Goal: Task Accomplishment & Management: Manage account settings

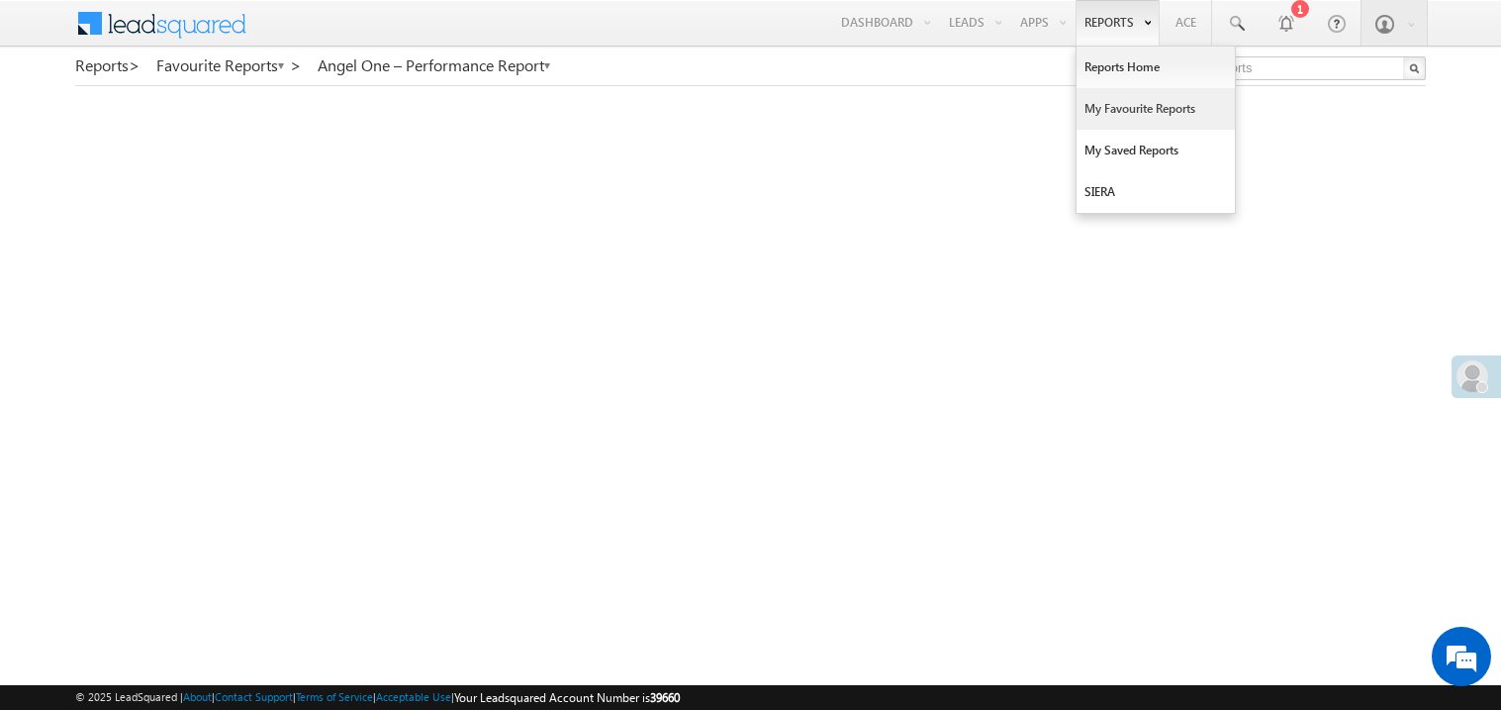
click at [1116, 110] on link "My Favourite Reports" at bounding box center [1156, 109] width 158 height 42
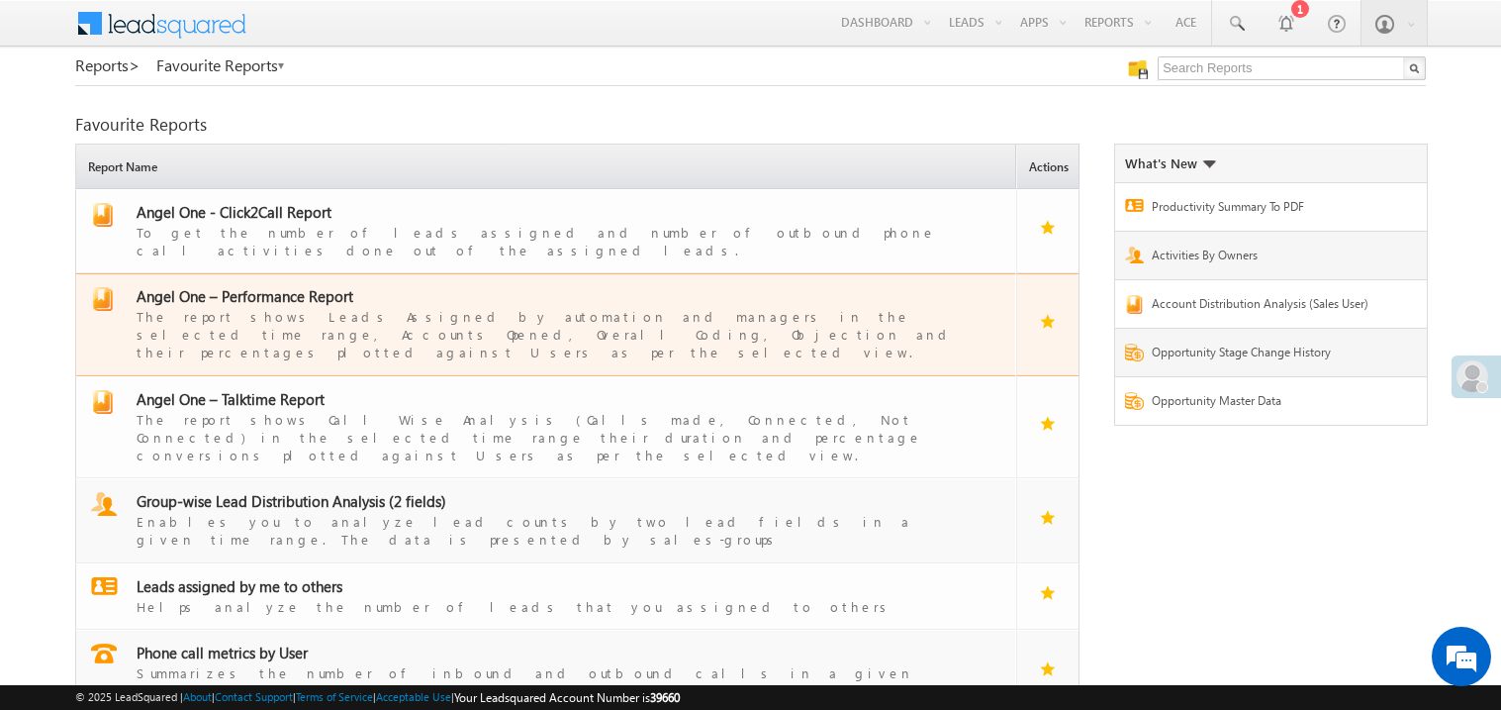
click at [284, 286] on span "Angel One – Performance Report" at bounding box center [245, 296] width 217 height 20
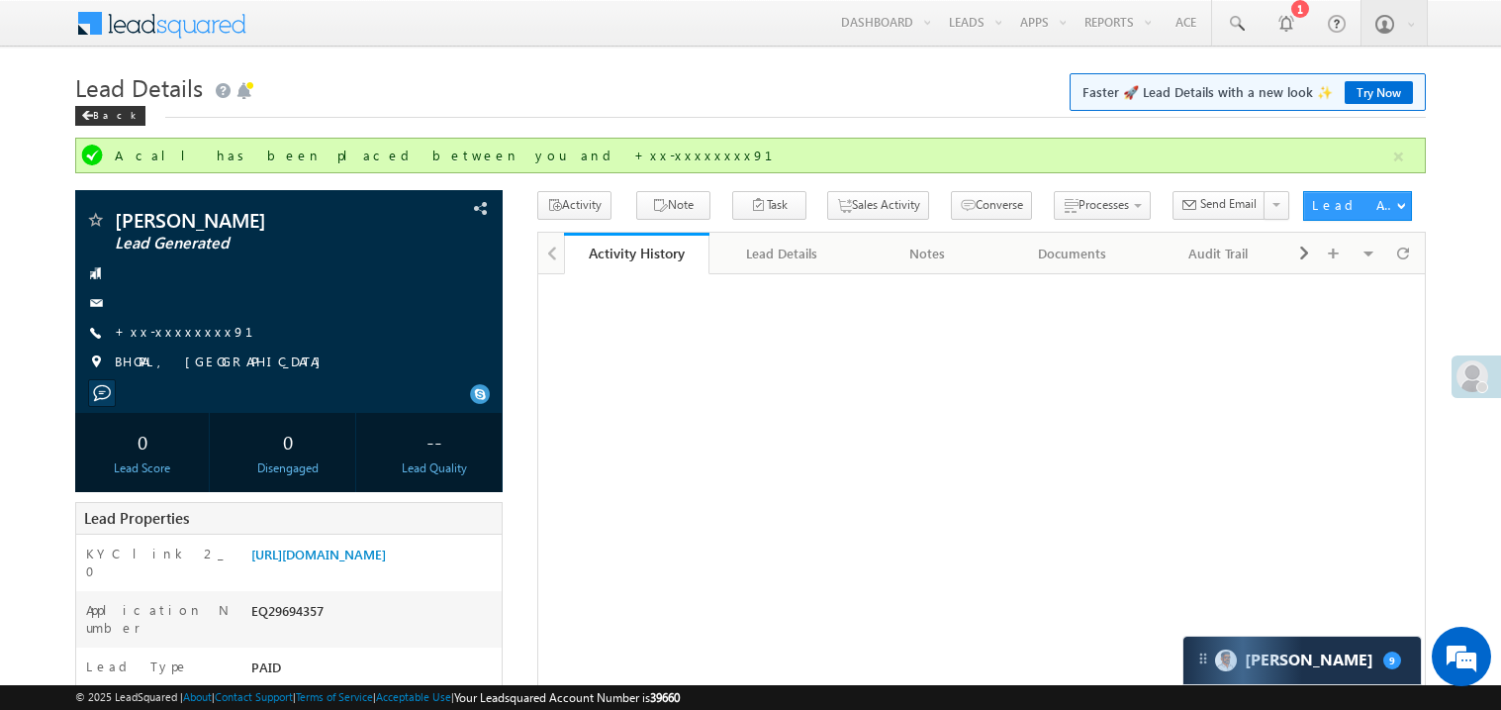
click at [184, 323] on link "+xx-xxxxxxxx91" at bounding box center [196, 331] width 162 height 17
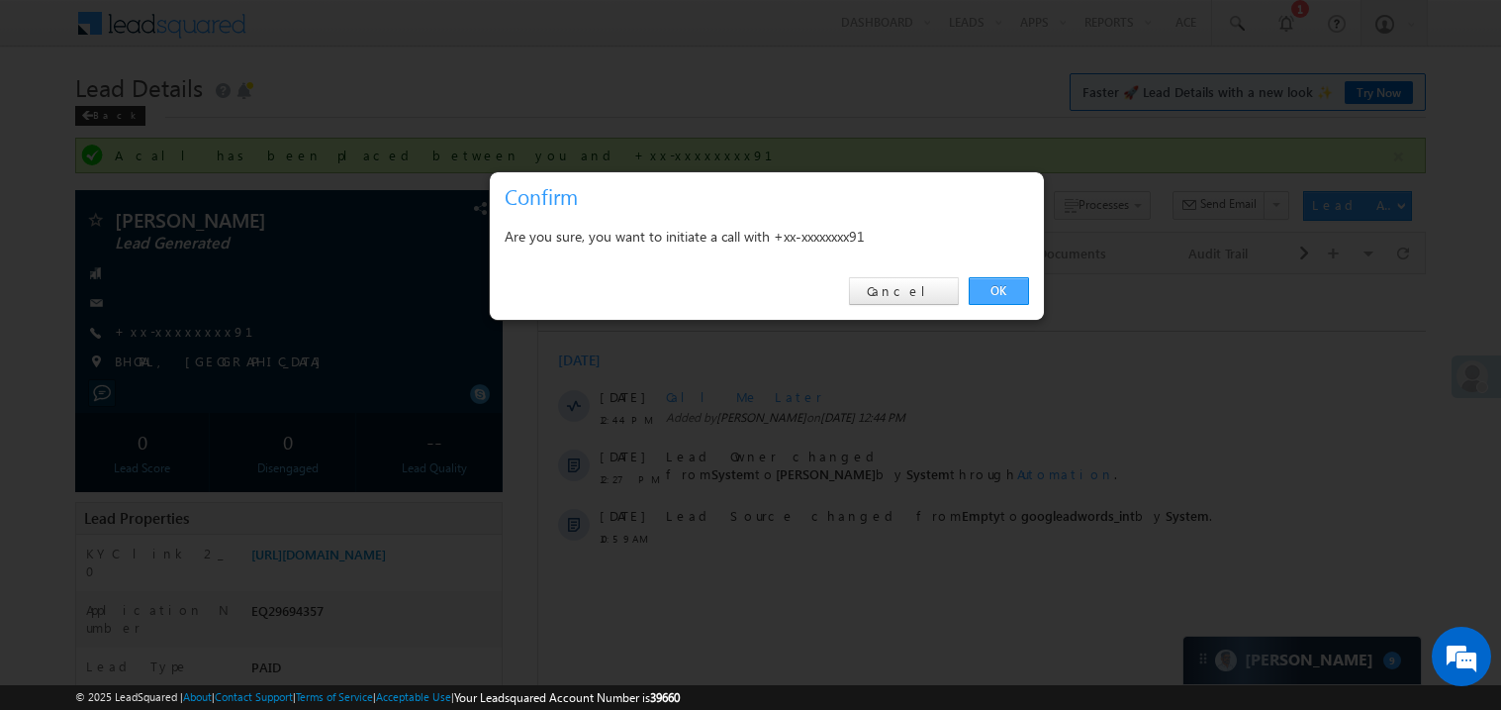
click at [1017, 296] on link "OK" at bounding box center [999, 291] width 60 height 28
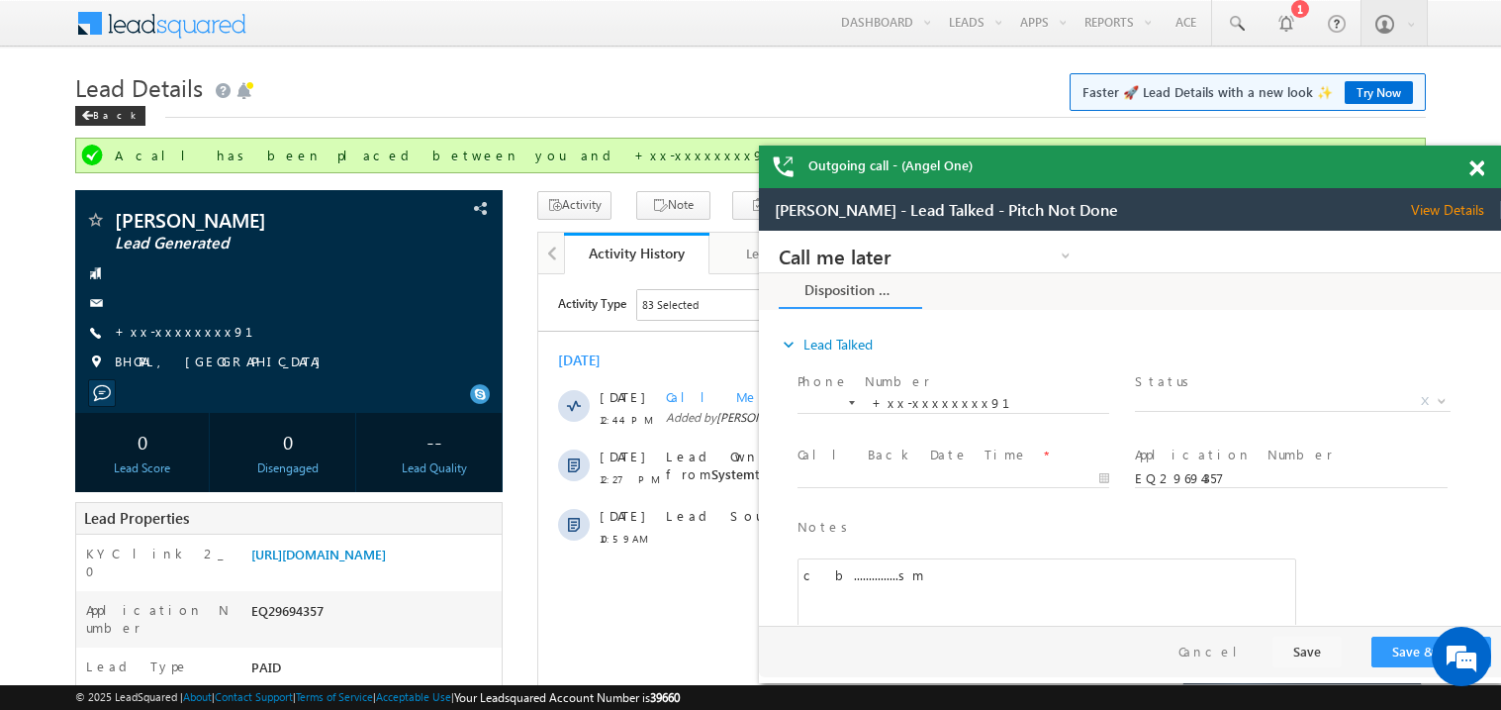
click at [1480, 167] on span at bounding box center [1477, 168] width 15 height 17
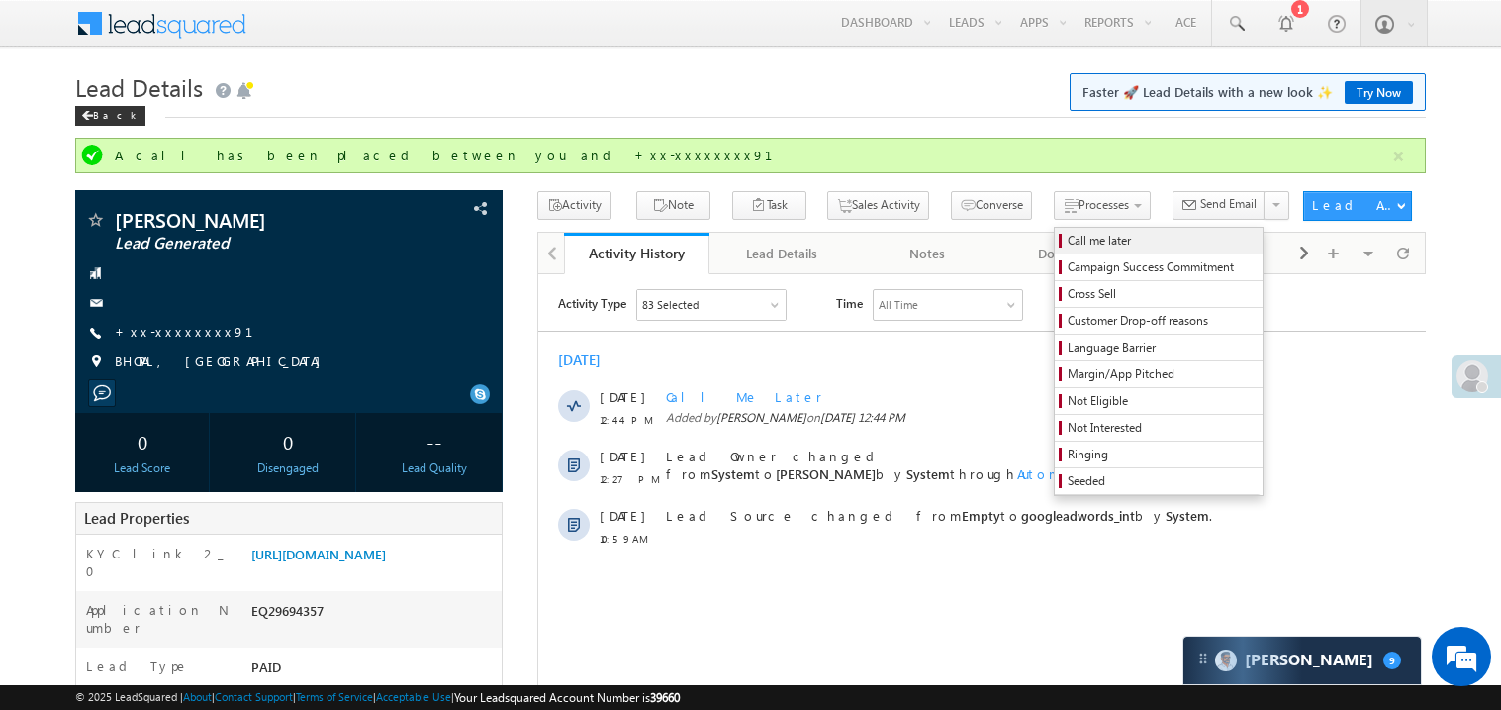
click at [1068, 246] on span "Call me later" at bounding box center [1162, 241] width 188 height 18
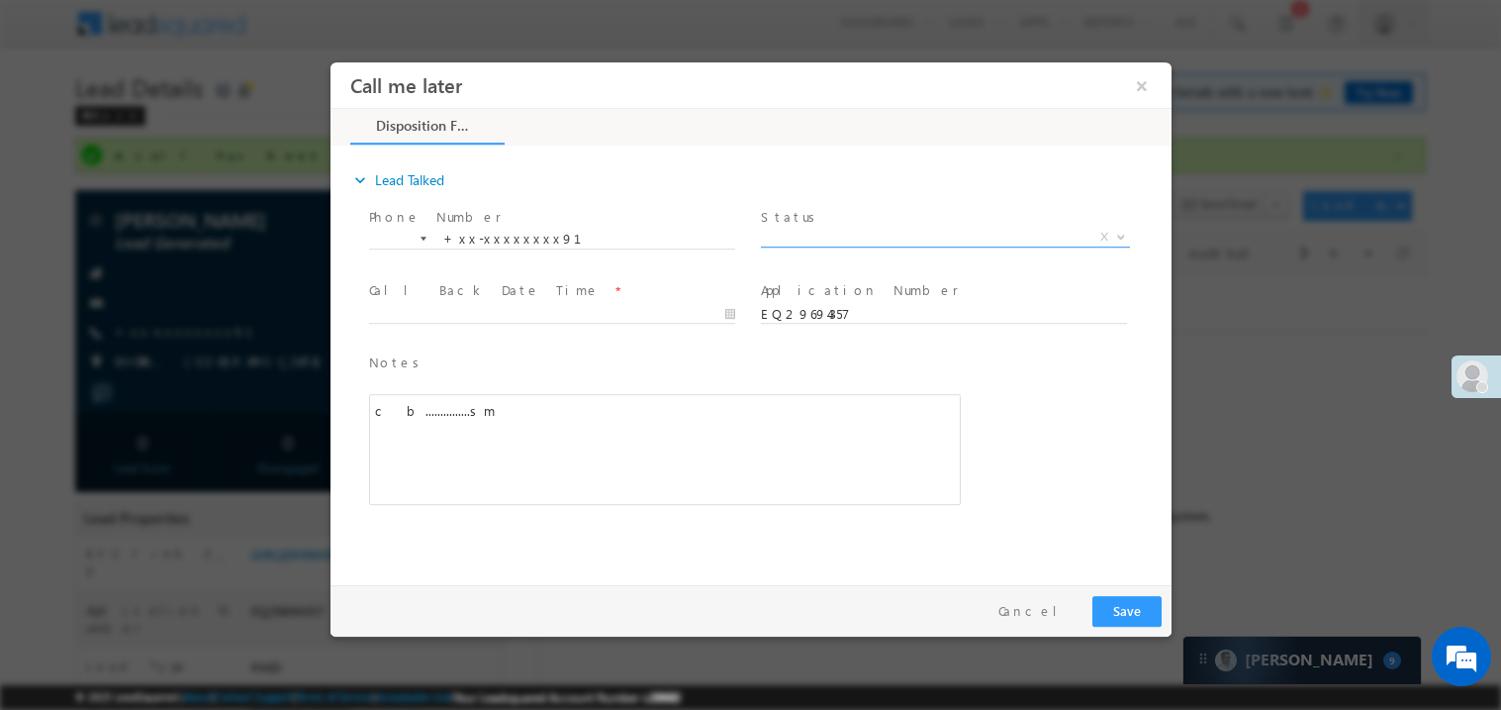
click at [806, 229] on span "X" at bounding box center [944, 237] width 369 height 20
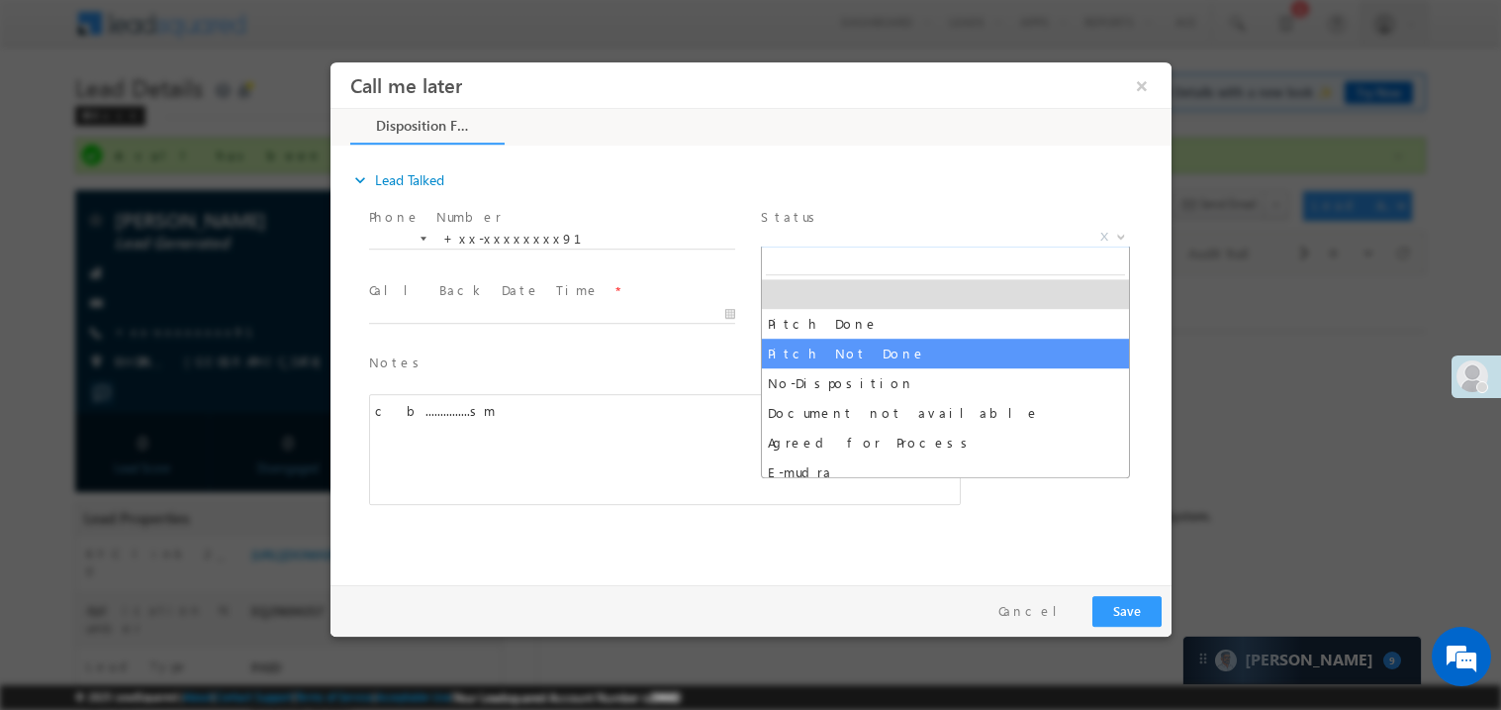
select select "Pitch Not Done"
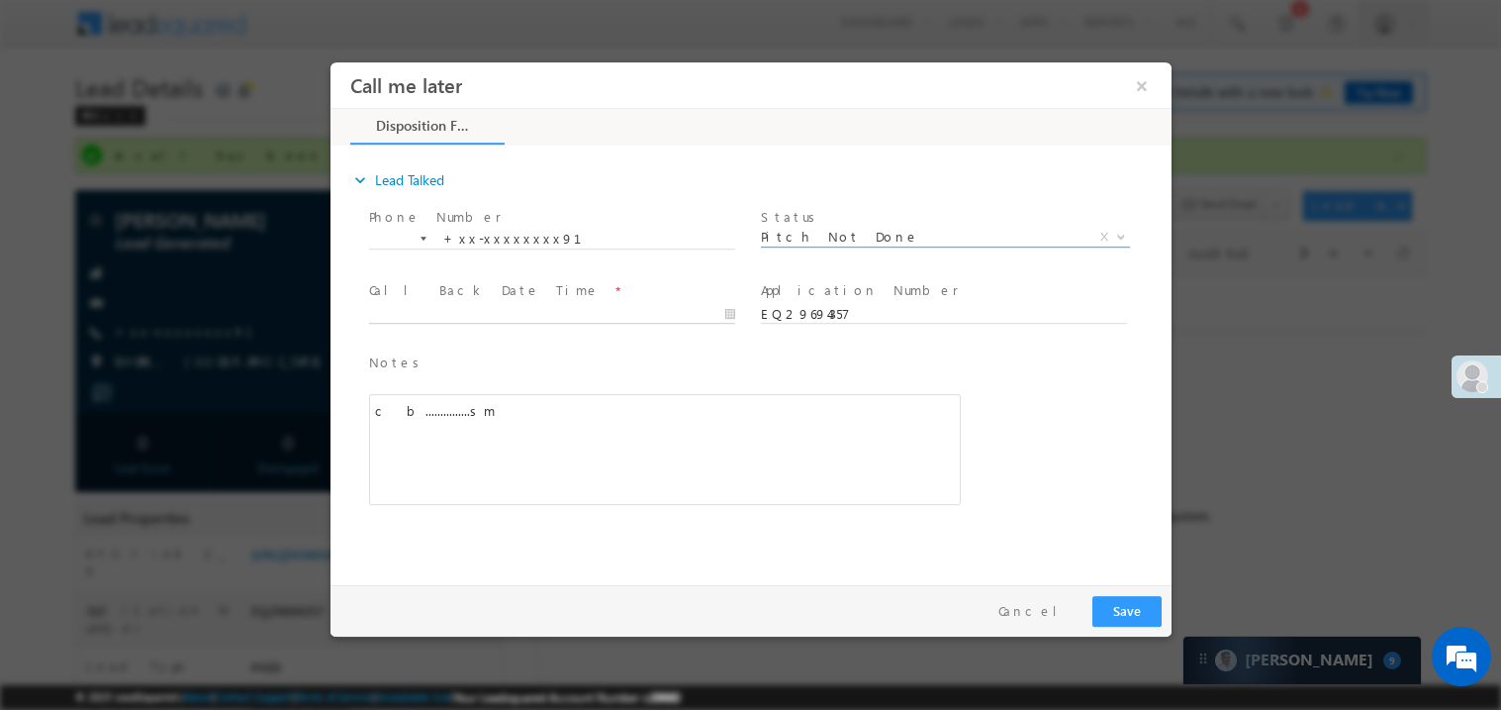
click at [518, 312] on body "Call me later ×" at bounding box center [750, 318] width 841 height 514
type input "09/28/25 1:28 PM"
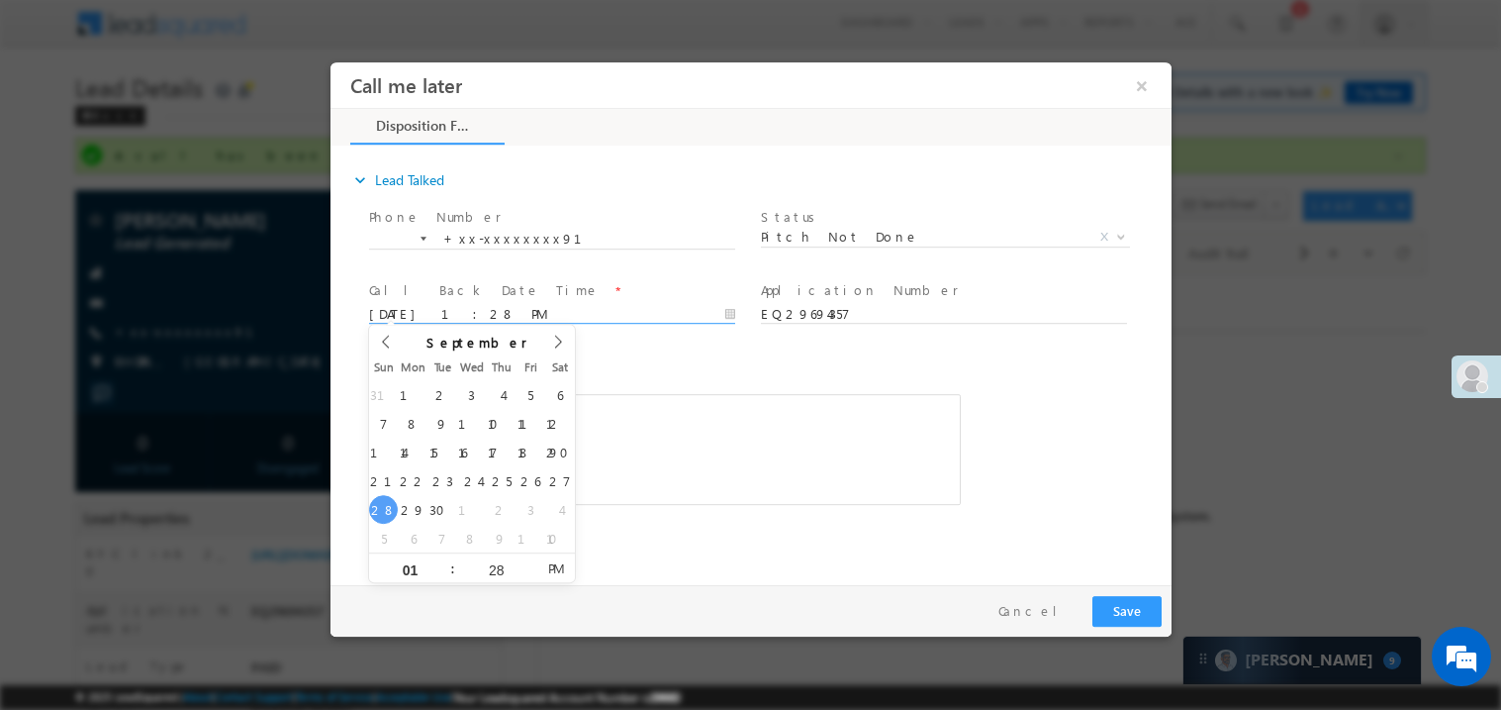
click at [690, 478] on div "c b...............sm" at bounding box center [664, 448] width 592 height 111
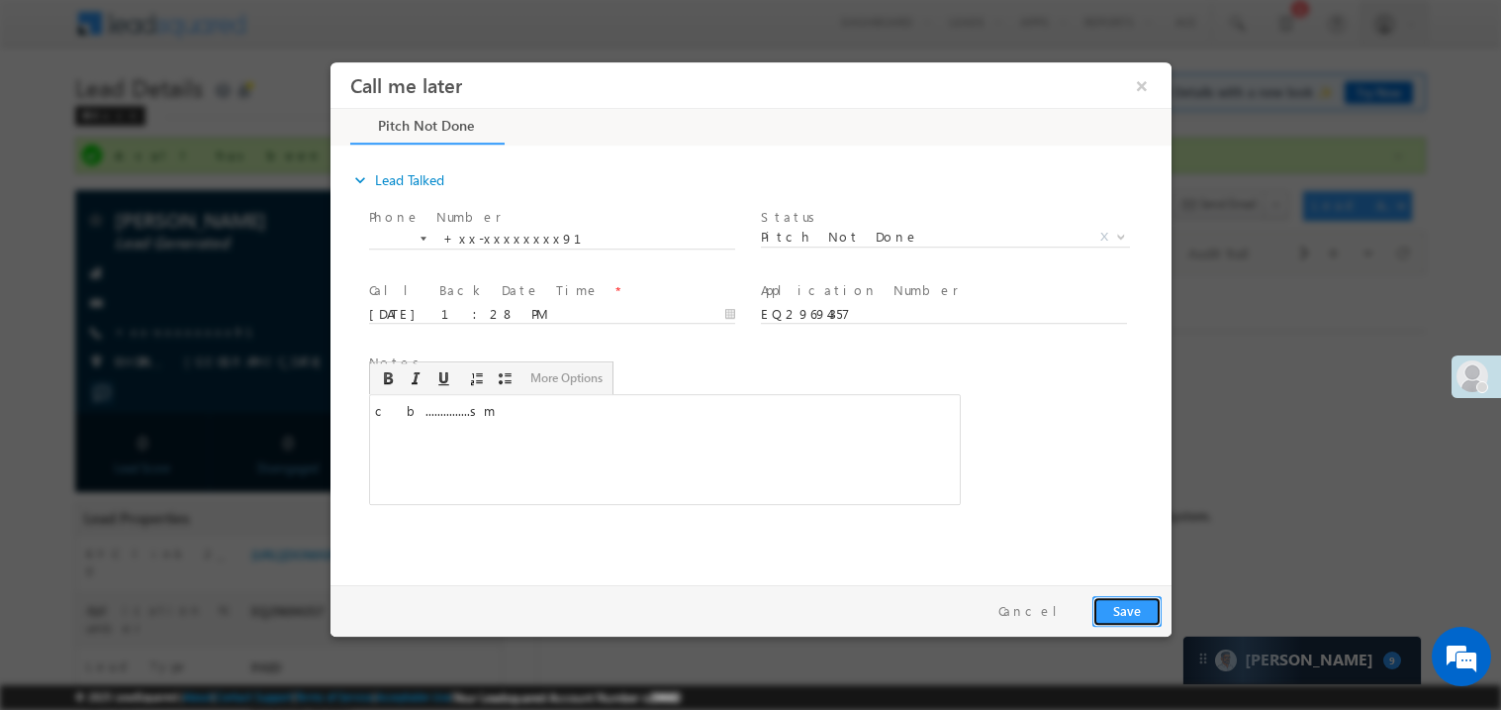
click at [1146, 619] on button "Save" at bounding box center [1126, 610] width 69 height 31
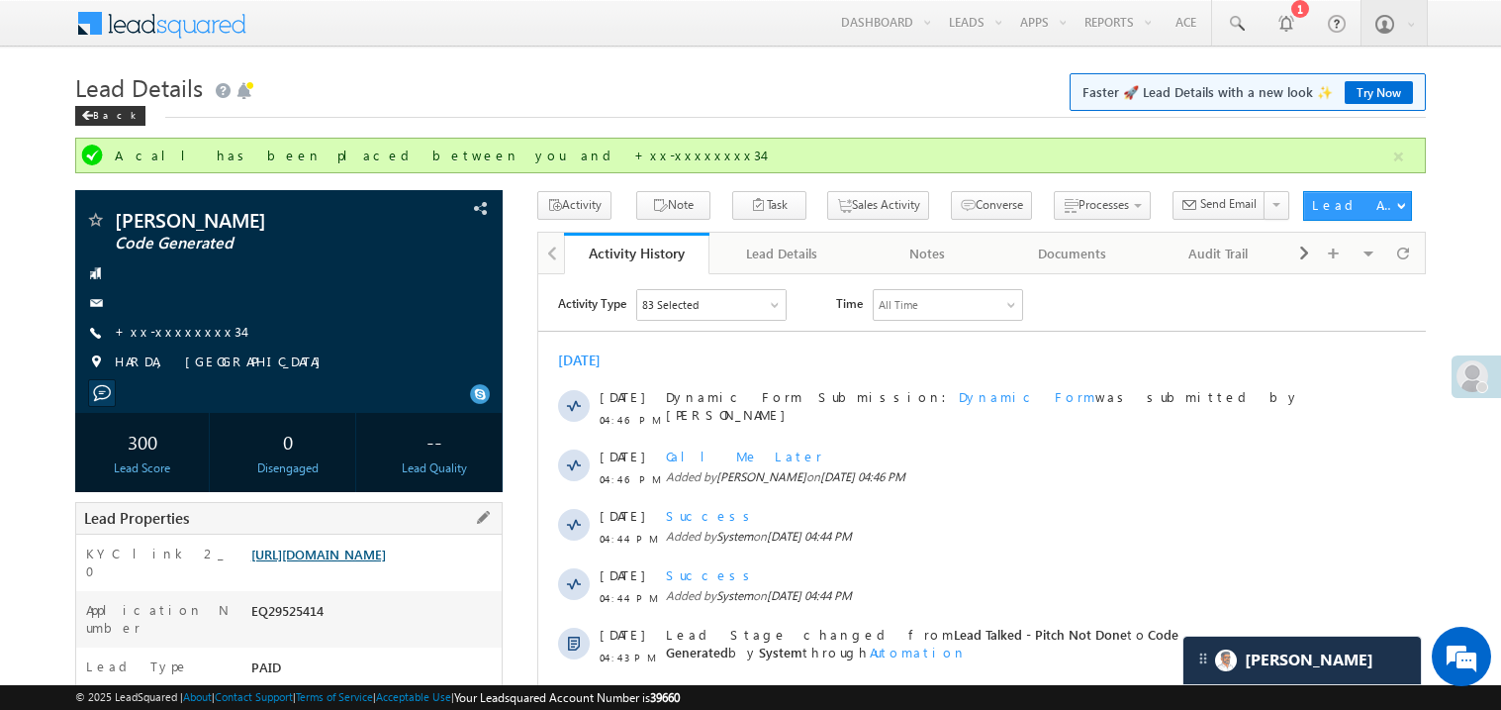
click at [386, 562] on link "https://angelbroking1-pk3em7sa.customui-test.leadsquared.com?leadId=6e9e5ee4-49…" at bounding box center [318, 553] width 135 height 17
click at [190, 333] on link "+xx-xxxxxxxx34" at bounding box center [179, 331] width 129 height 17
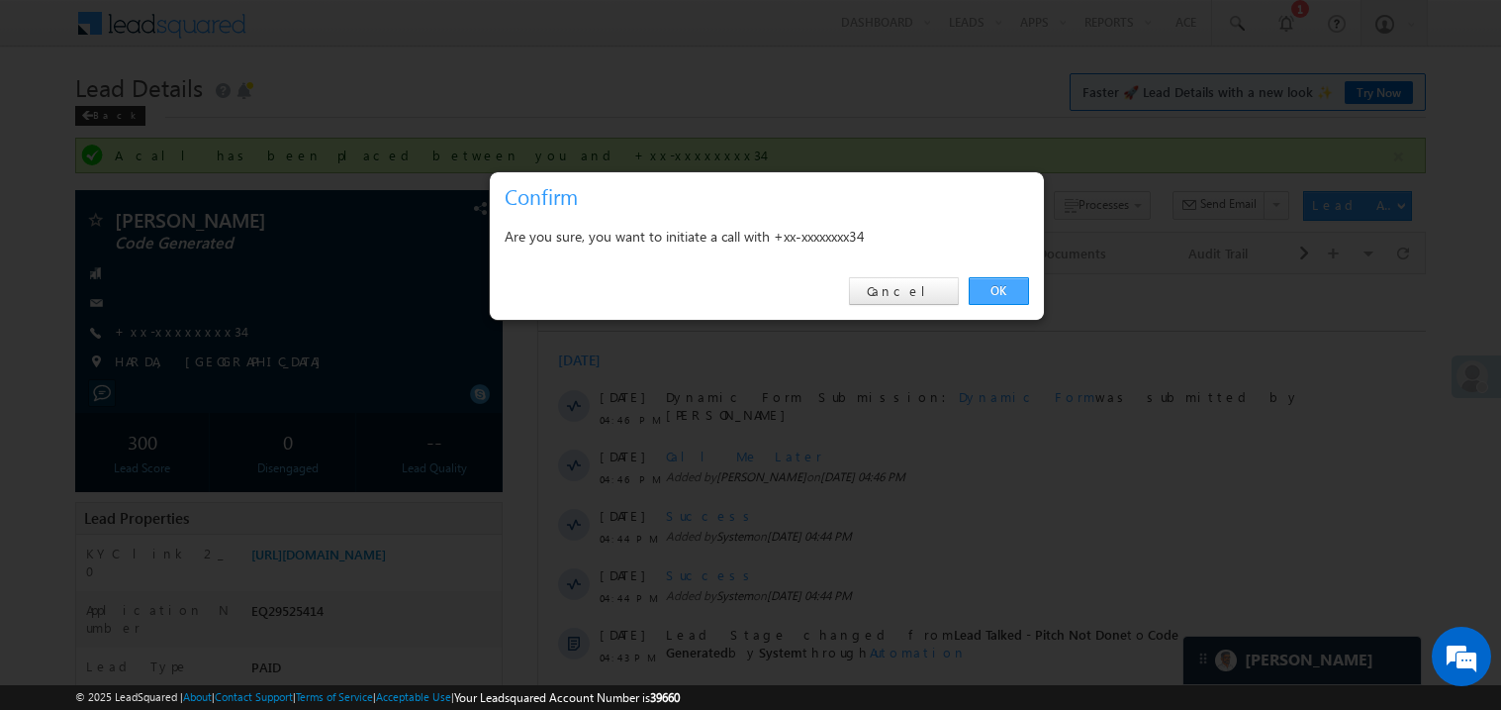
click at [987, 292] on link "OK" at bounding box center [999, 291] width 60 height 28
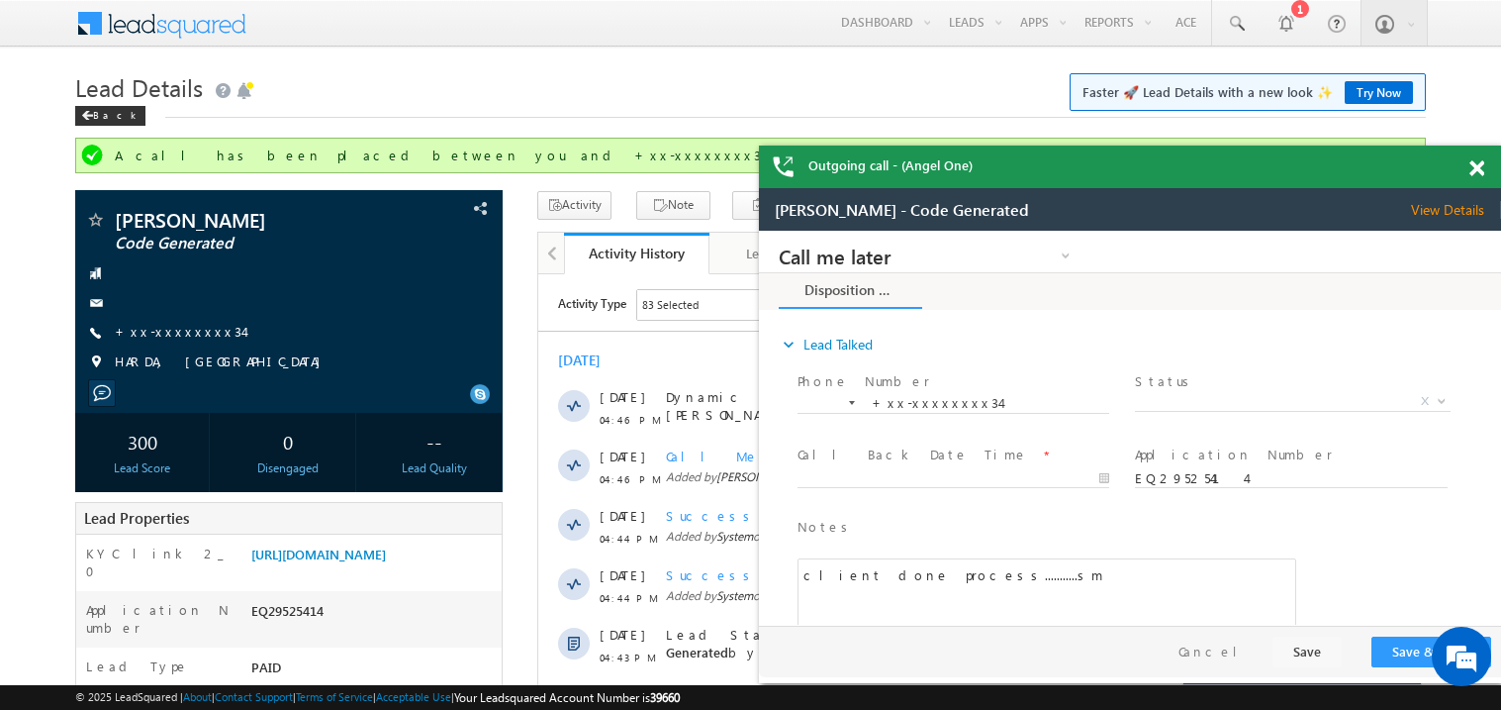
click at [1476, 173] on span at bounding box center [1477, 168] width 15 height 17
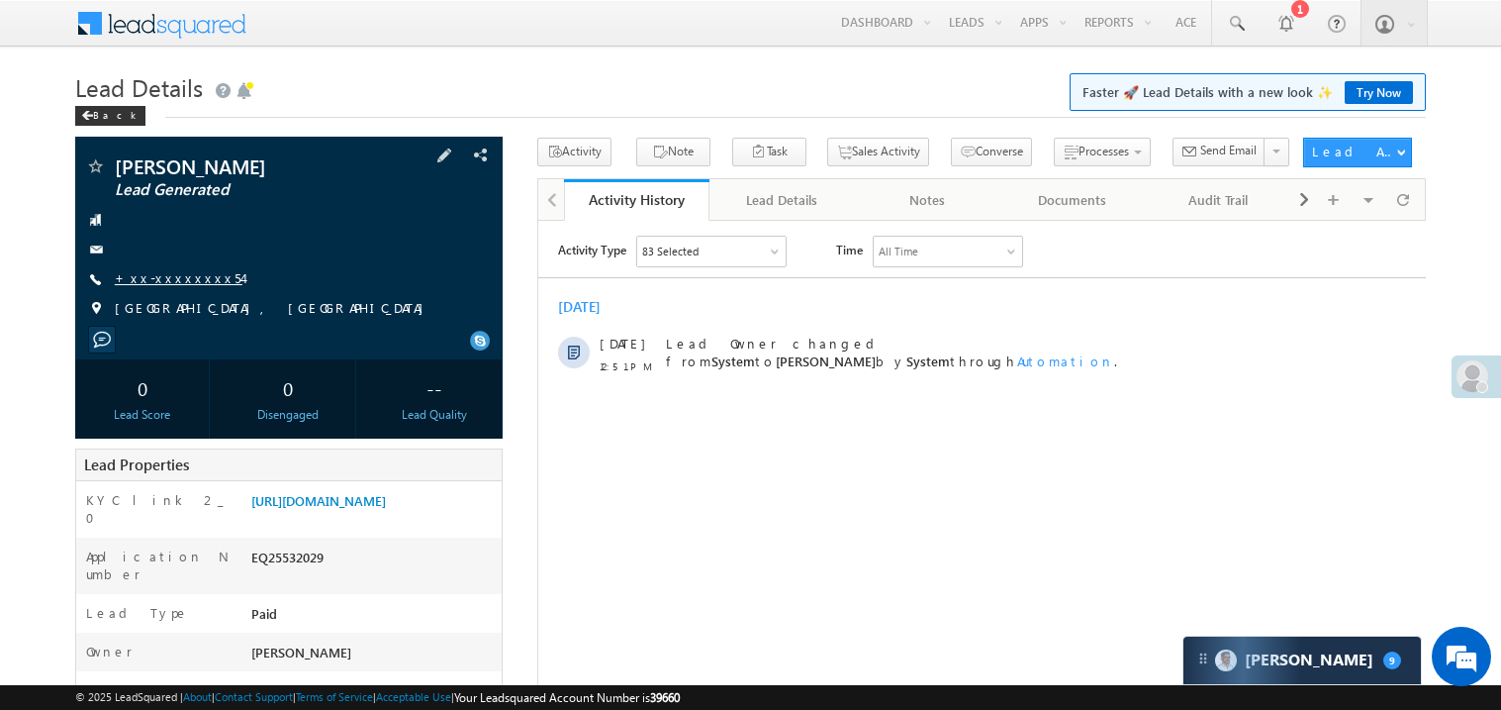
click at [187, 282] on link "+xx-xxxxxxxx54" at bounding box center [179, 277] width 128 height 17
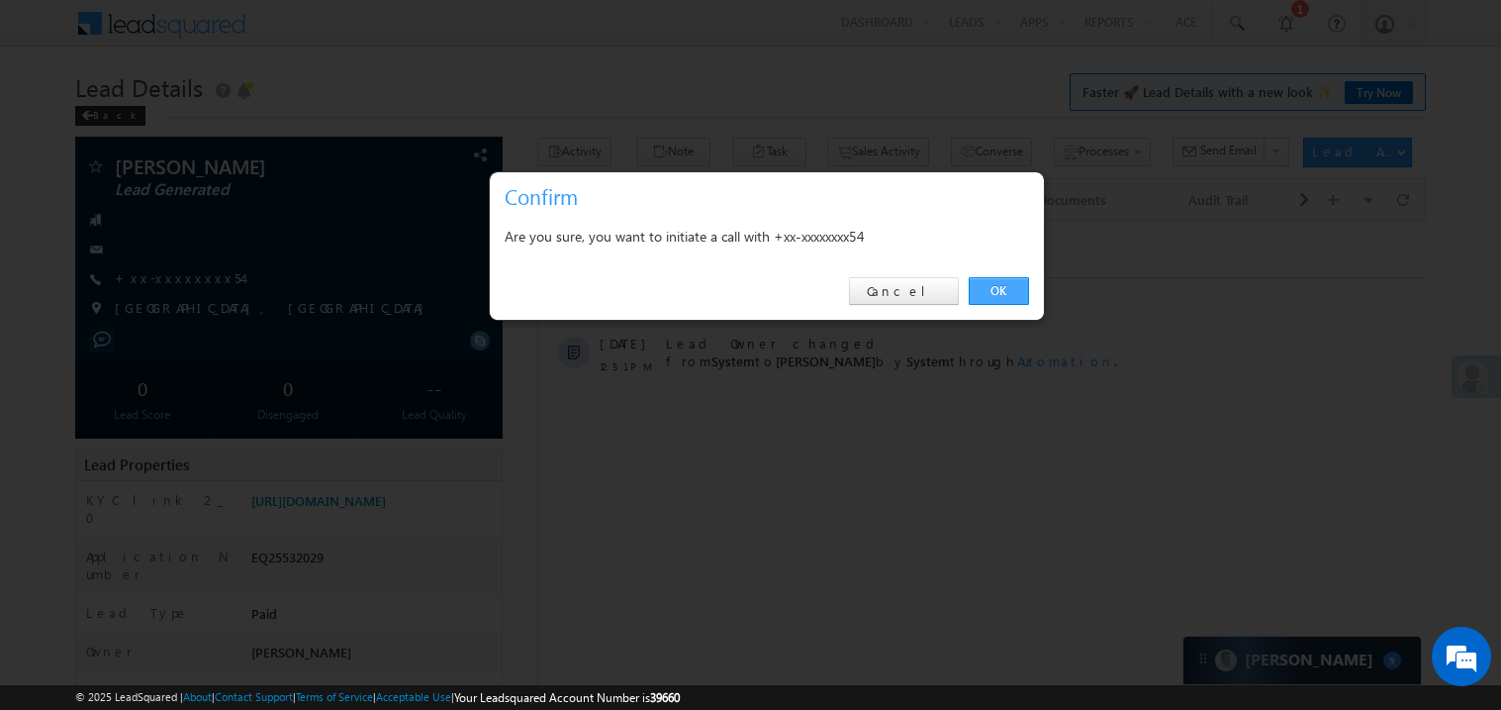
click at [1001, 292] on link "OK" at bounding box center [999, 291] width 60 height 28
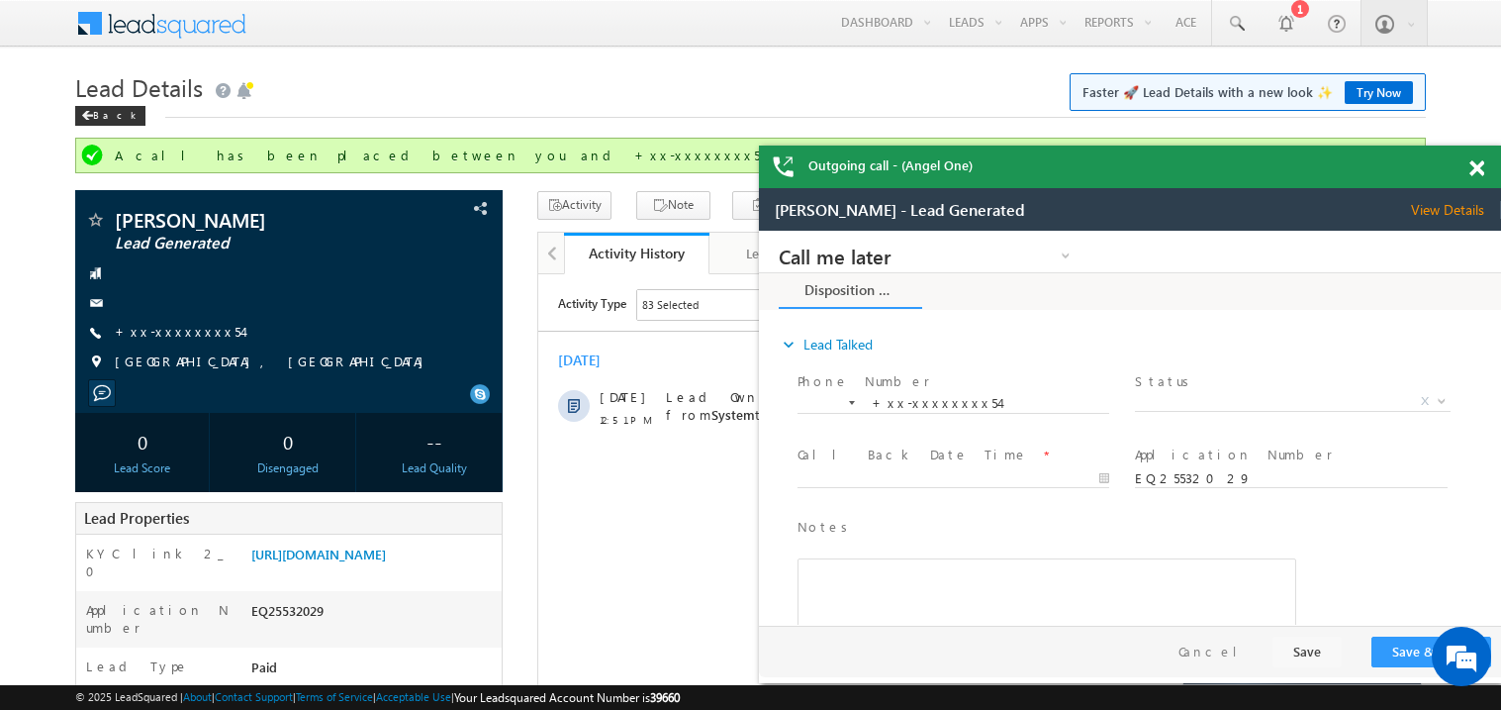
click at [1479, 166] on span at bounding box center [1477, 168] width 15 height 17
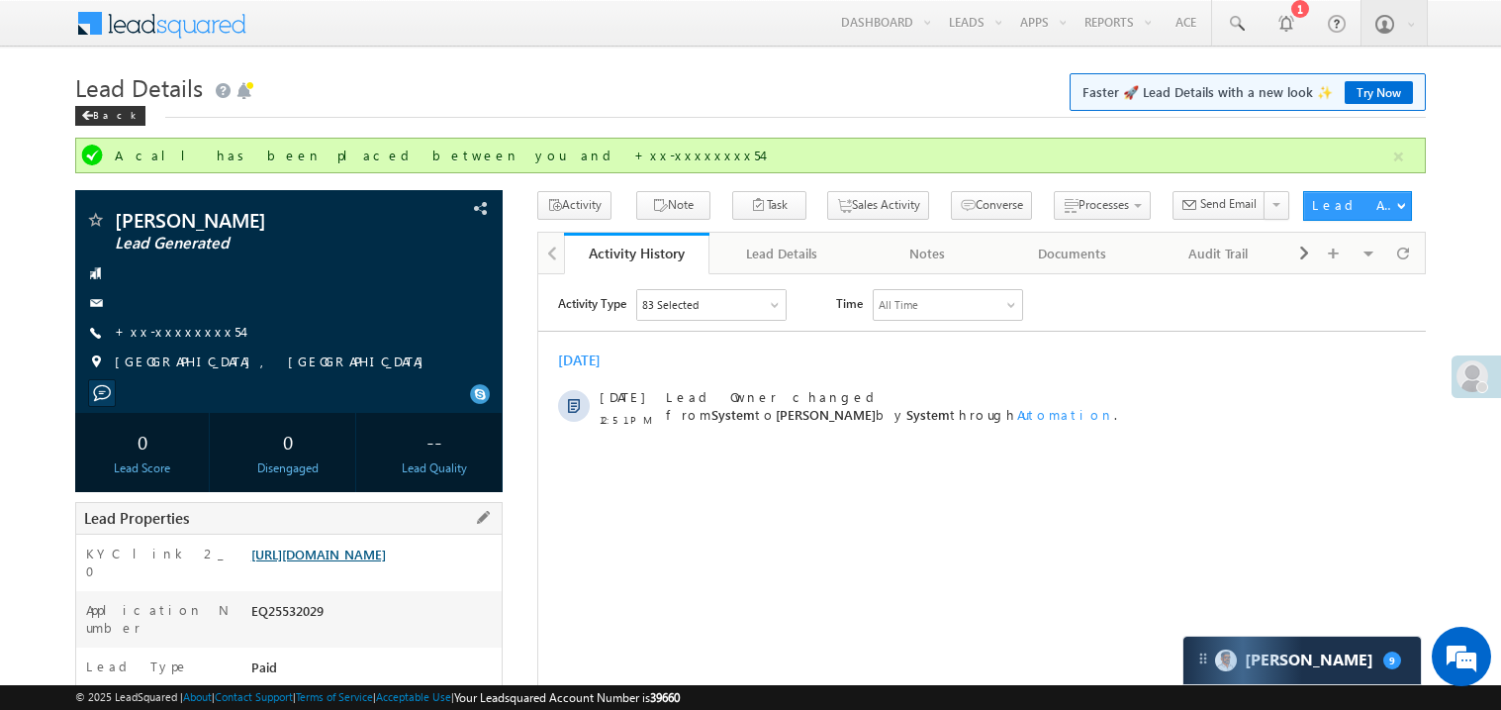
click at [386, 562] on link "https://angelbroking1-pk3em7sa.customui-test.leadsquared.com?leadId=d5a15836-be…" at bounding box center [318, 553] width 135 height 17
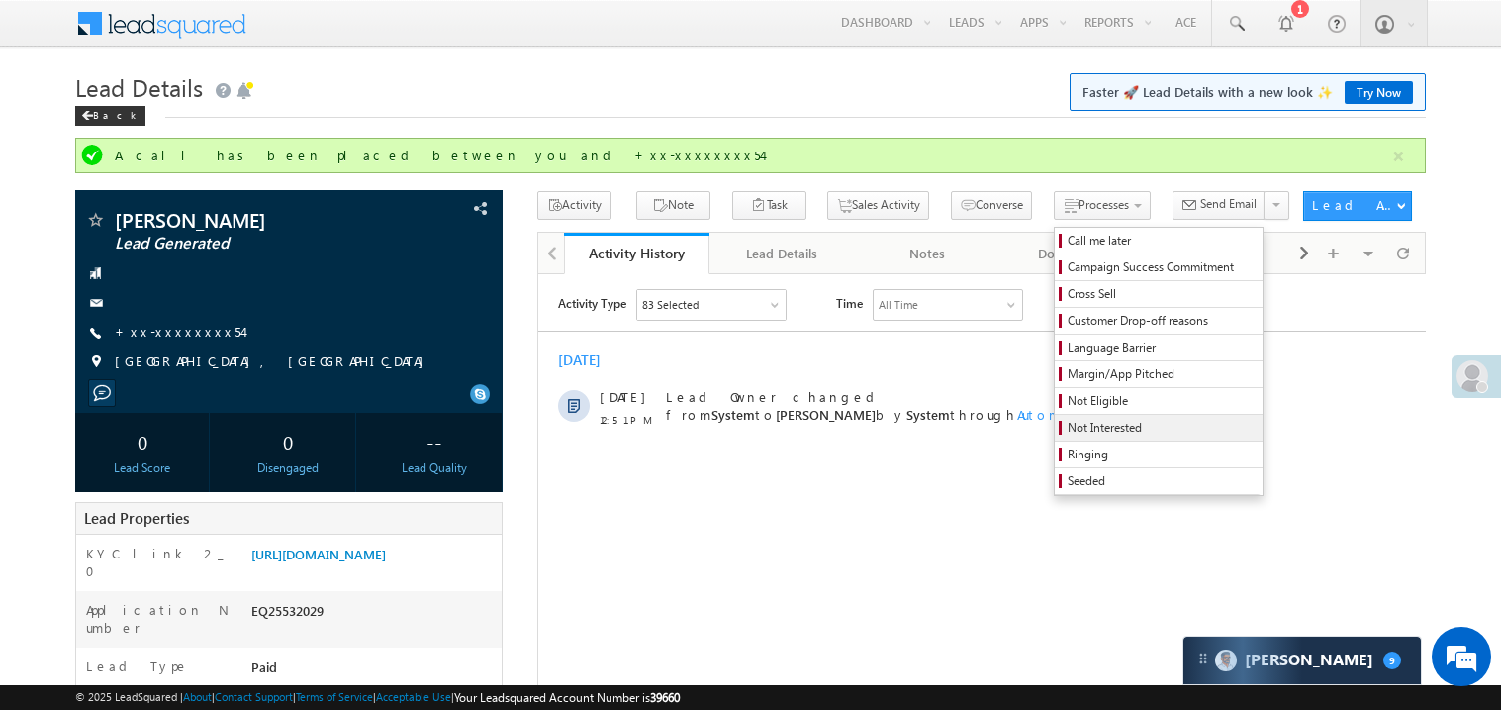
click at [1068, 430] on span "Not Interested" at bounding box center [1162, 428] width 188 height 18
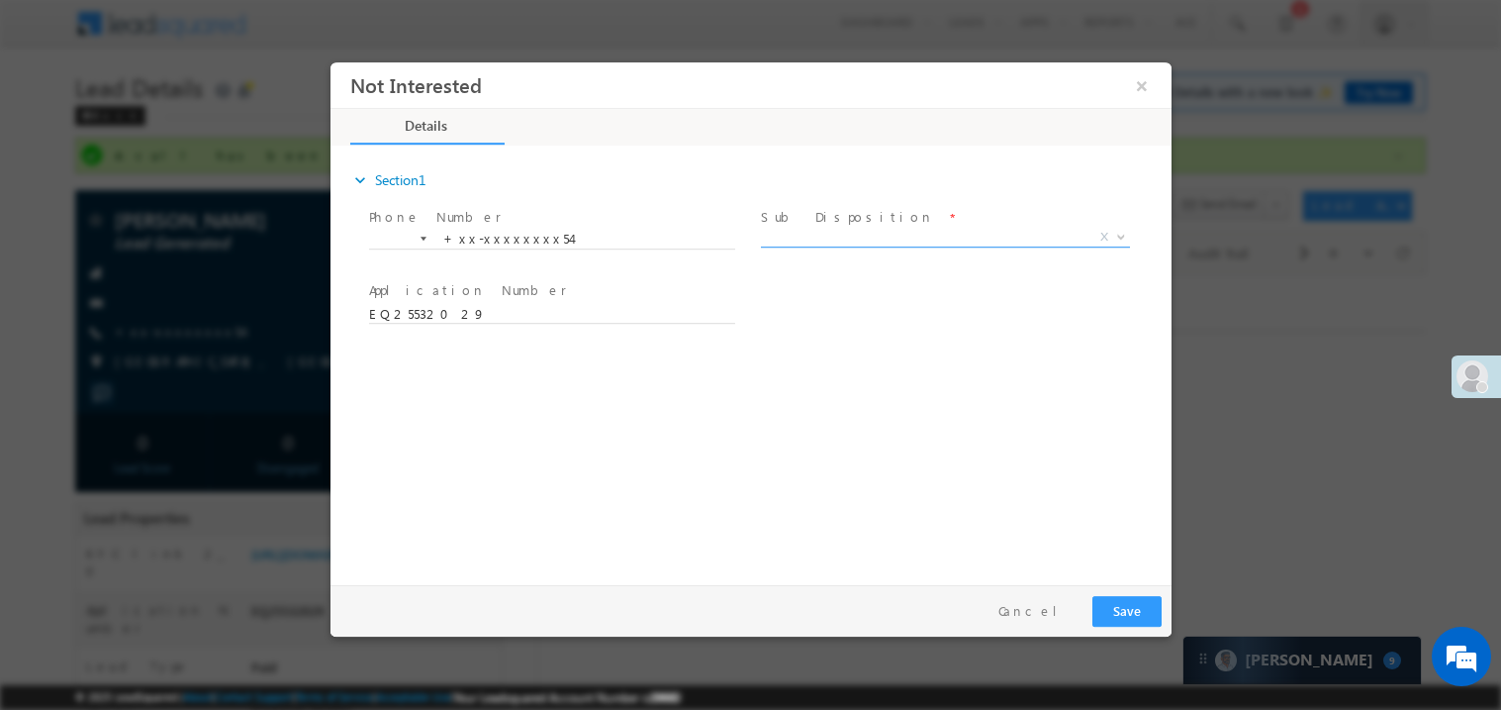
click at [825, 231] on span "X" at bounding box center [944, 237] width 369 height 20
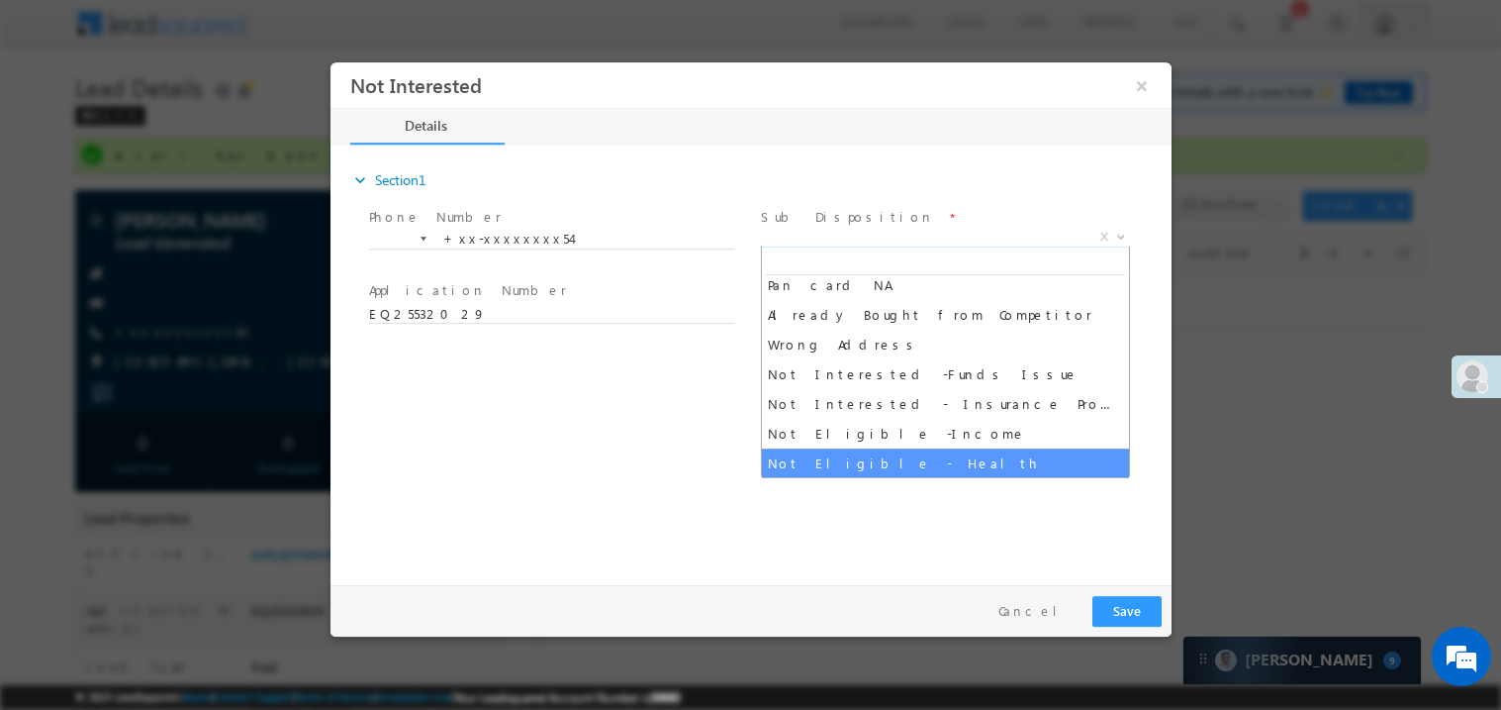
scroll to position [336, 0]
select select "Interested in Loan"
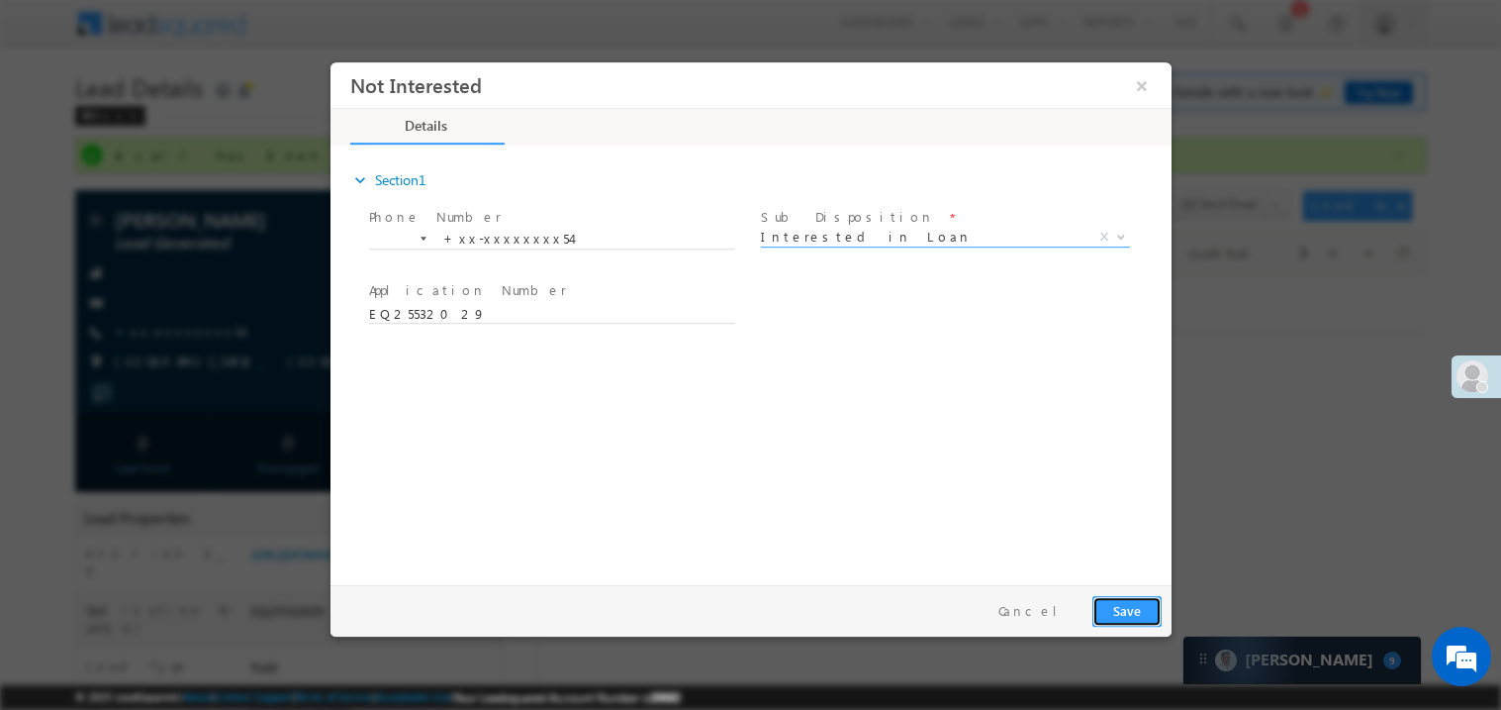
click at [1152, 599] on button "Save" at bounding box center [1126, 610] width 69 height 31
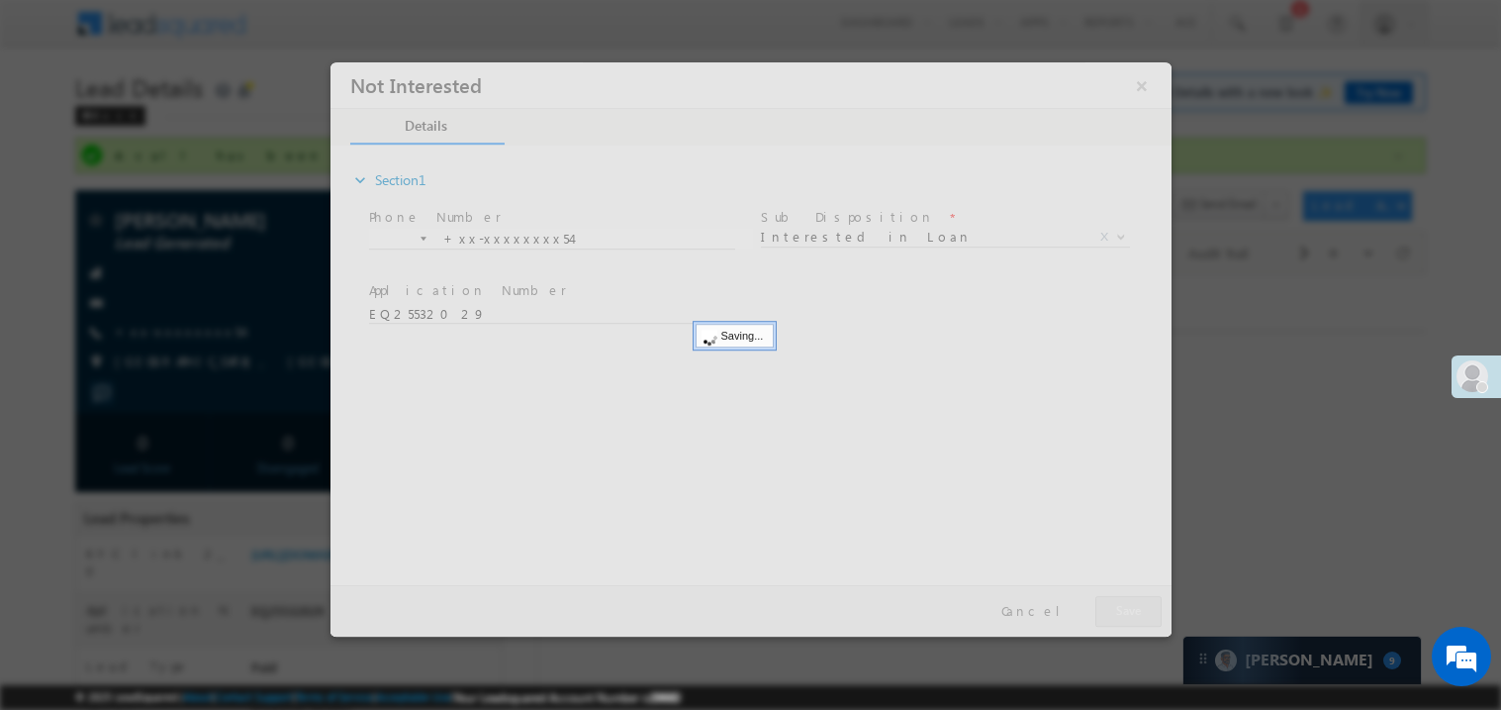
click at [1152, 599] on div at bounding box center [750, 348] width 841 height 574
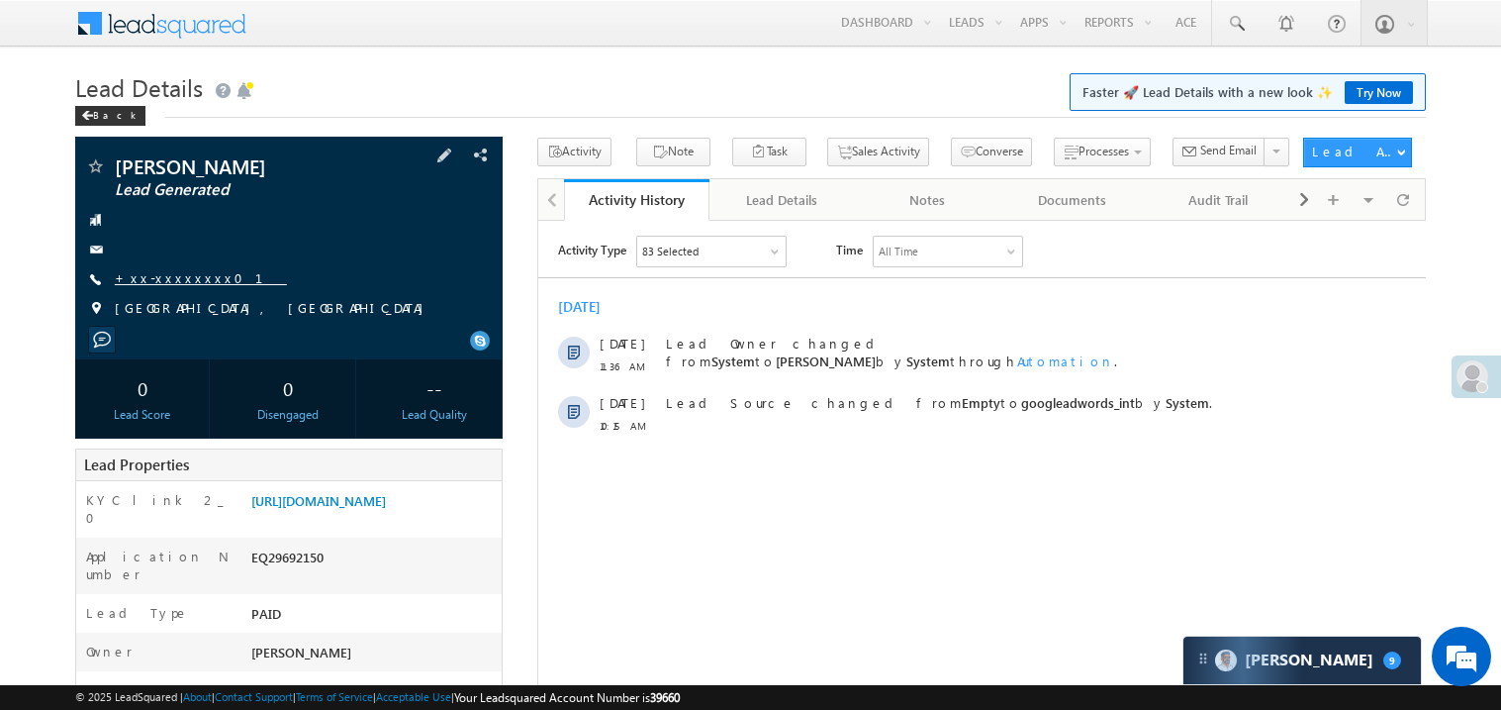
click at [174, 271] on link "+xx-xxxxxxxx01" at bounding box center [201, 277] width 172 height 17
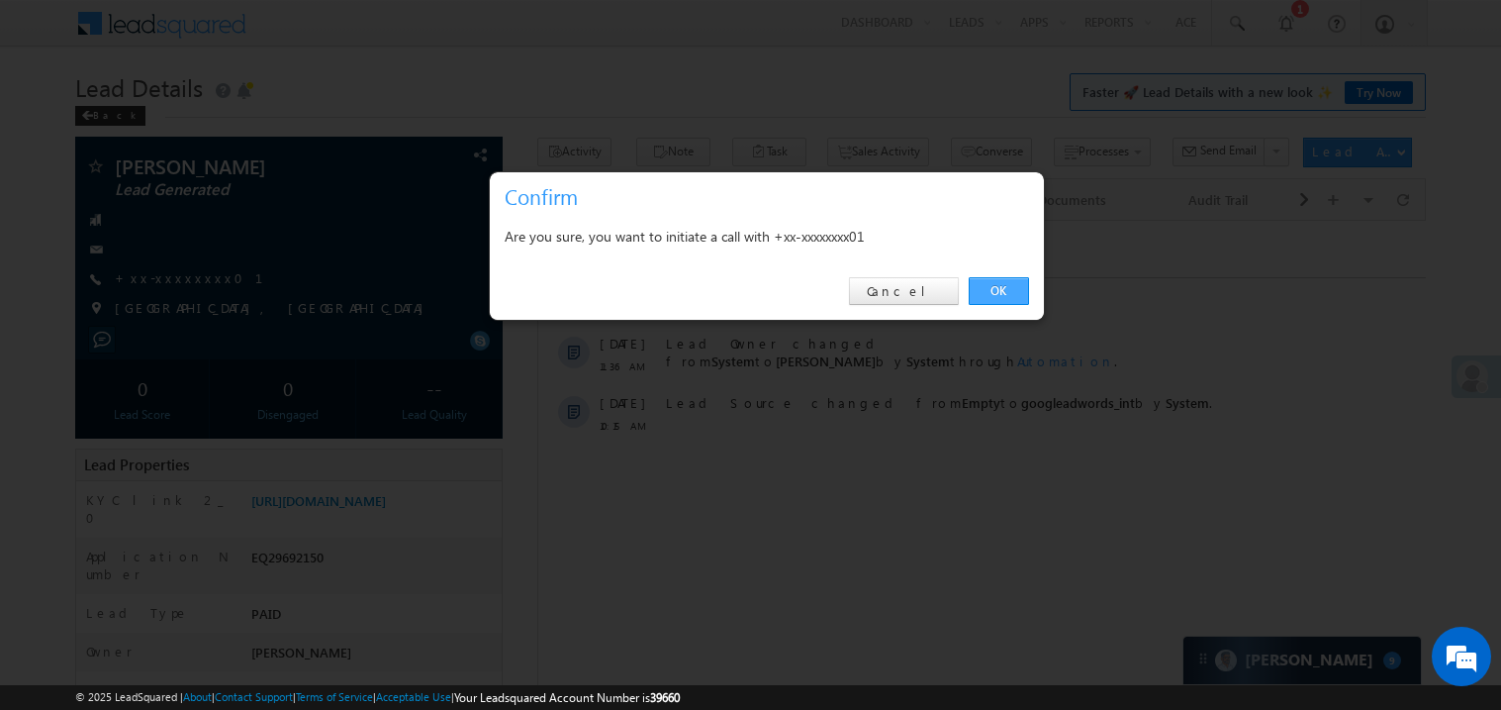
click at [1008, 289] on link "OK" at bounding box center [999, 291] width 60 height 28
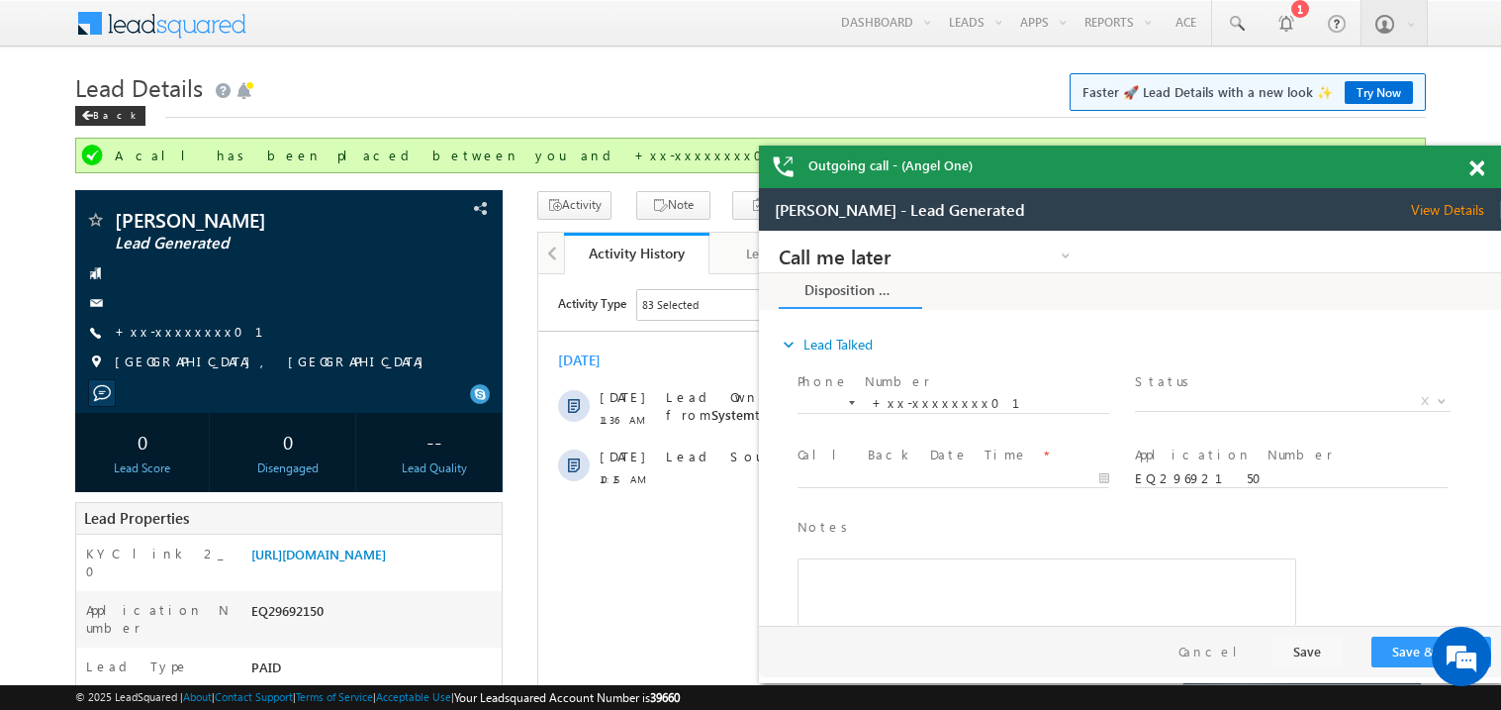
click at [1480, 167] on span at bounding box center [1477, 168] width 15 height 17
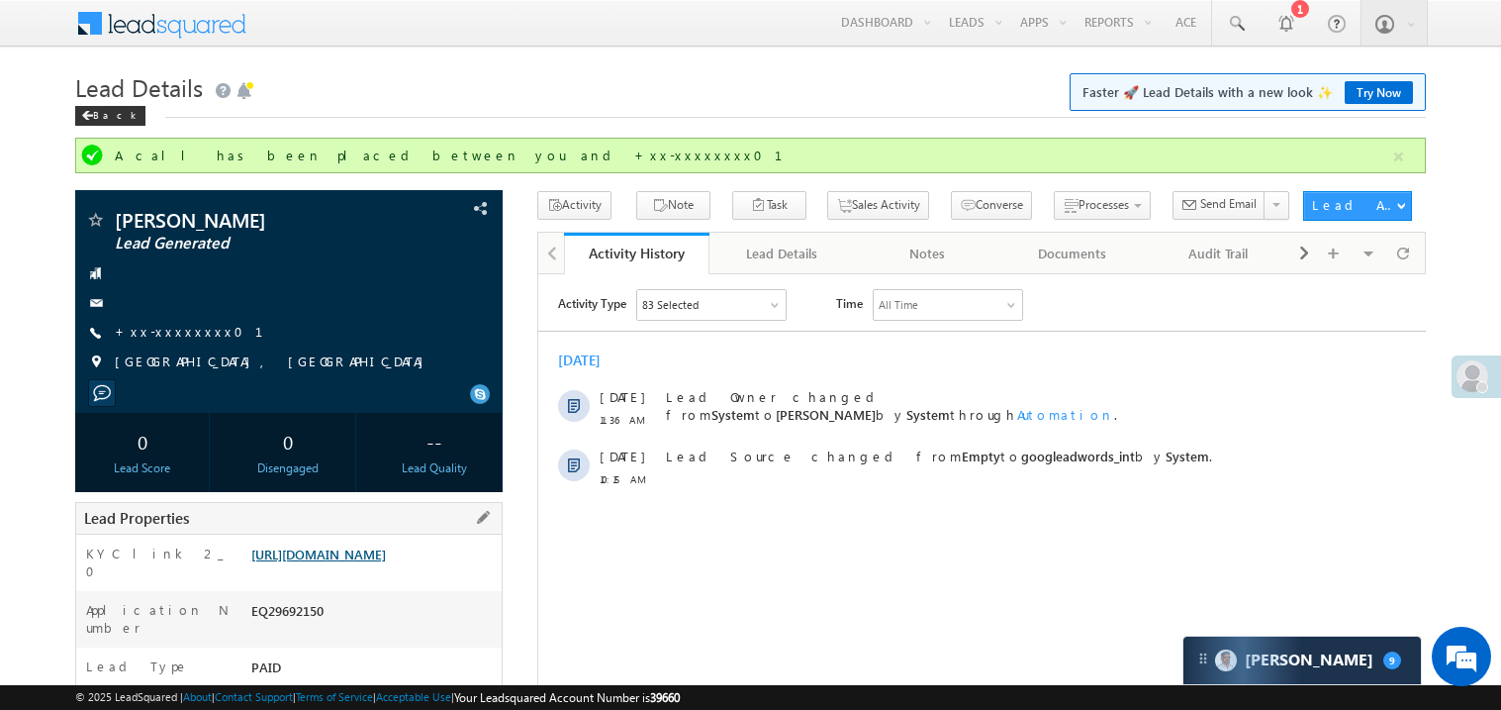
click at [386, 562] on link "https://angelbroking1-pk3em7sa.customui-test.leadsquared.com?leadId=da01dfe7-53…" at bounding box center [318, 553] width 135 height 17
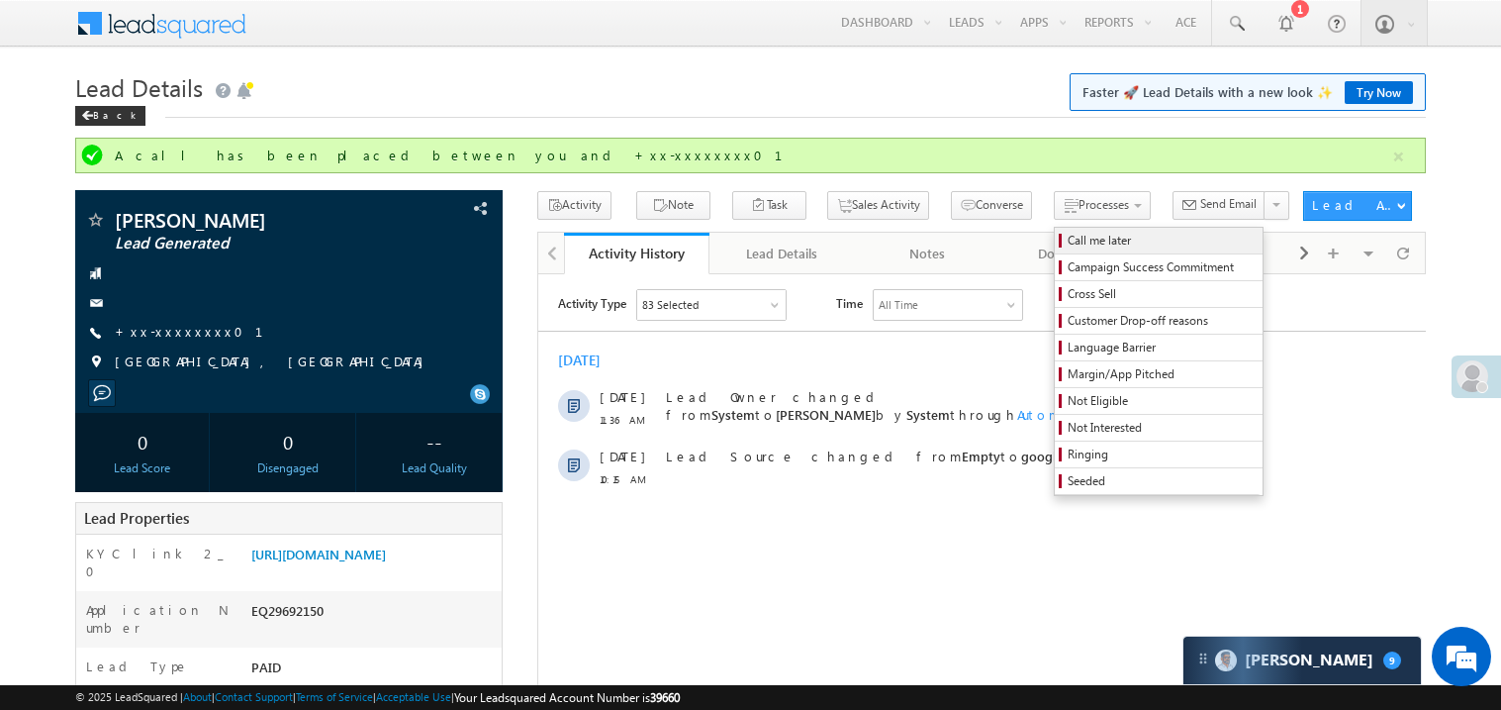
click at [1068, 241] on span "Call me later" at bounding box center [1162, 241] width 188 height 18
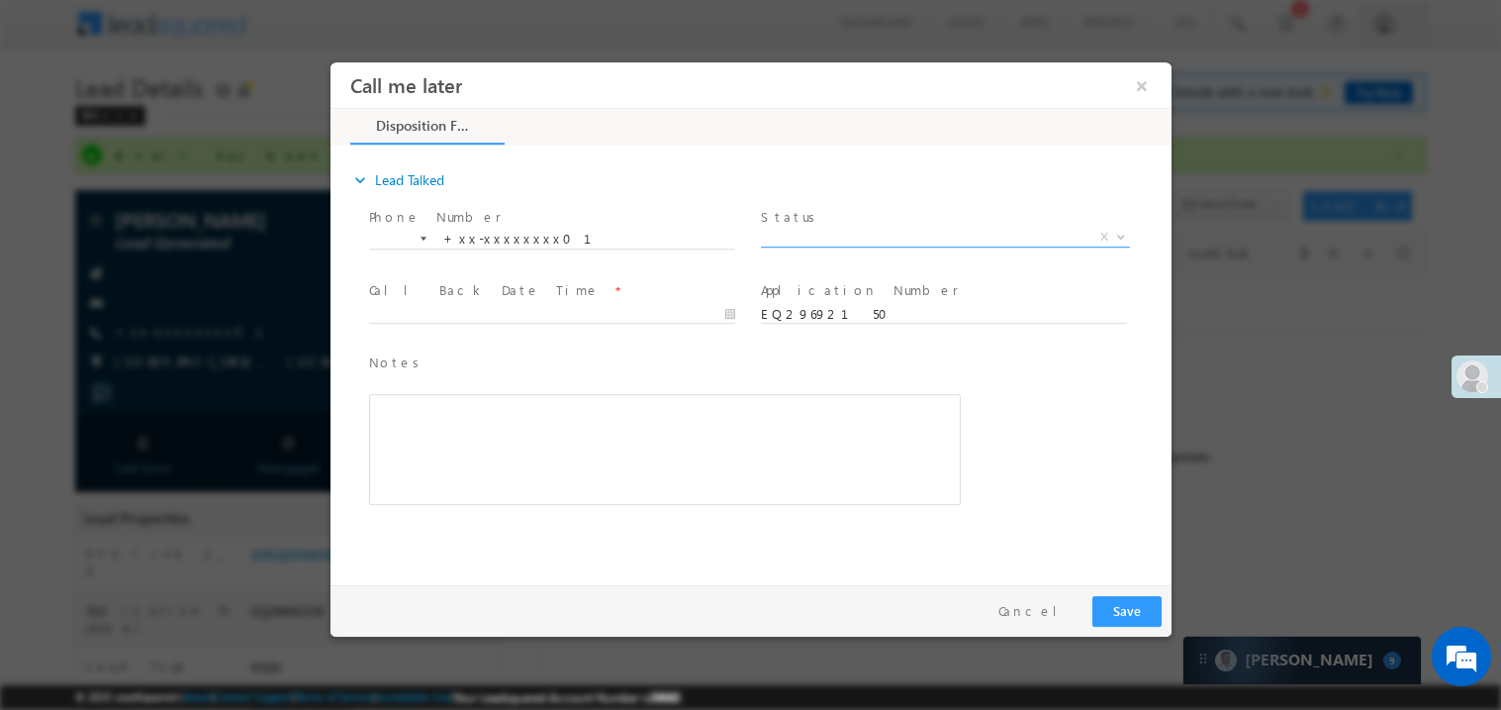
click at [836, 228] on span "X" at bounding box center [944, 237] width 369 height 20
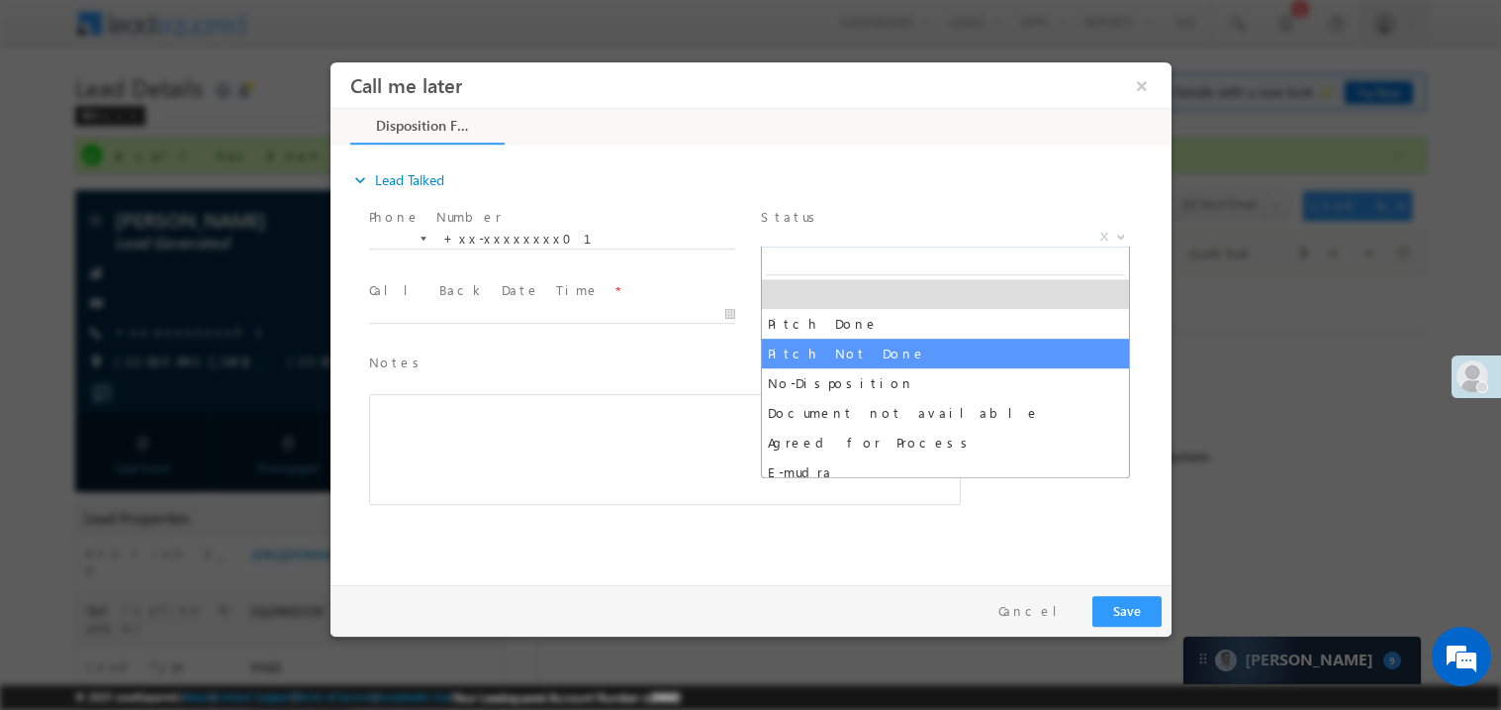
select select "Pitch Not Done"
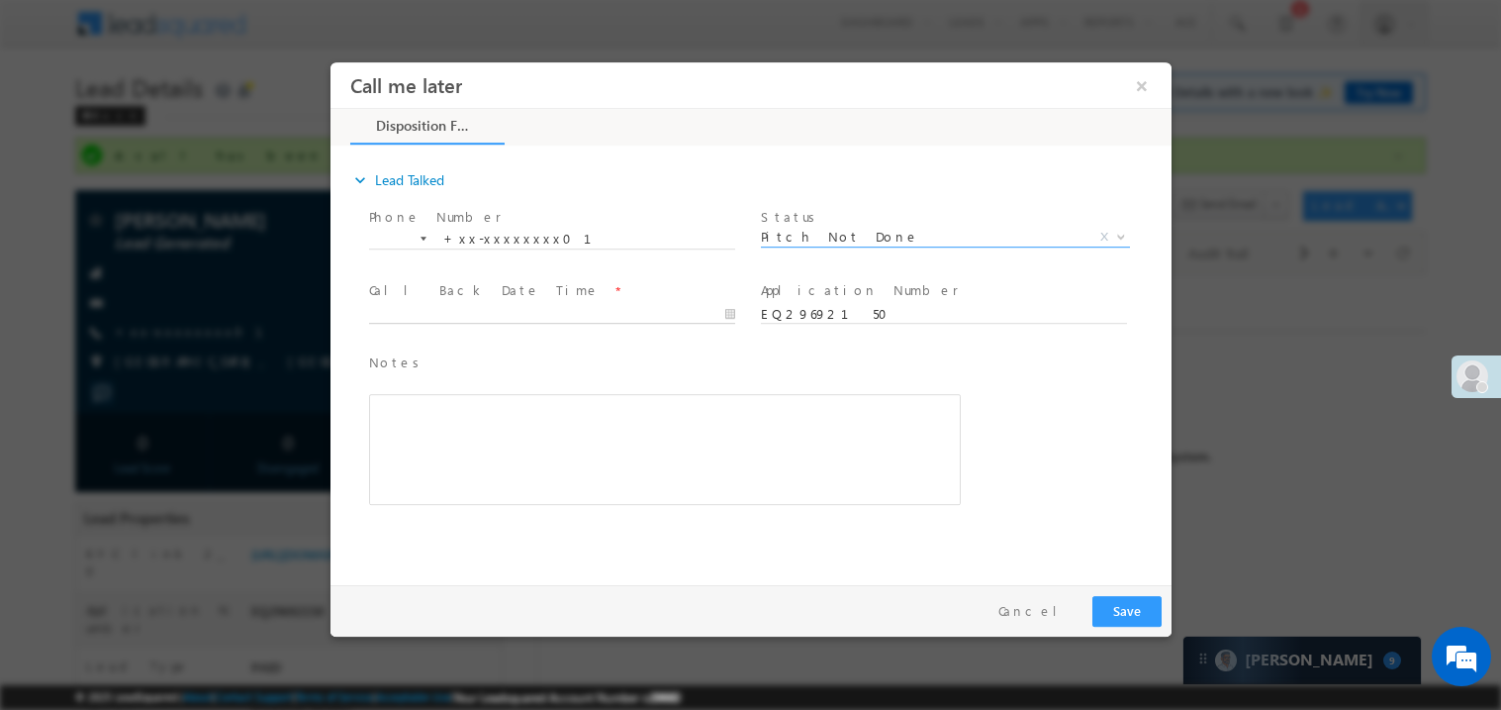
click at [458, 309] on body "Call me later ×" at bounding box center [750, 318] width 841 height 514
type input "09/28/25 1:35 PM"
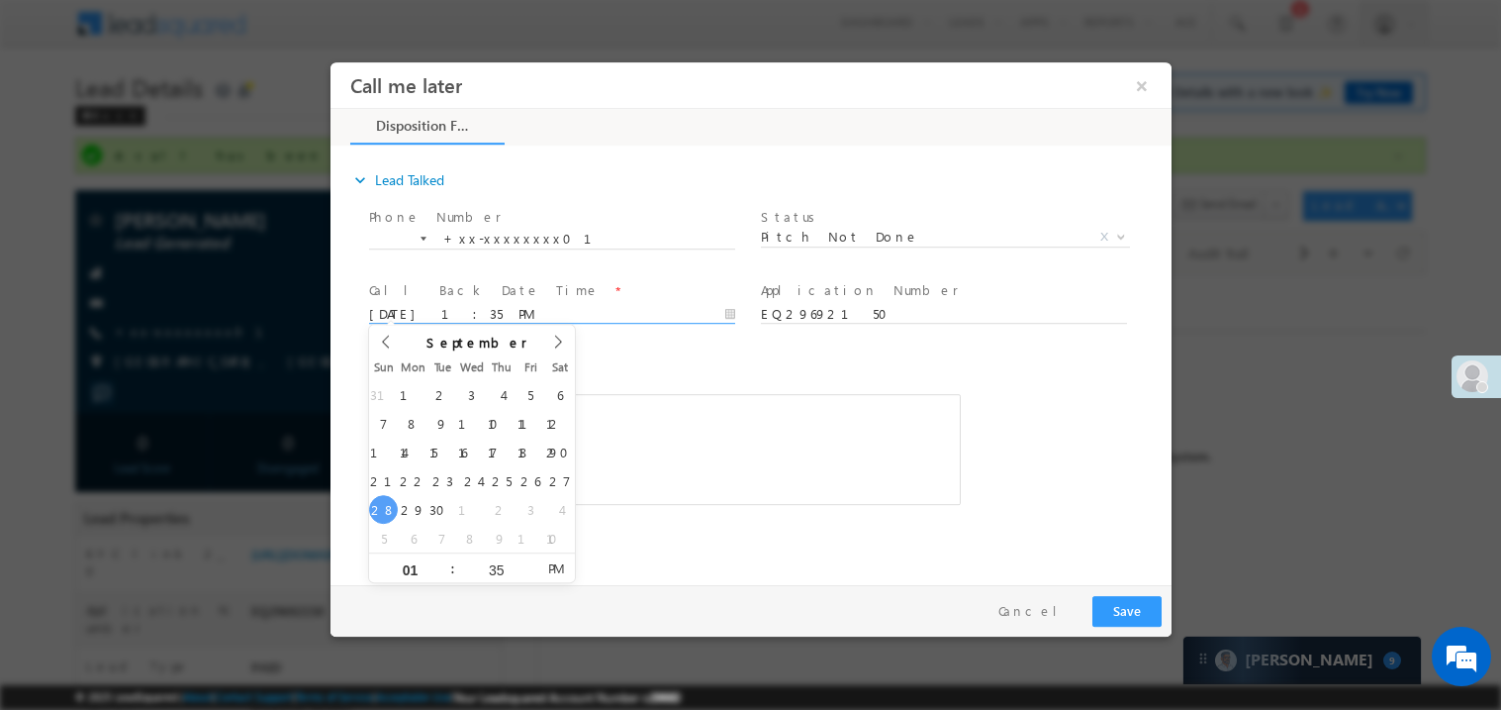
click at [777, 457] on div "Rich Text Editor, 40788eee-0fb2-11ec-a811-0adc8a9d82c2__tab1__section1__Notes__…" at bounding box center [664, 448] width 592 height 111
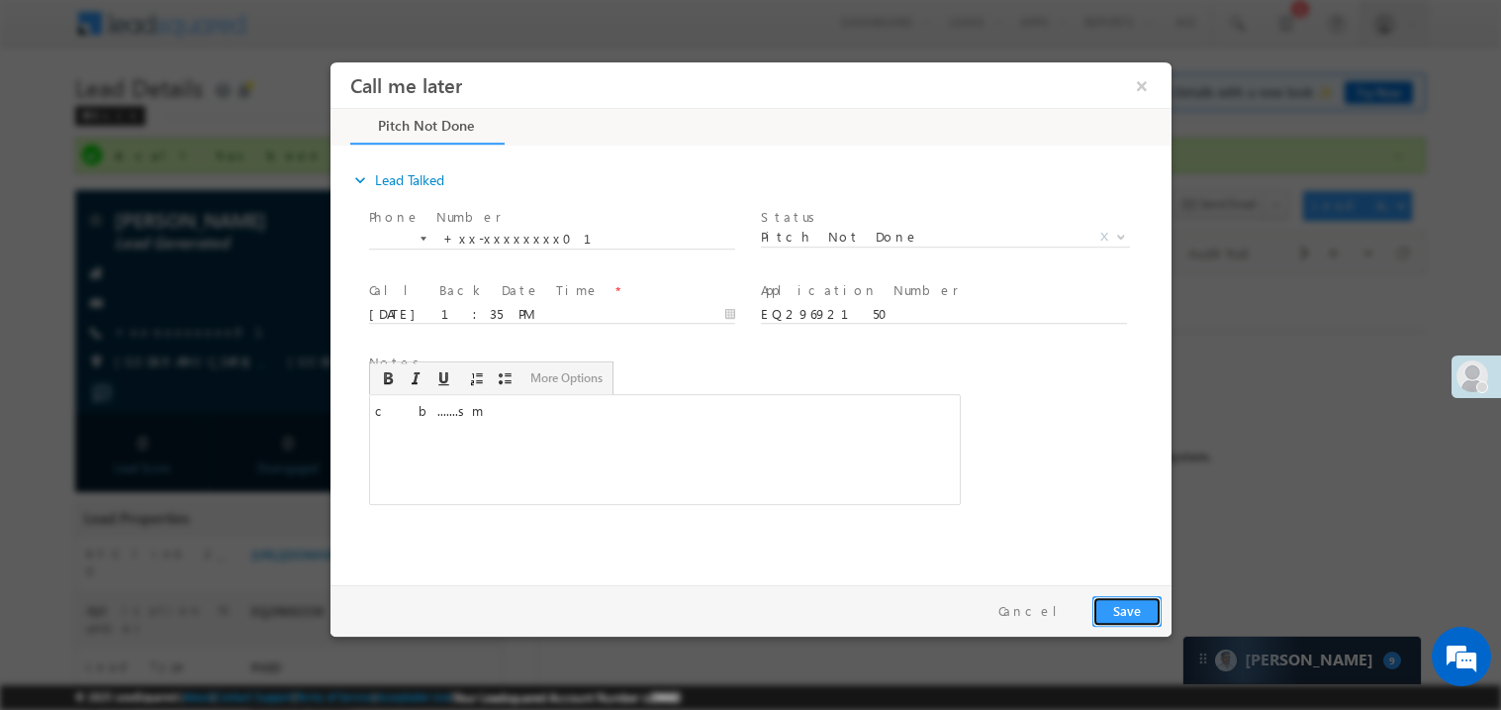
click at [1120, 598] on button "Save" at bounding box center [1126, 610] width 69 height 31
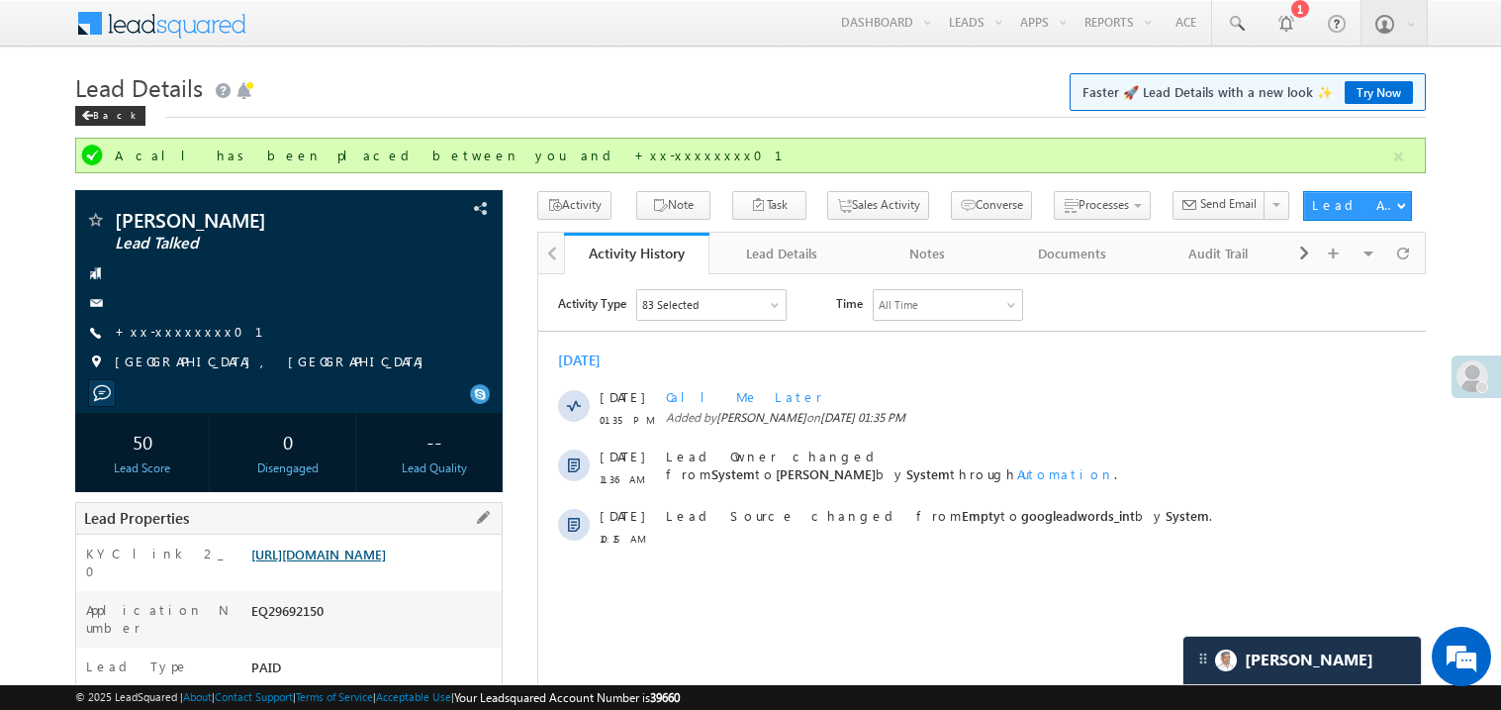
click at [370, 562] on link "https://angelbroking1-pk3em7sa.customui-test.leadsquared.com?leadId=da01dfe7-53…" at bounding box center [318, 553] width 135 height 17
click at [178, 335] on link "+xx-xxxxxxxx01" at bounding box center [201, 331] width 172 height 17
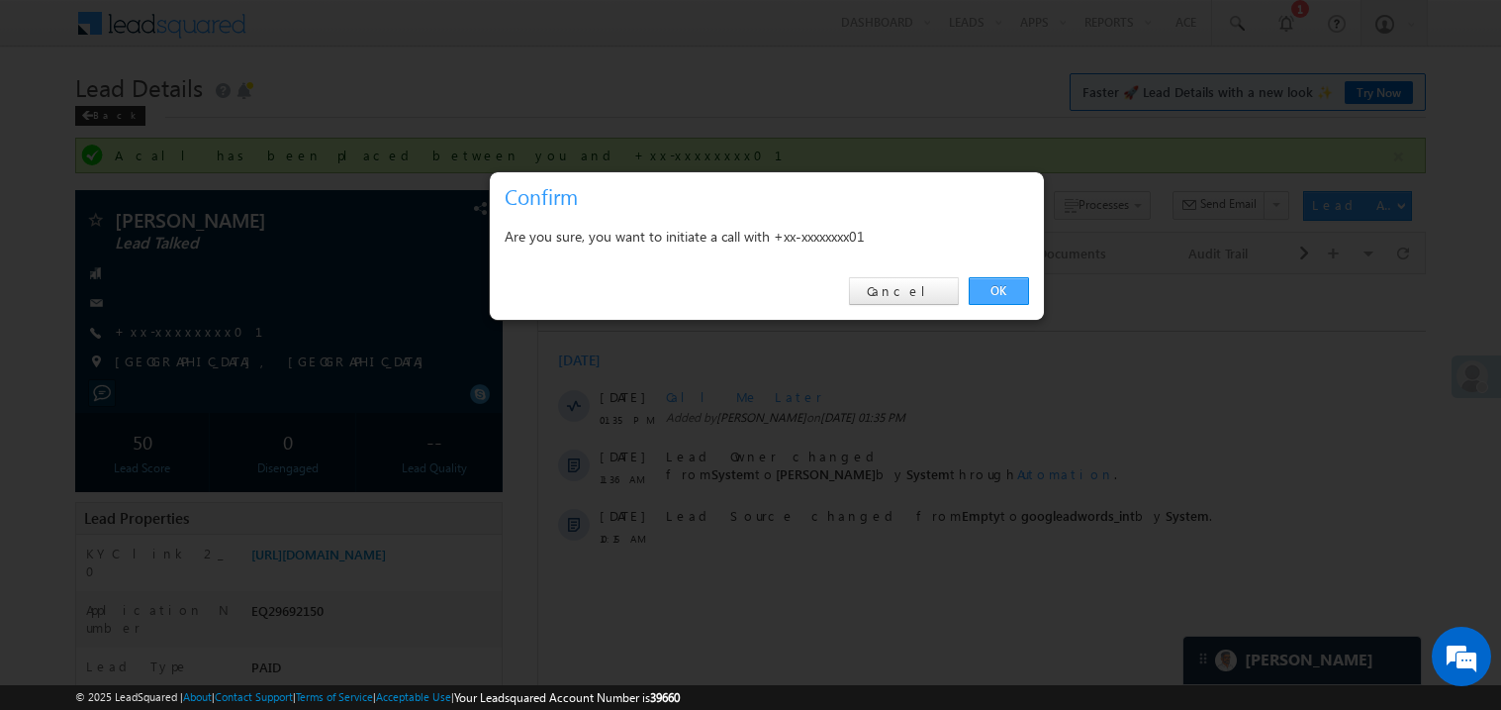
click at [993, 283] on link "OK" at bounding box center [999, 291] width 60 height 28
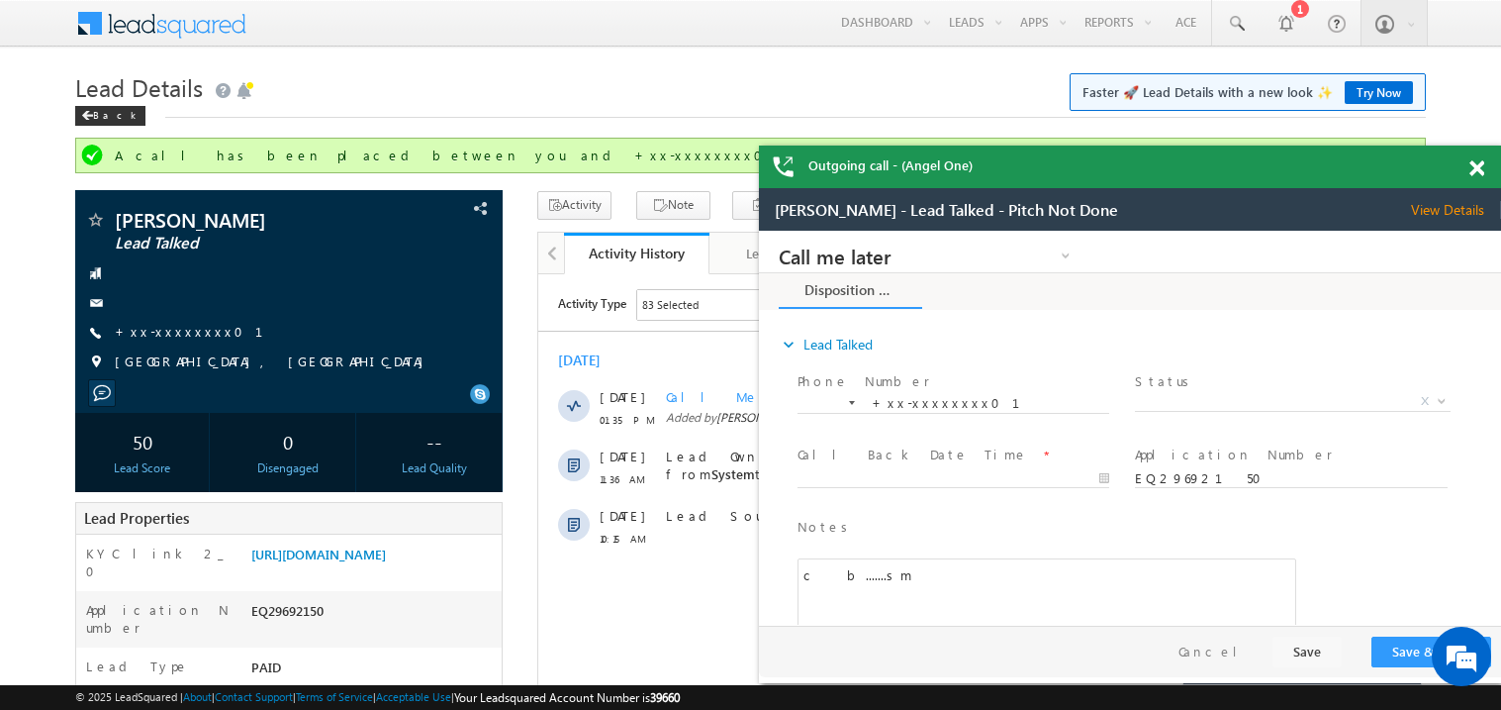
click at [1477, 169] on span at bounding box center [1477, 168] width 15 height 17
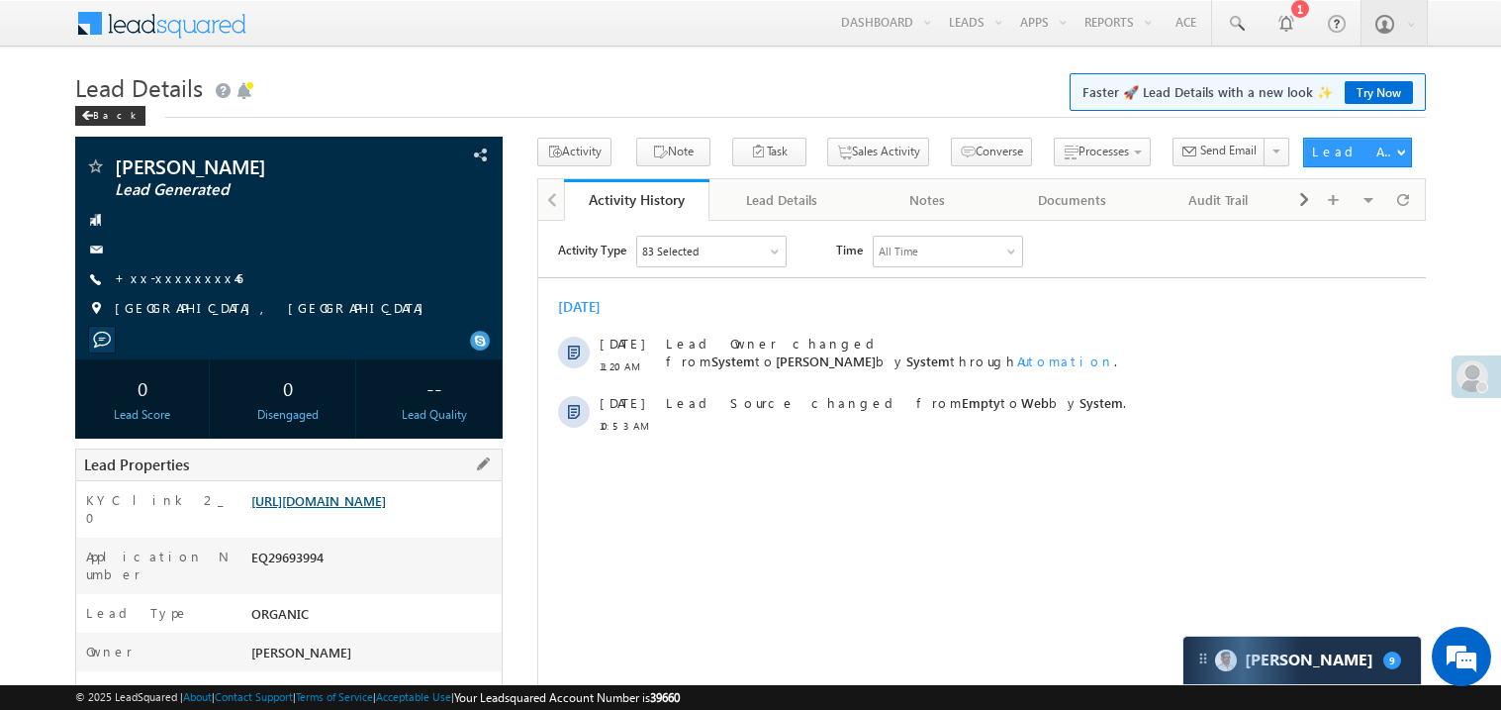
click at [364, 509] on link "[URL][DOMAIN_NAME]" at bounding box center [318, 500] width 135 height 17
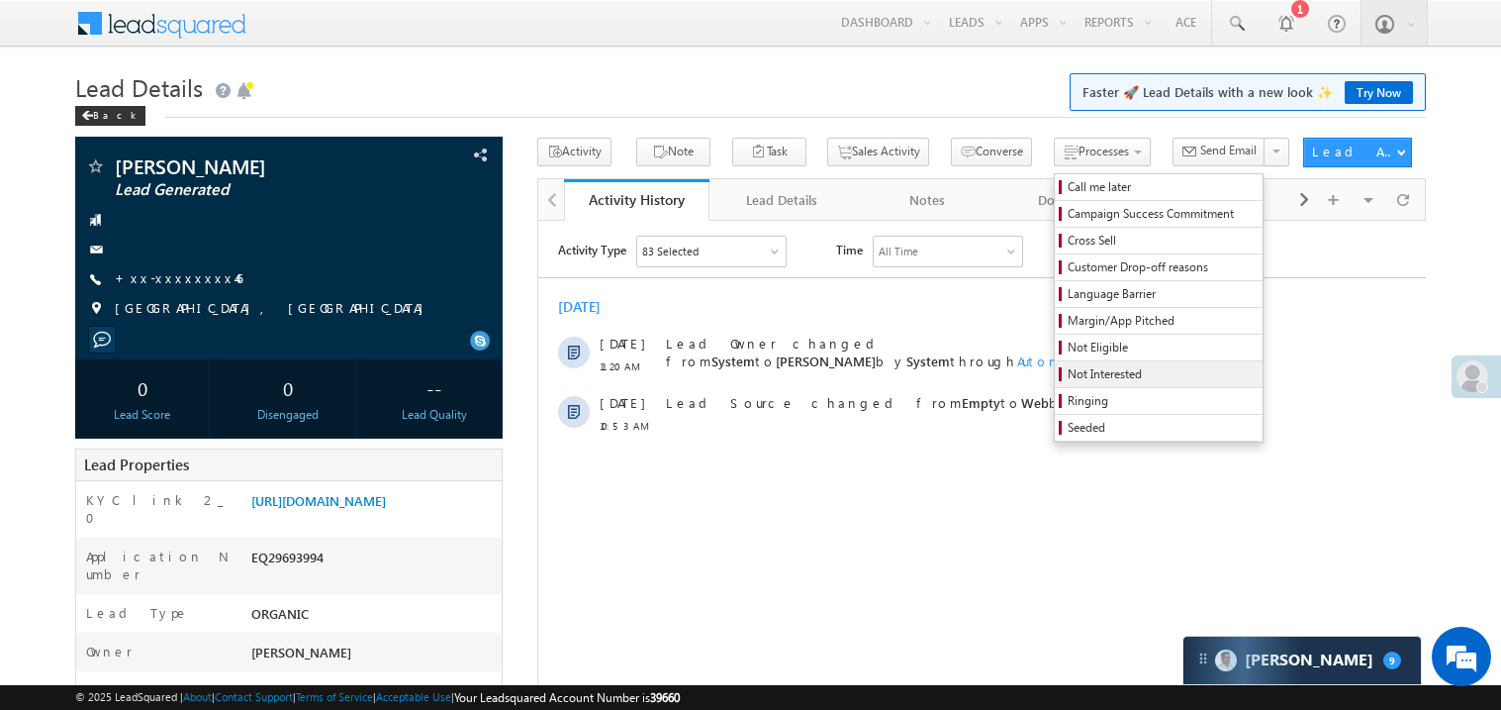
click at [1068, 372] on span "Not Interested" at bounding box center [1162, 374] width 188 height 18
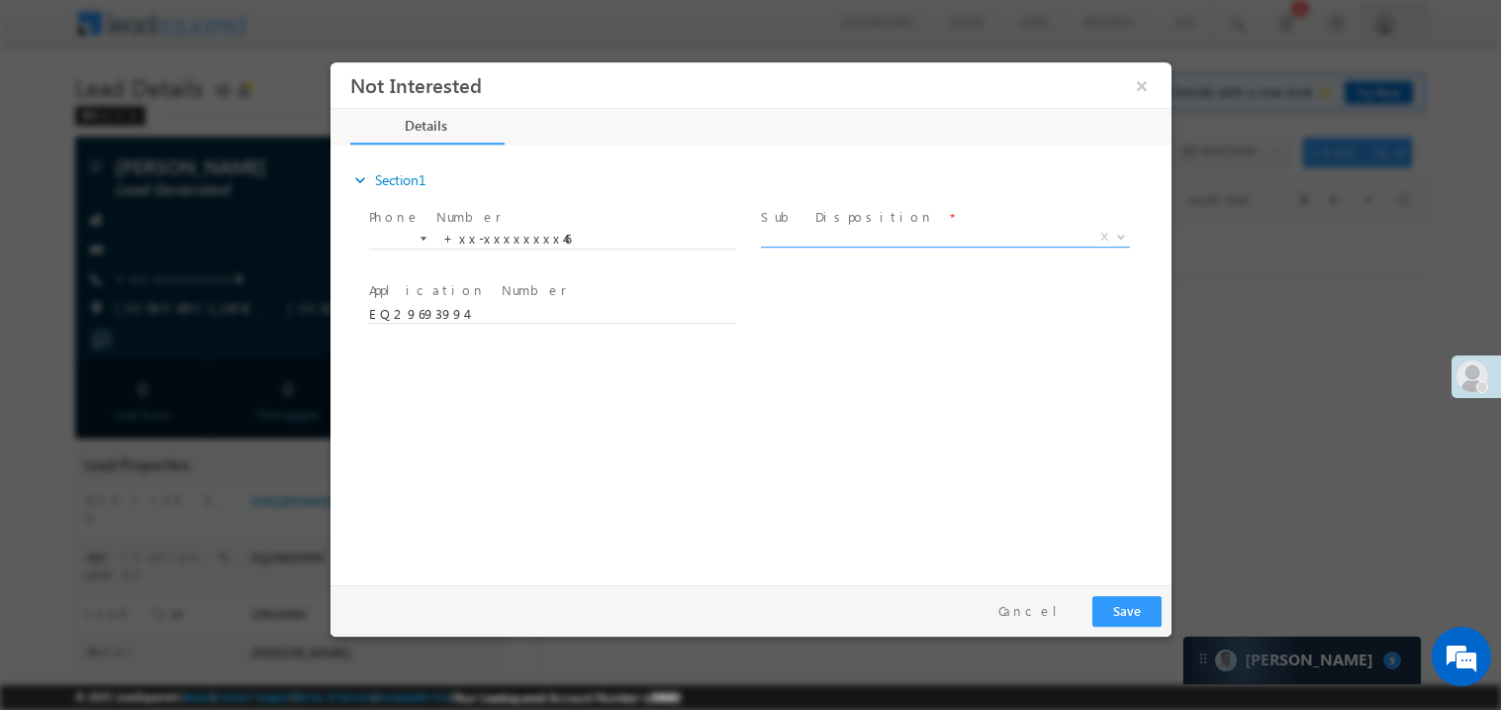
click at [822, 238] on span "X" at bounding box center [944, 237] width 369 height 20
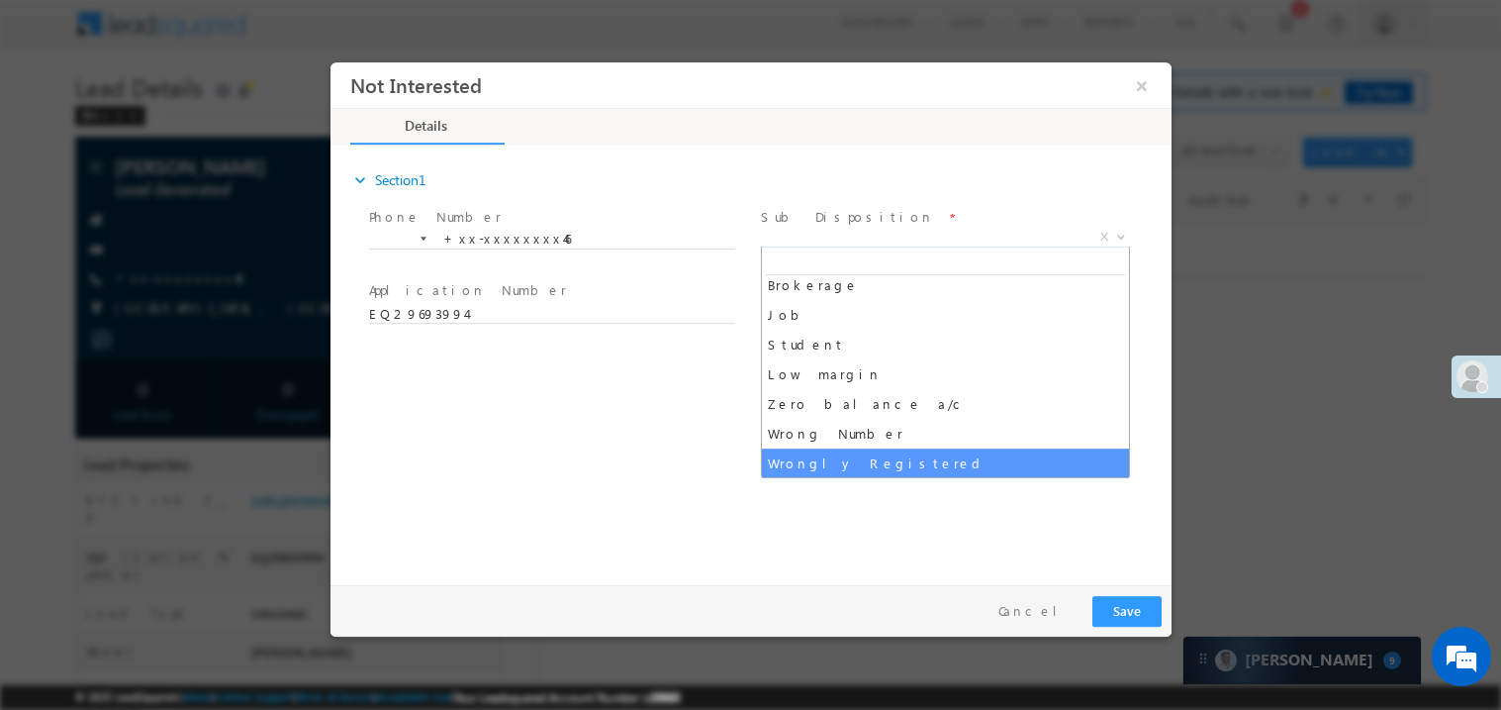
scroll to position [68, 0]
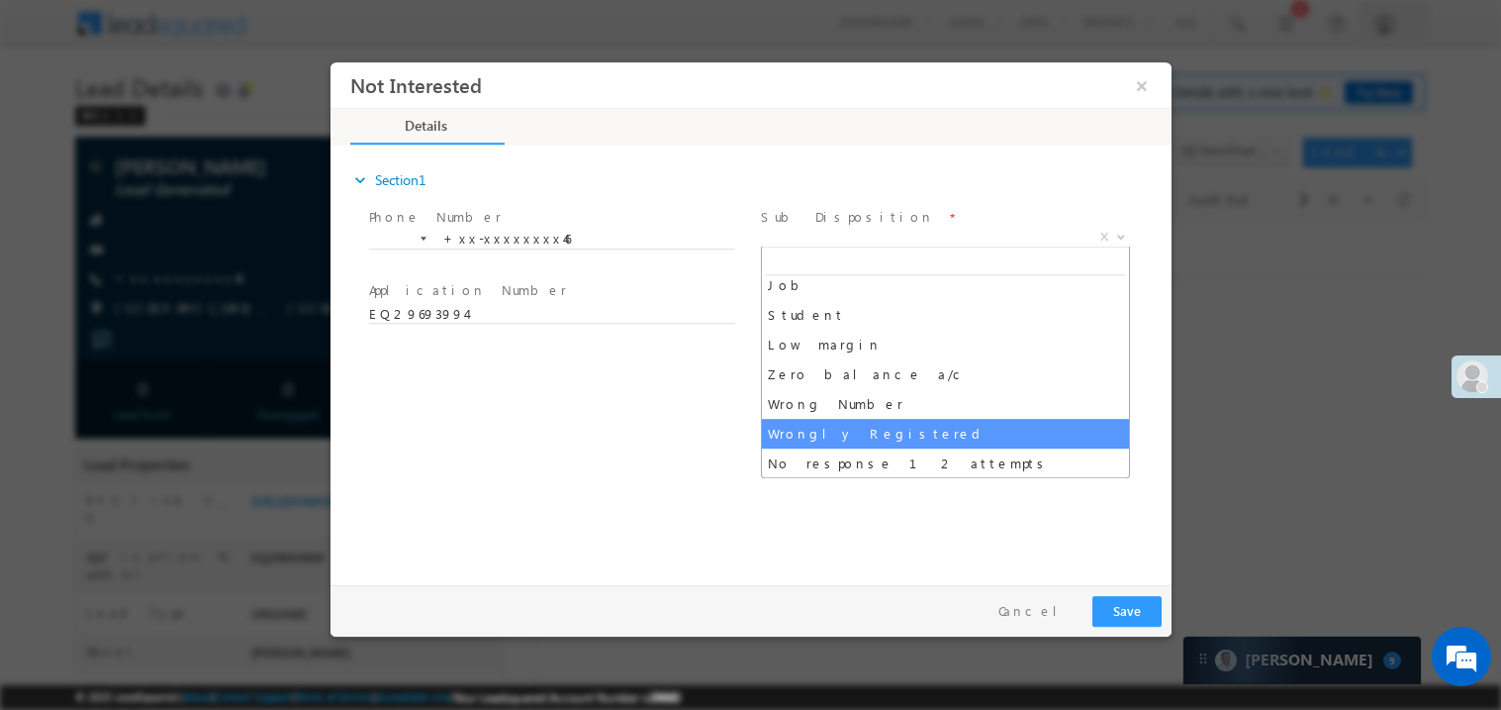
select select "Wrongly Registered"
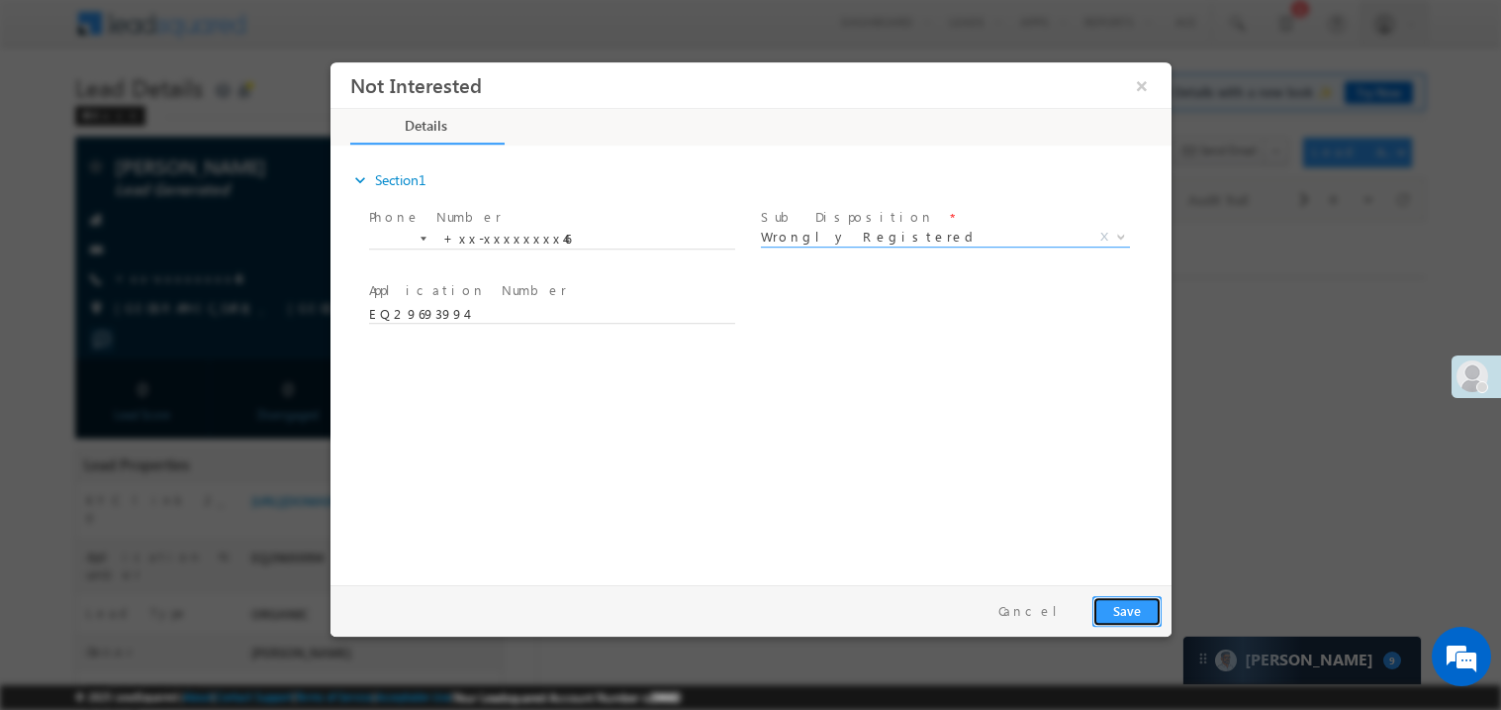
click at [1109, 603] on button "Save" at bounding box center [1126, 610] width 69 height 31
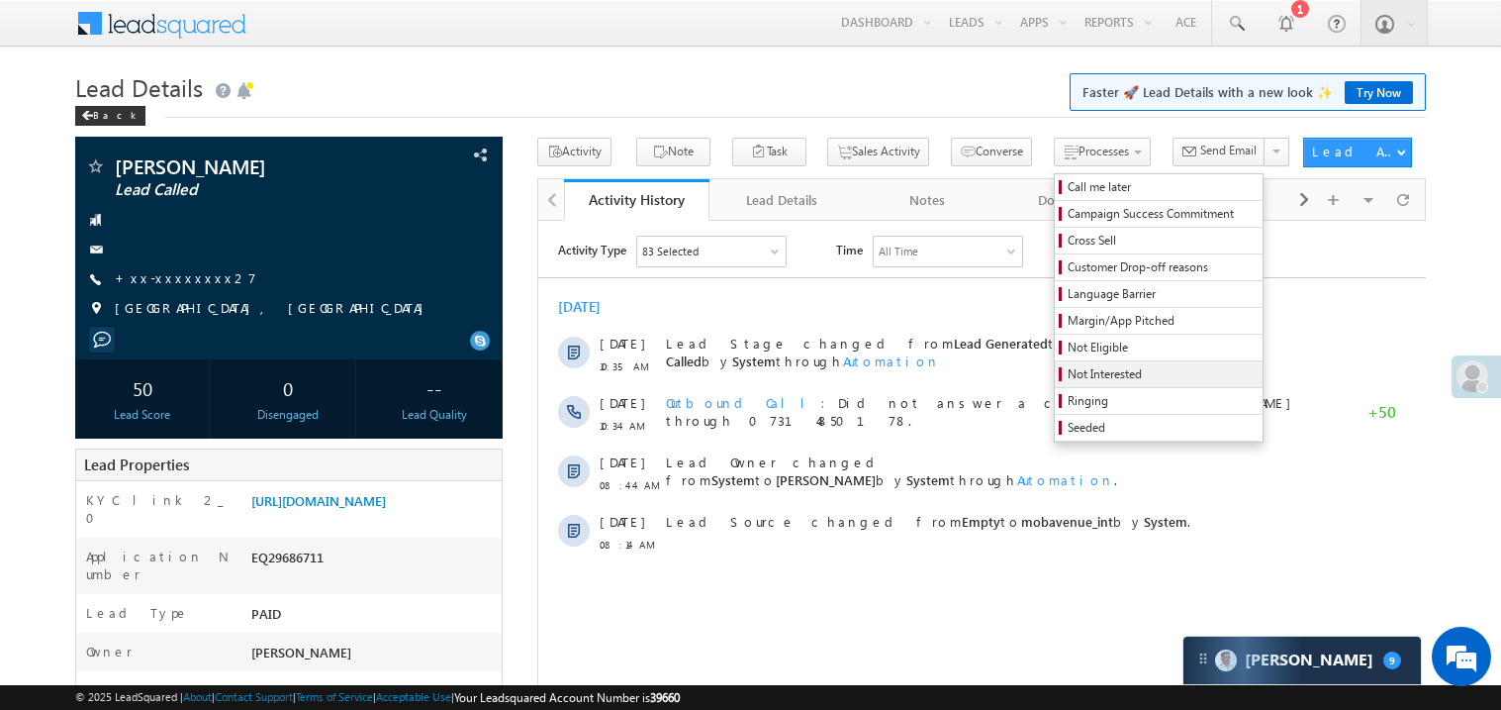
click at [1087, 372] on span "Not Interested" at bounding box center [1162, 374] width 188 height 18
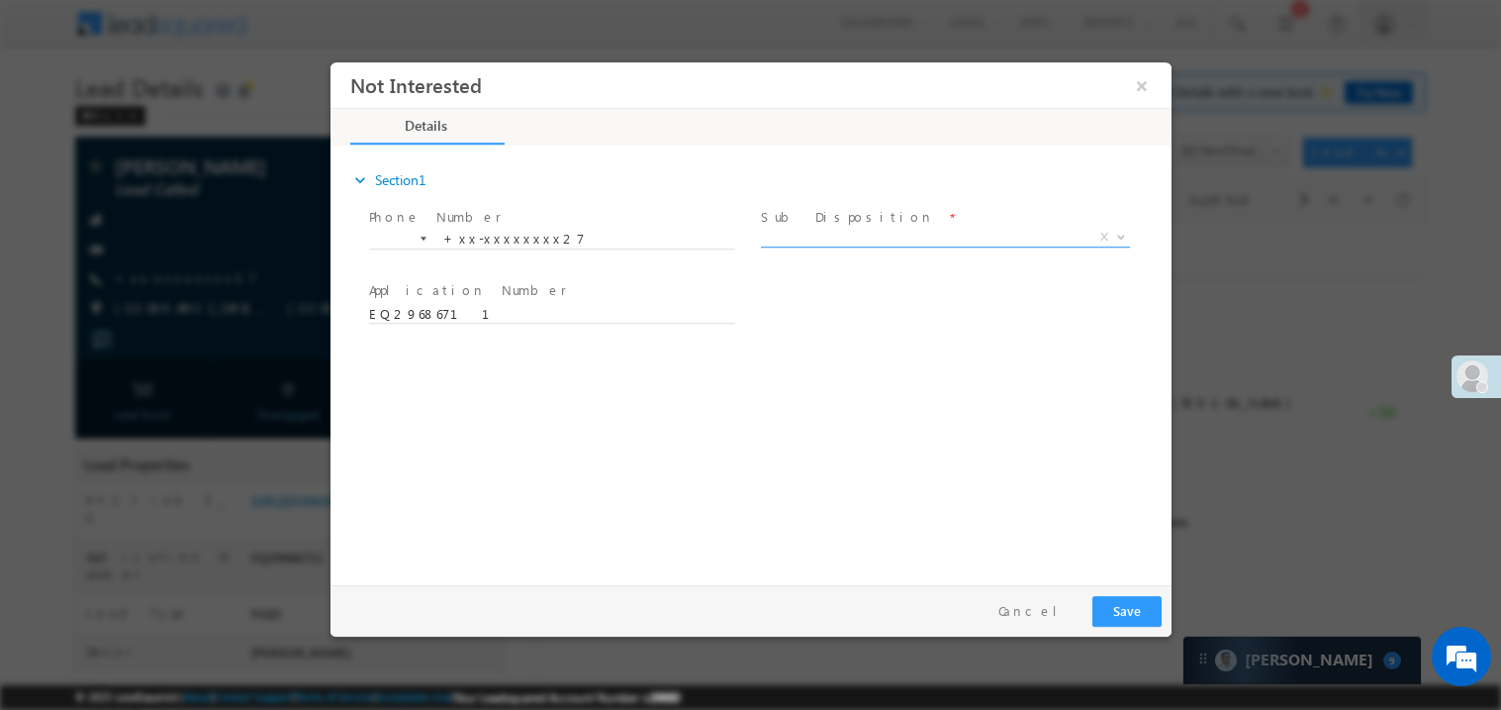
click at [810, 233] on span "X" at bounding box center [944, 237] width 369 height 20
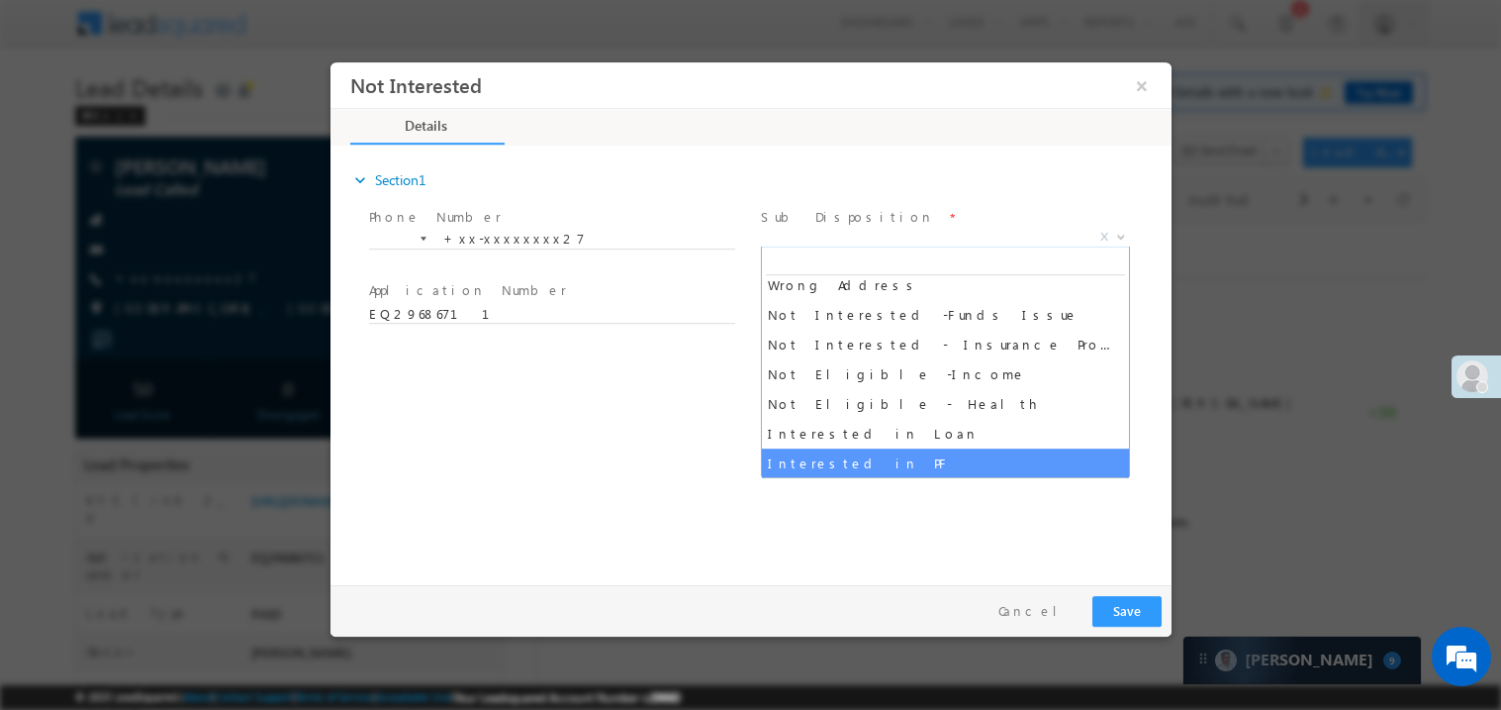
scroll to position [395, 0]
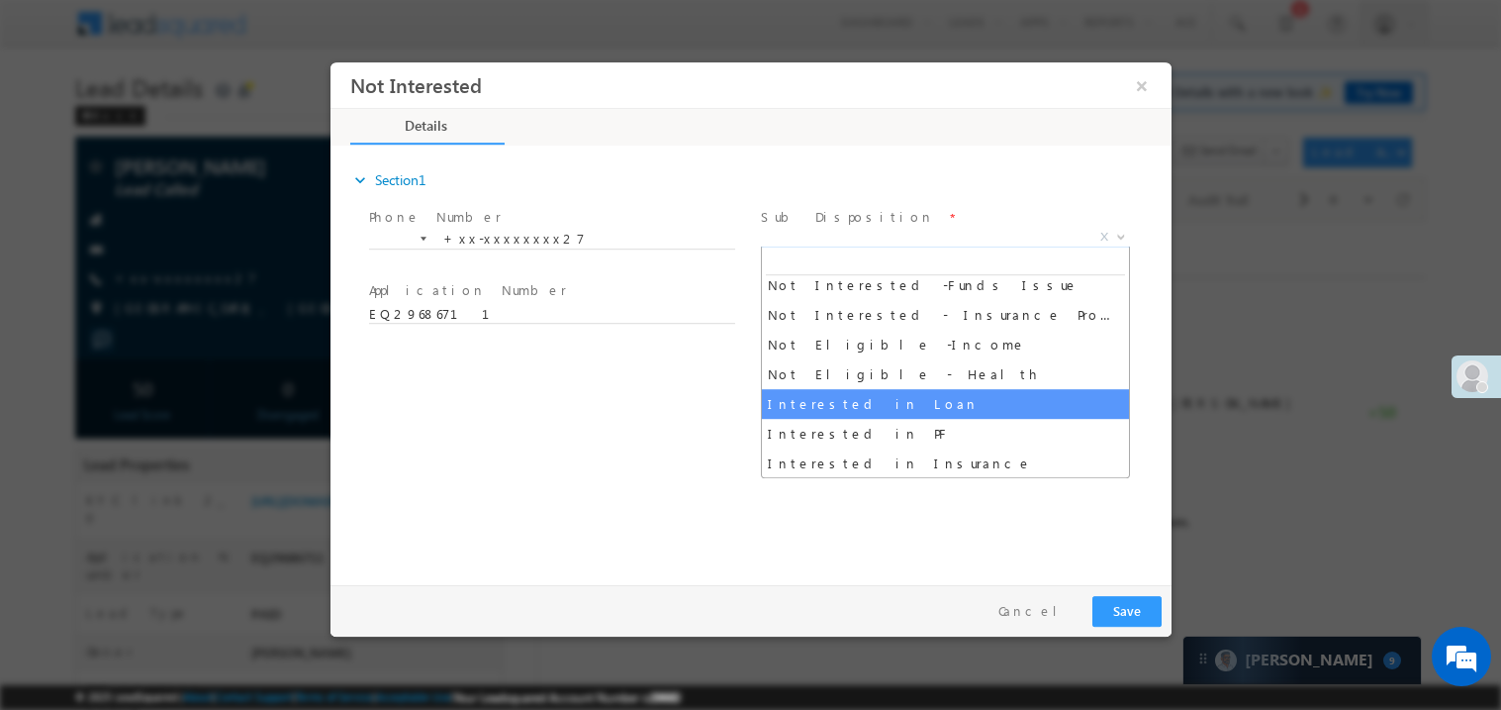
select select "Interested in Loan"
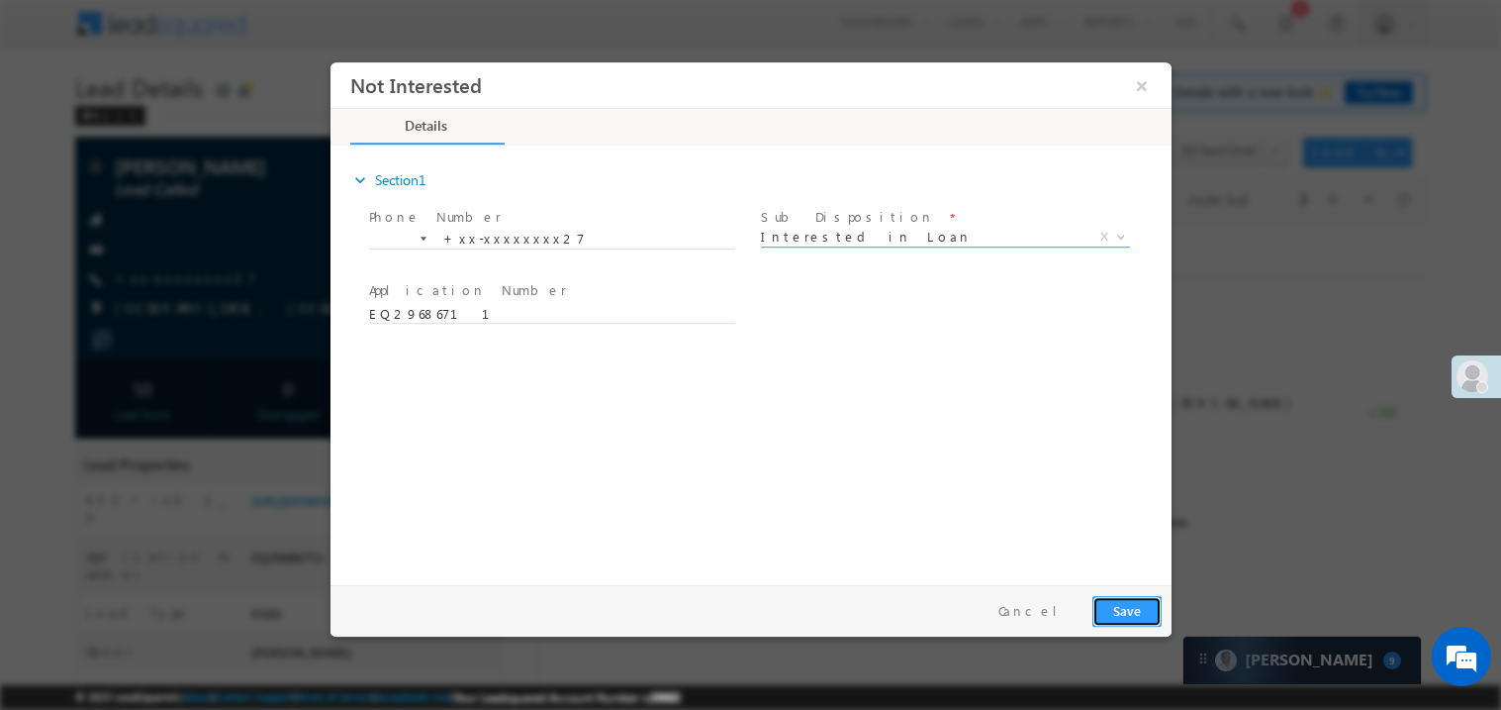
click at [1114, 605] on button "Save" at bounding box center [1126, 610] width 69 height 31
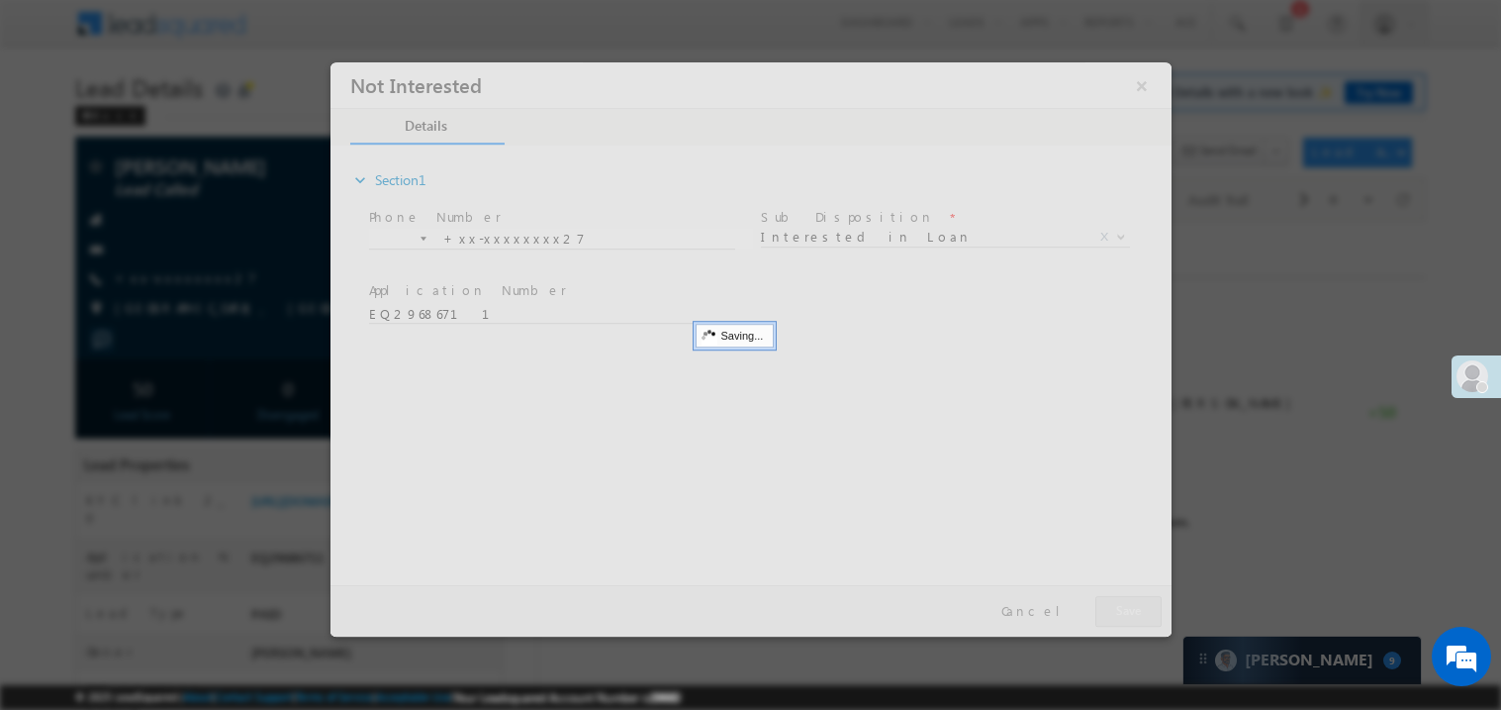
click at [1114, 605] on div at bounding box center [750, 348] width 841 height 574
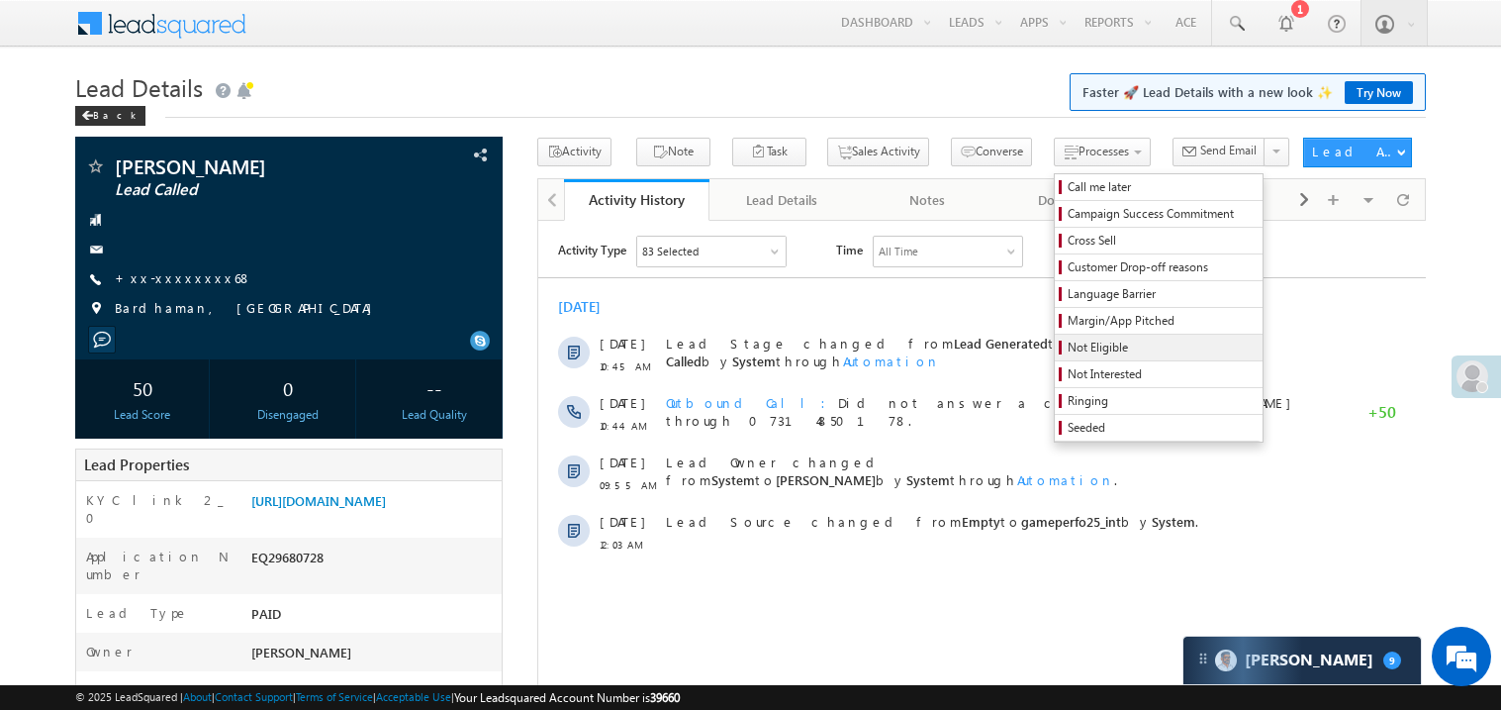
click at [1068, 345] on span "Not Eligible" at bounding box center [1162, 347] width 188 height 18
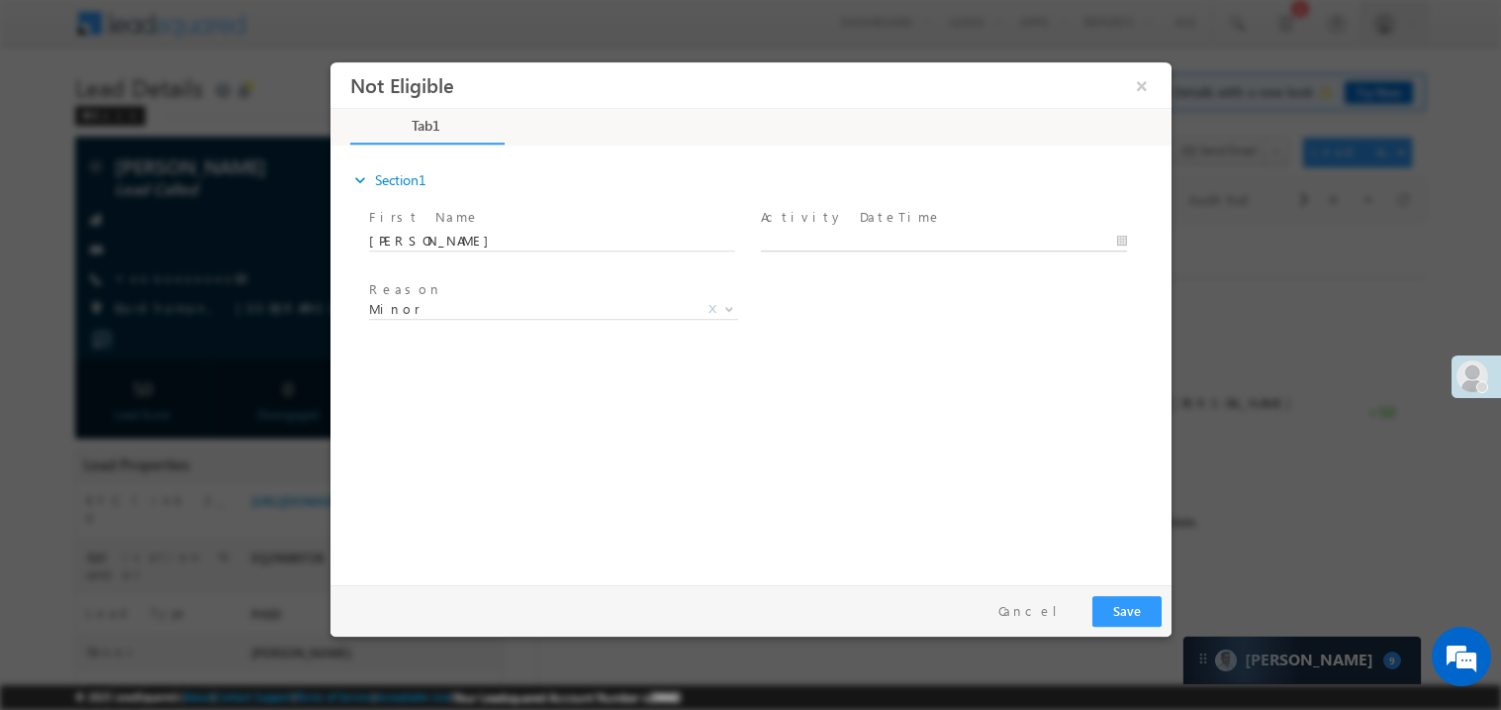
click at [774, 231] on input "text" at bounding box center [943, 241] width 366 height 20
type input "09/28/25 1:55 PM"
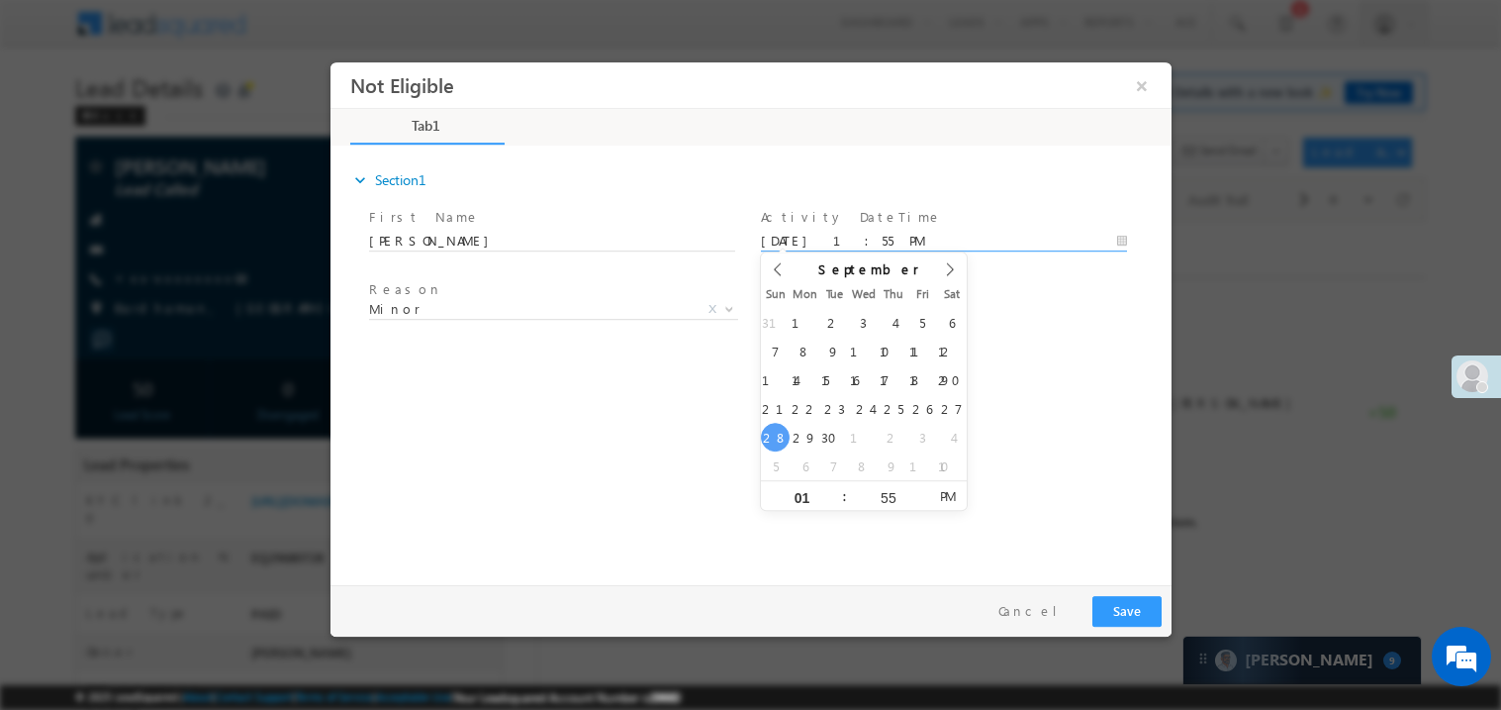
click at [604, 403] on div "expand_more Section1 First Name *" at bounding box center [754, 361] width 831 height 428
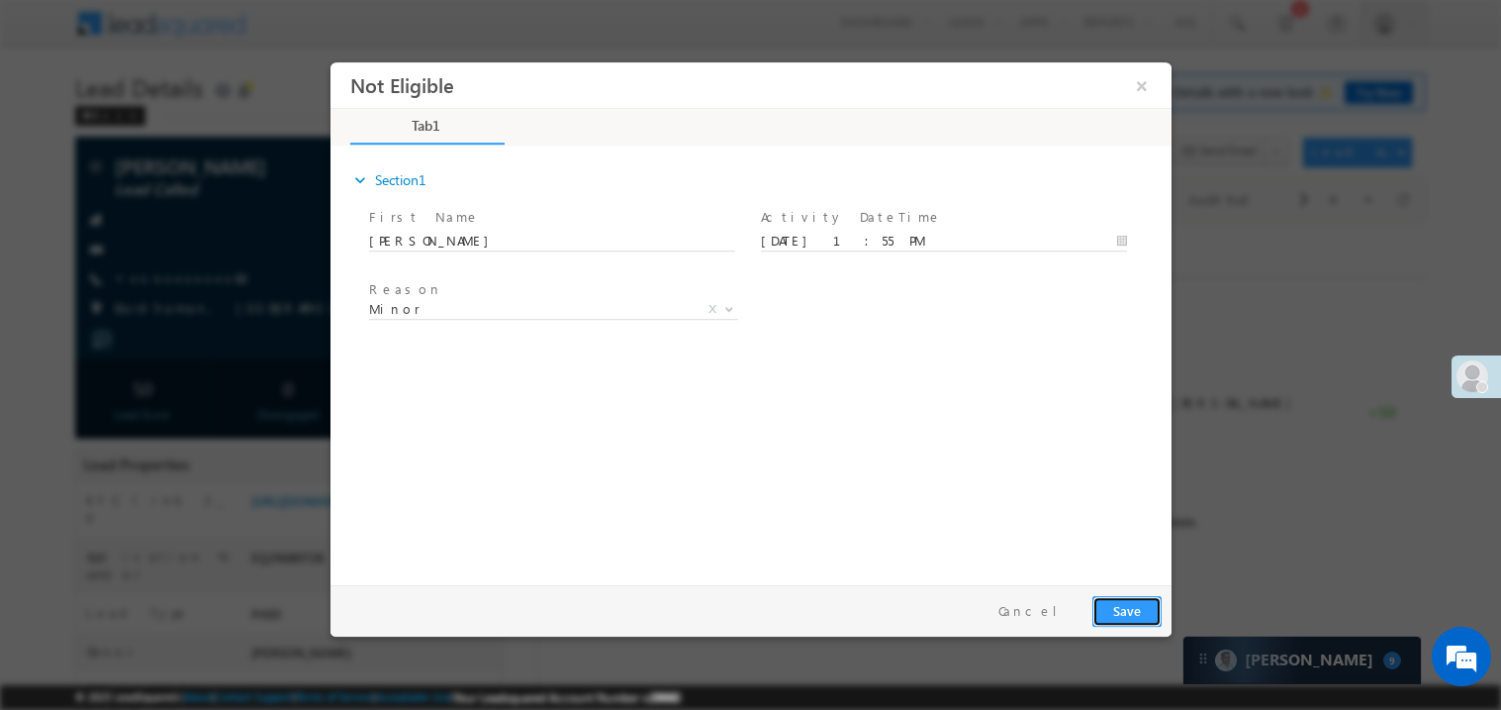
click at [1130, 603] on button "Save" at bounding box center [1126, 610] width 69 height 31
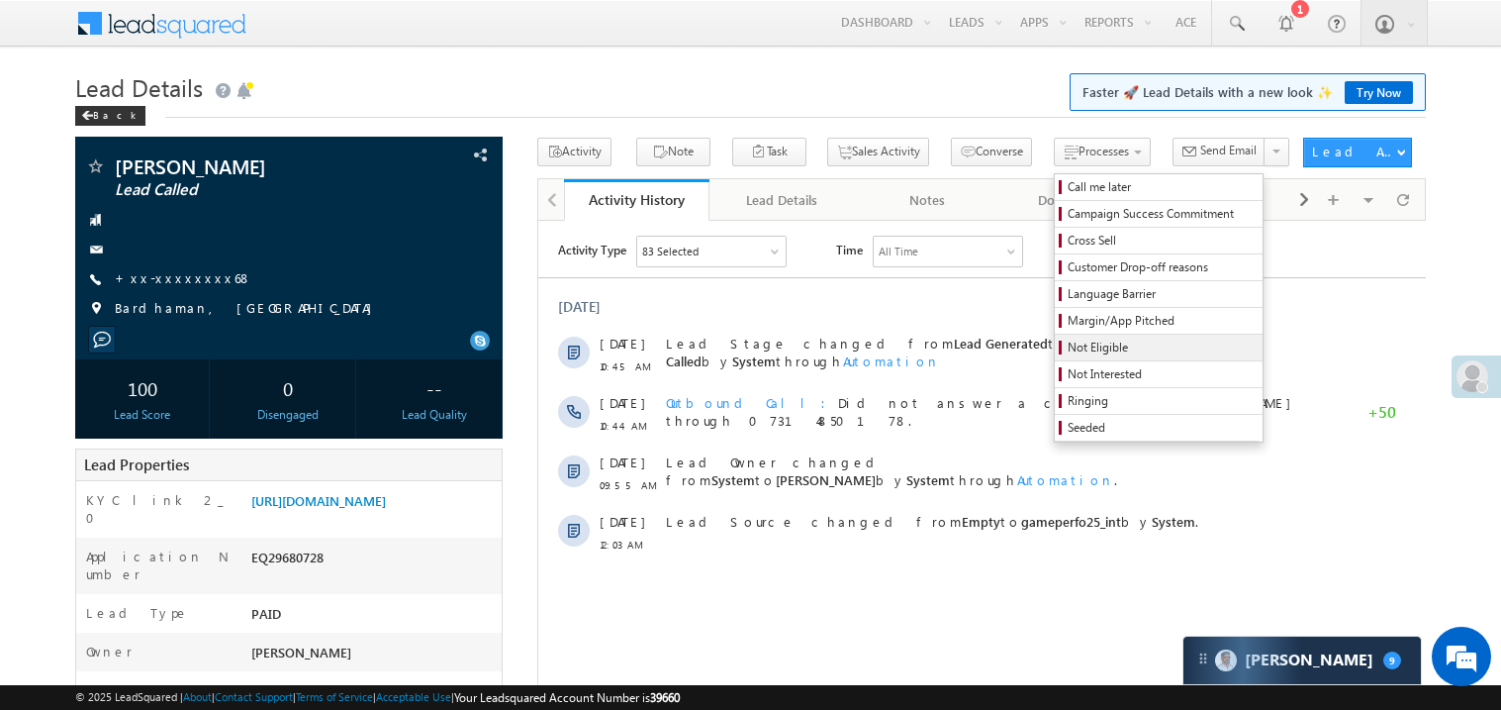
click at [1068, 349] on span "Not Eligible" at bounding box center [1162, 347] width 188 height 18
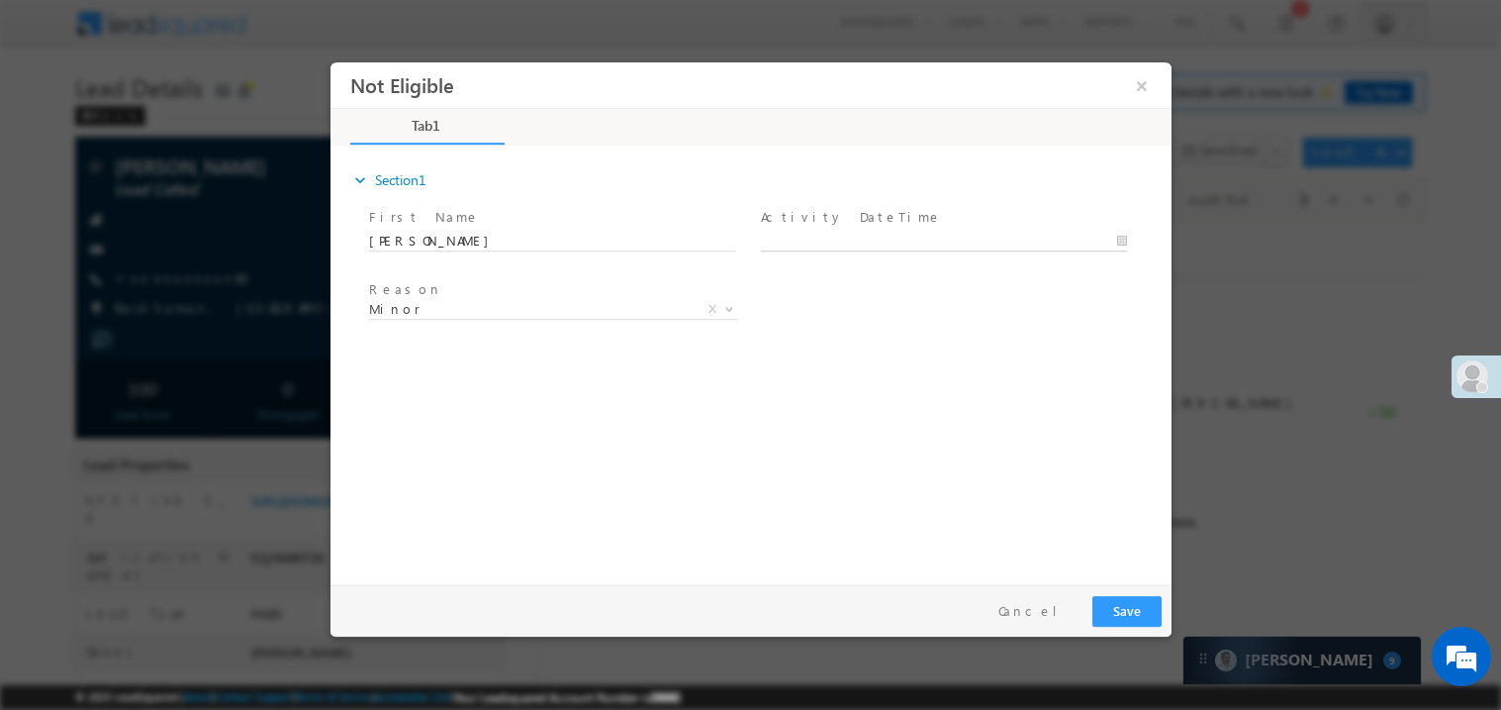
click at [808, 244] on body "Not Eligible ×" at bounding box center [750, 318] width 841 height 514
type input "09/28/25 1:56 PM"
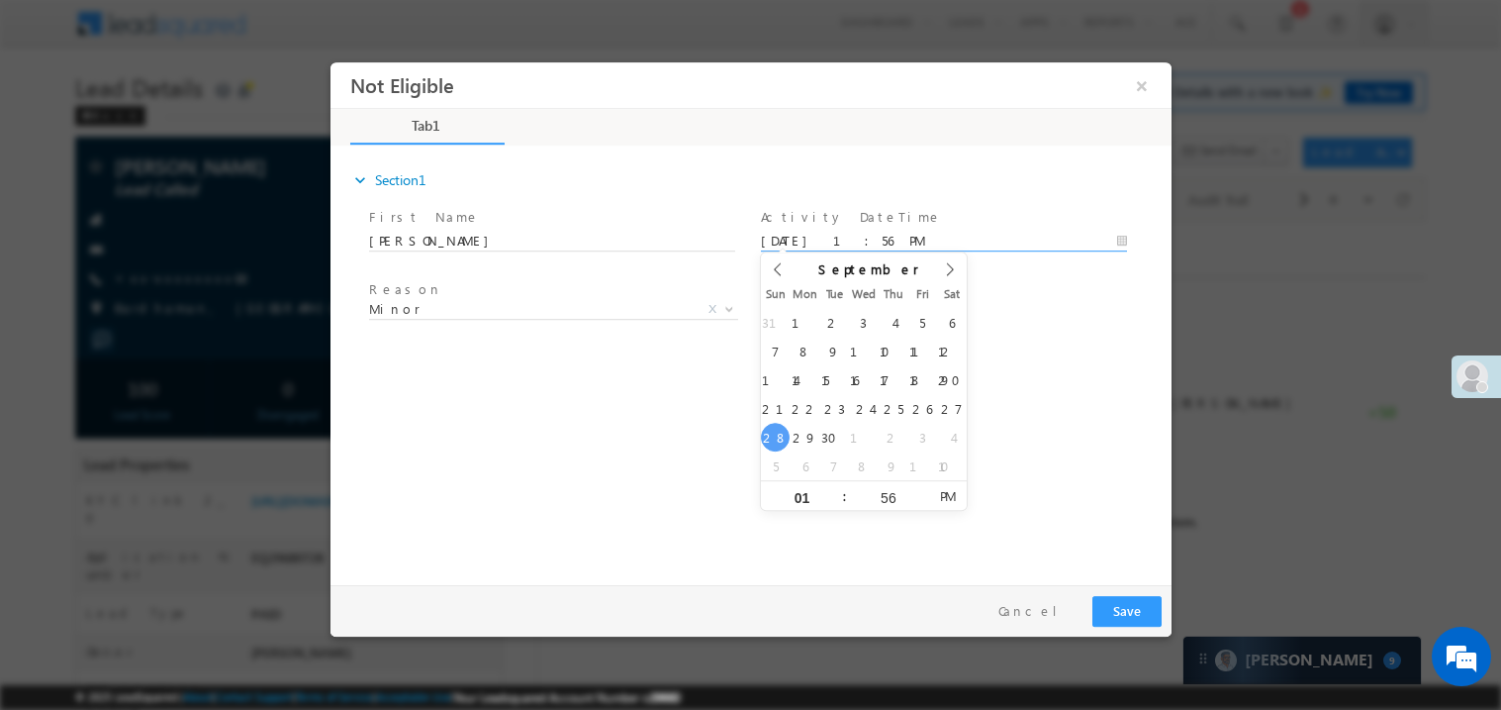
click at [587, 469] on div "expand_more Section1 First Name *" at bounding box center [754, 361] width 831 height 428
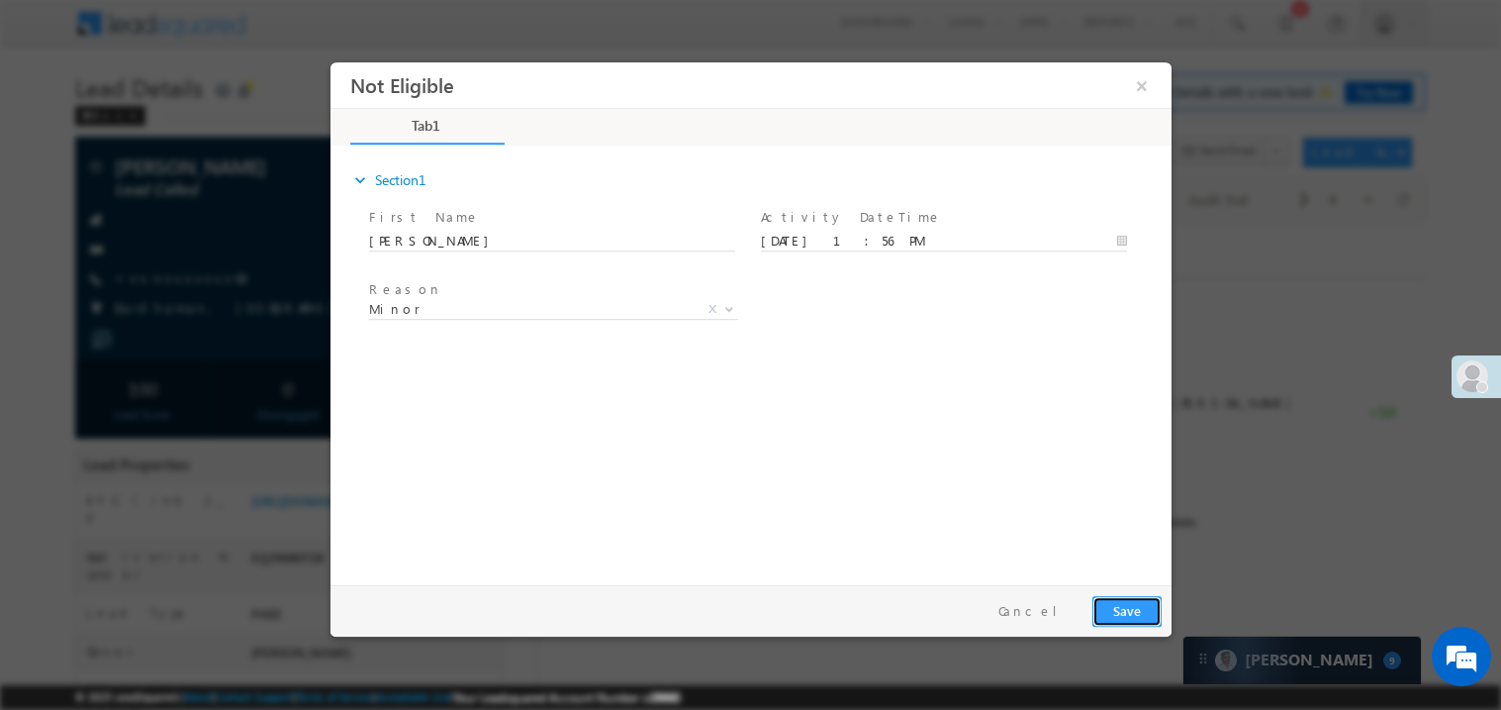
click at [1135, 605] on button "Save" at bounding box center [1126, 610] width 69 height 31
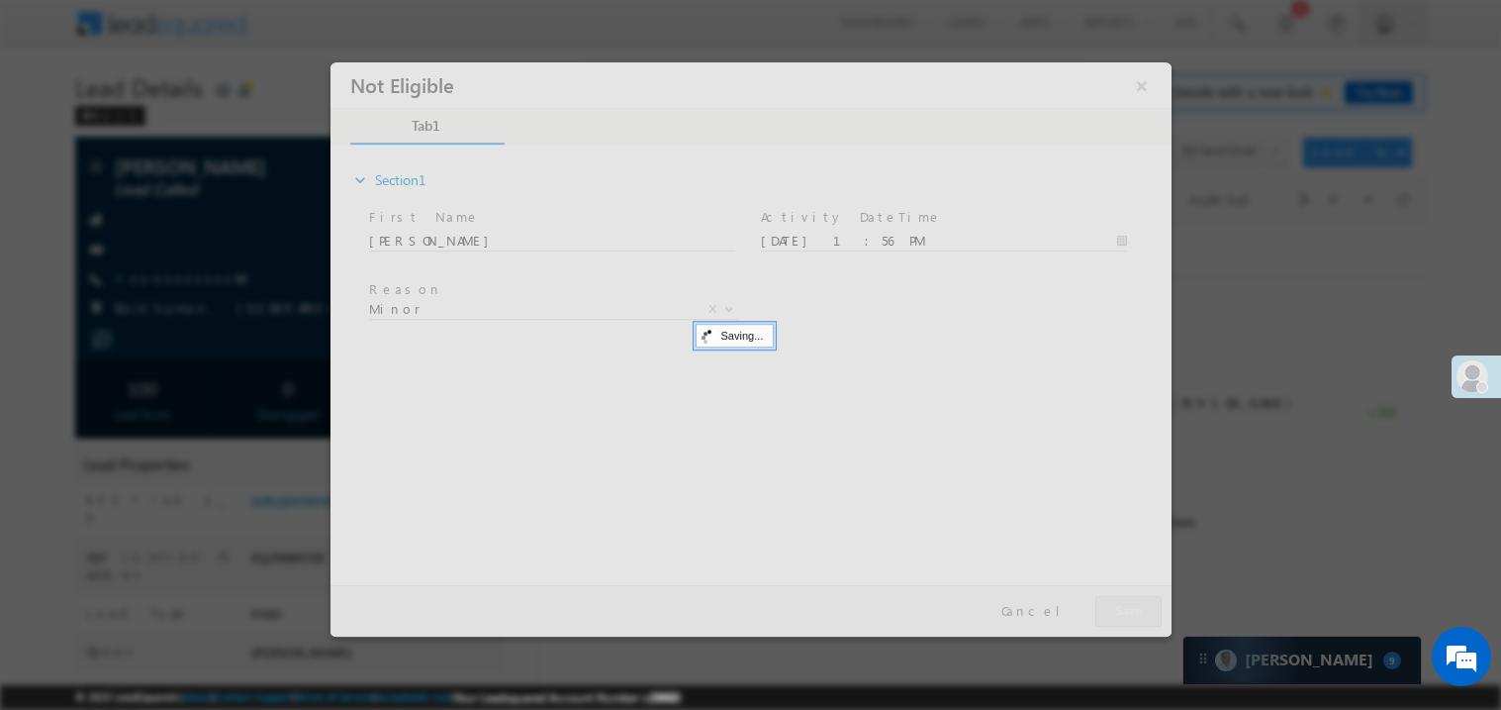
click at [1135, 605] on div at bounding box center [750, 348] width 841 height 574
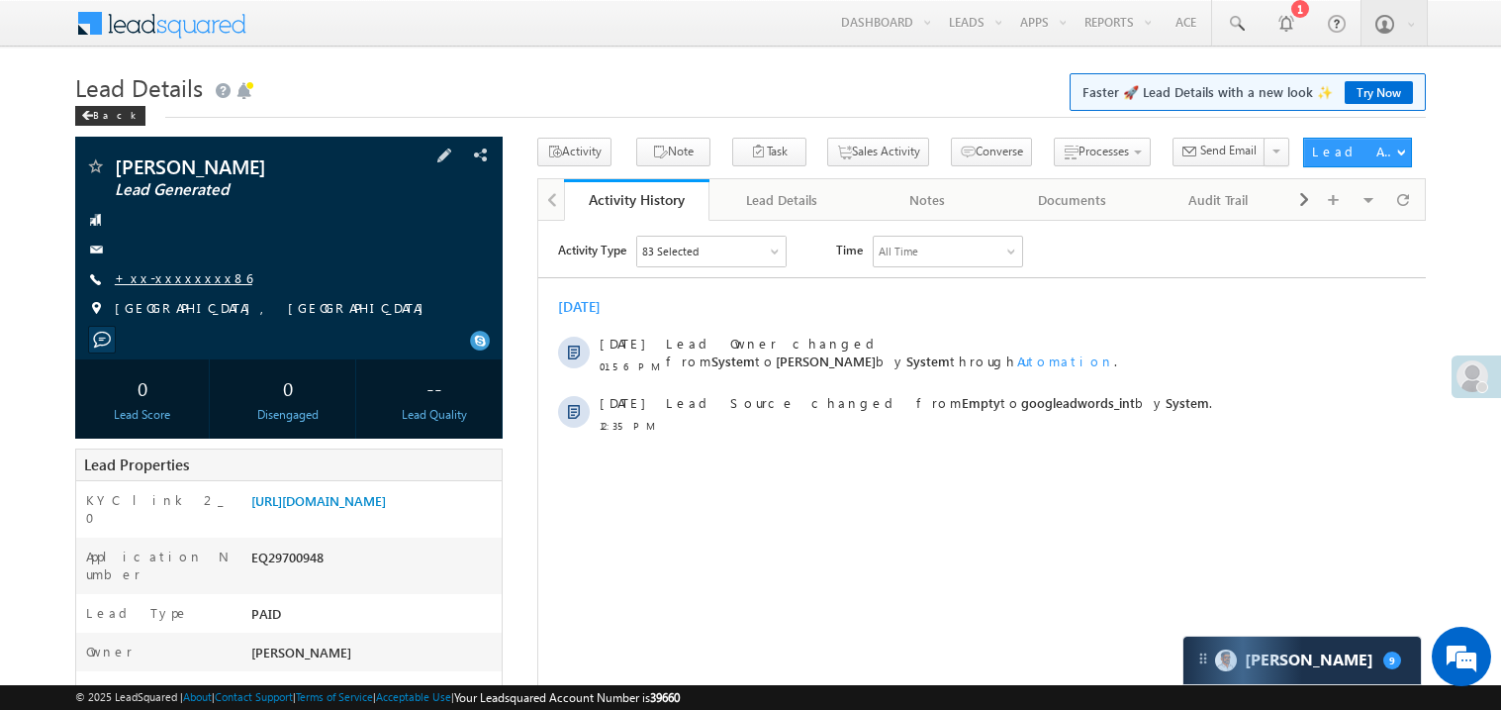
click at [164, 286] on link "+xx-xxxxxxxx86" at bounding box center [184, 277] width 138 height 17
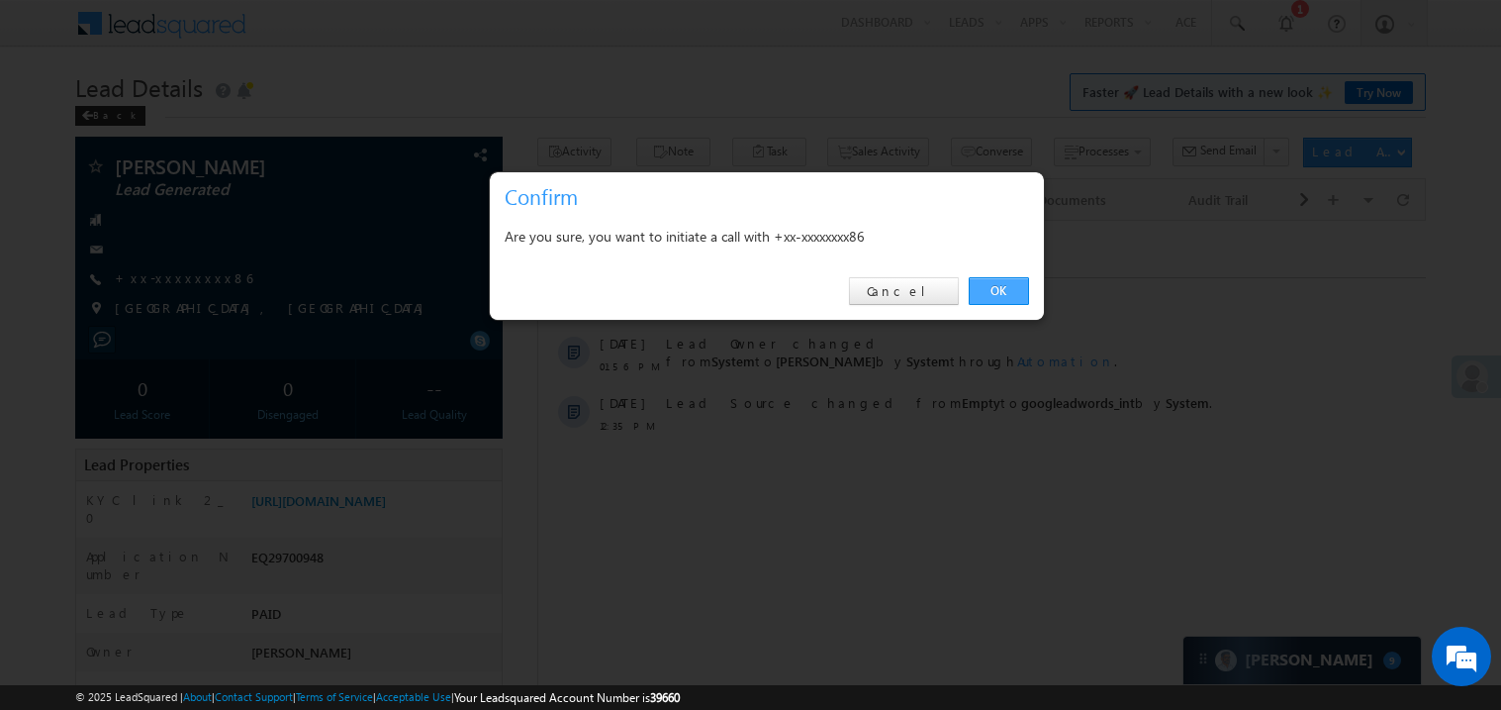
click at [1006, 285] on link "OK" at bounding box center [999, 291] width 60 height 28
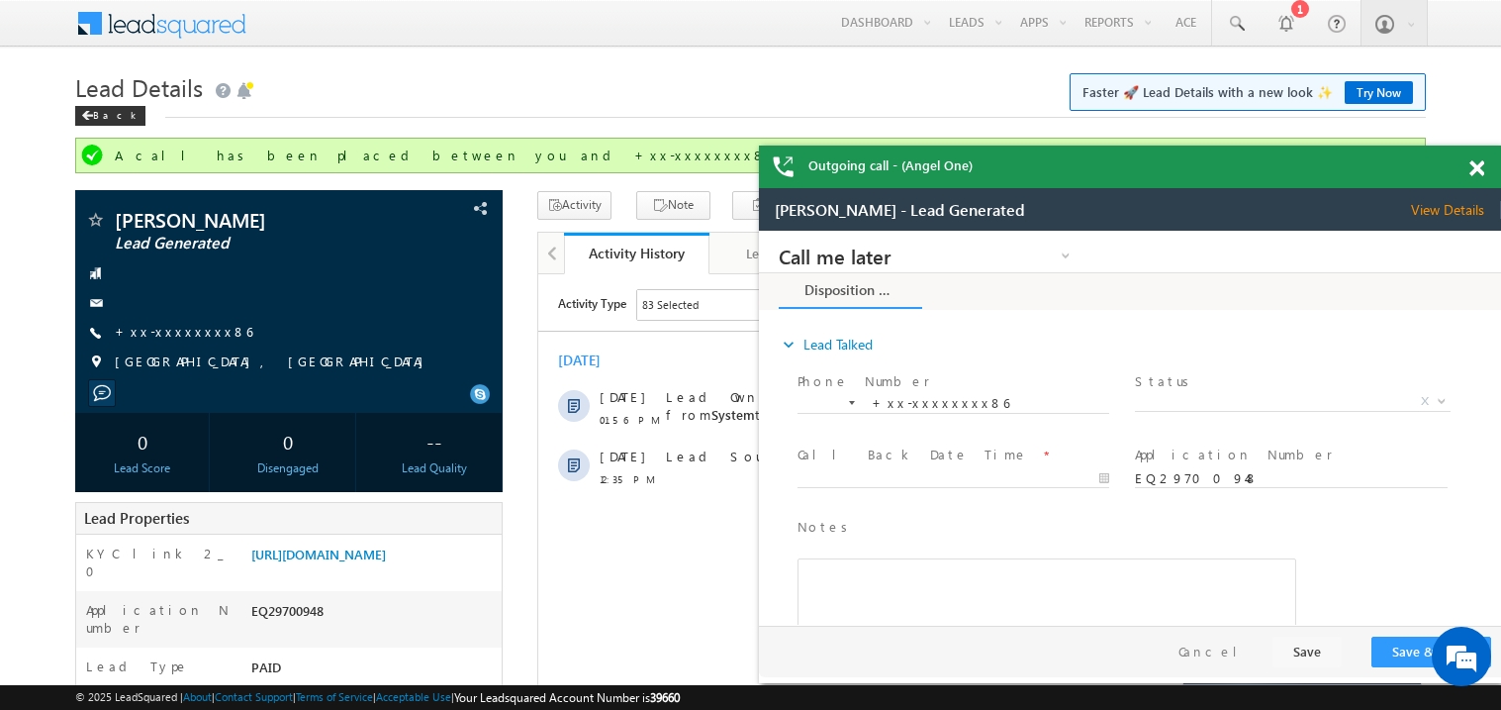
click at [1478, 172] on span at bounding box center [1477, 168] width 15 height 17
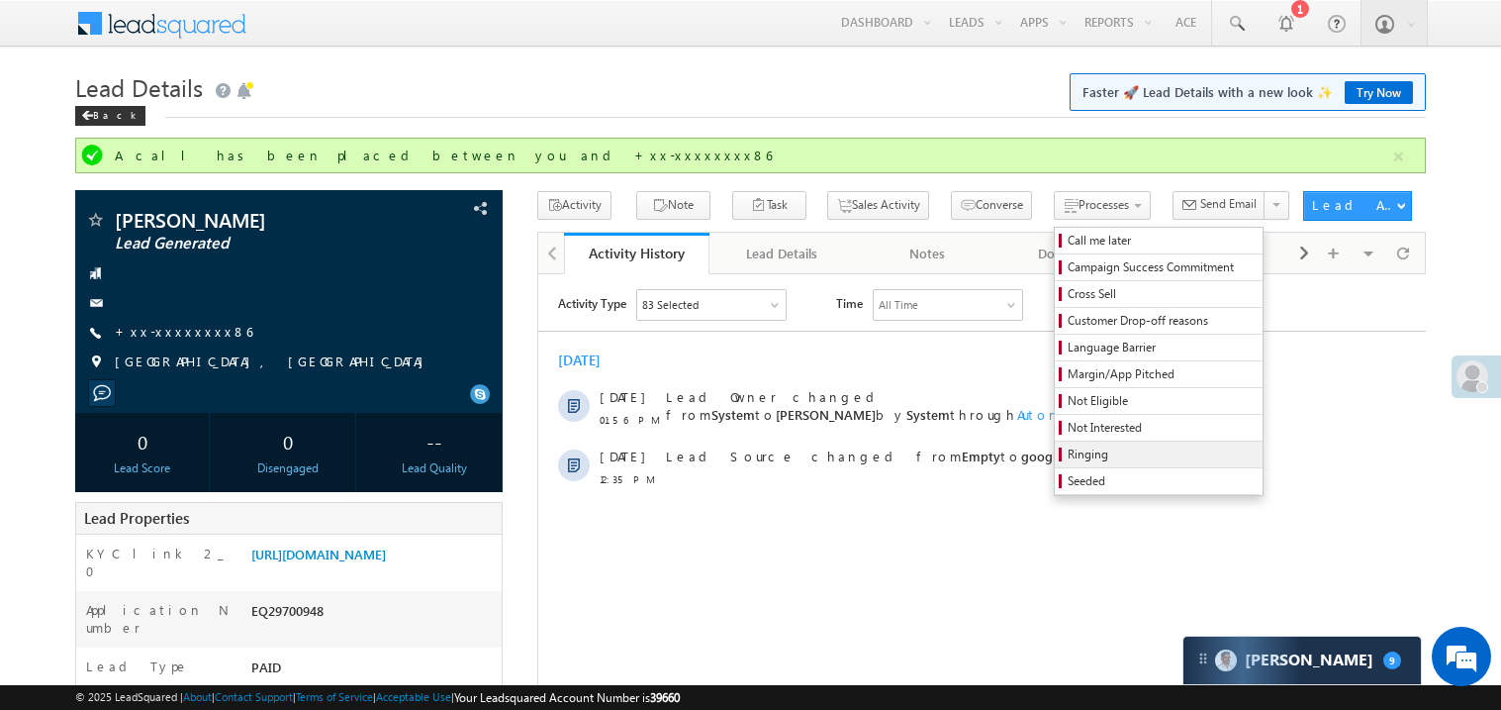
click at [1075, 454] on span "Ringing" at bounding box center [1162, 454] width 188 height 18
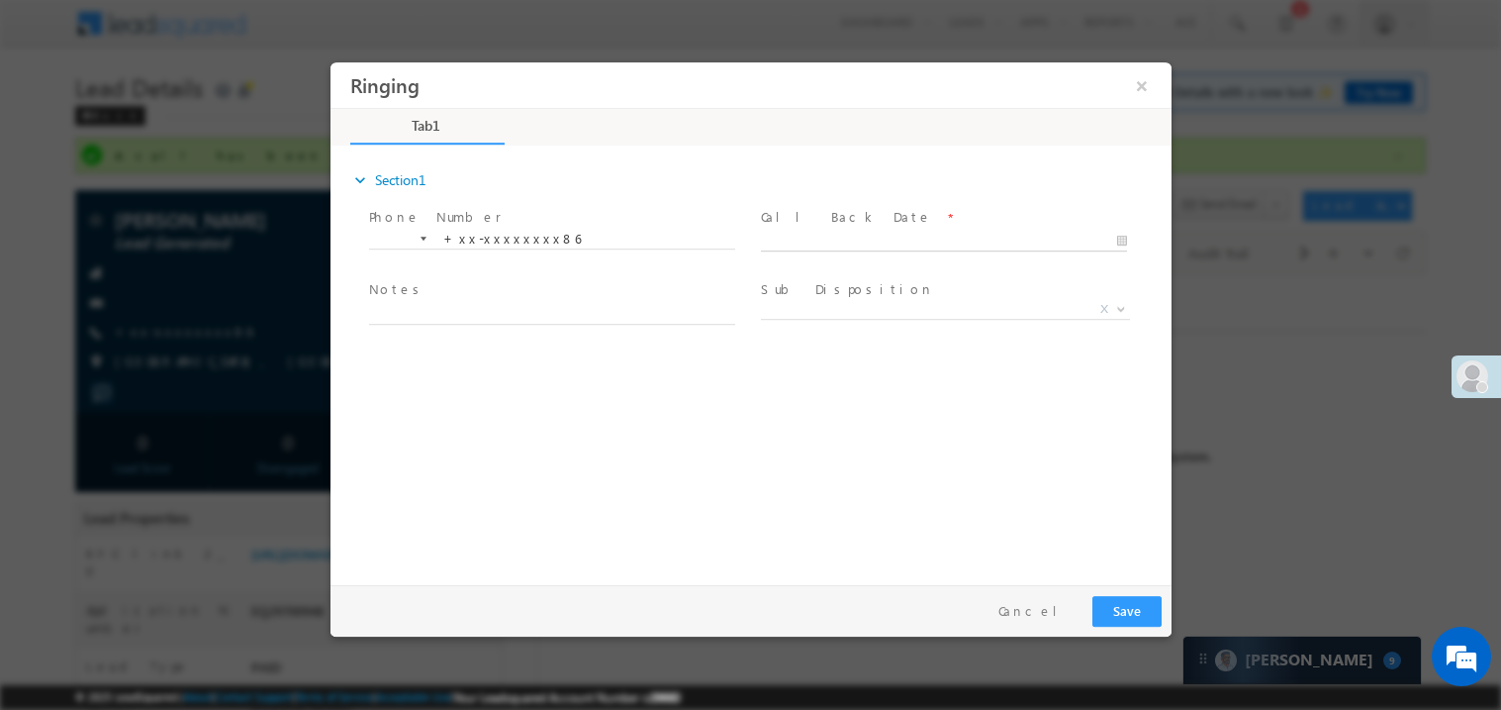
click at [804, 234] on body "Ringing ×" at bounding box center [750, 318] width 841 height 514
type input "09/28/25 1:58 PM"
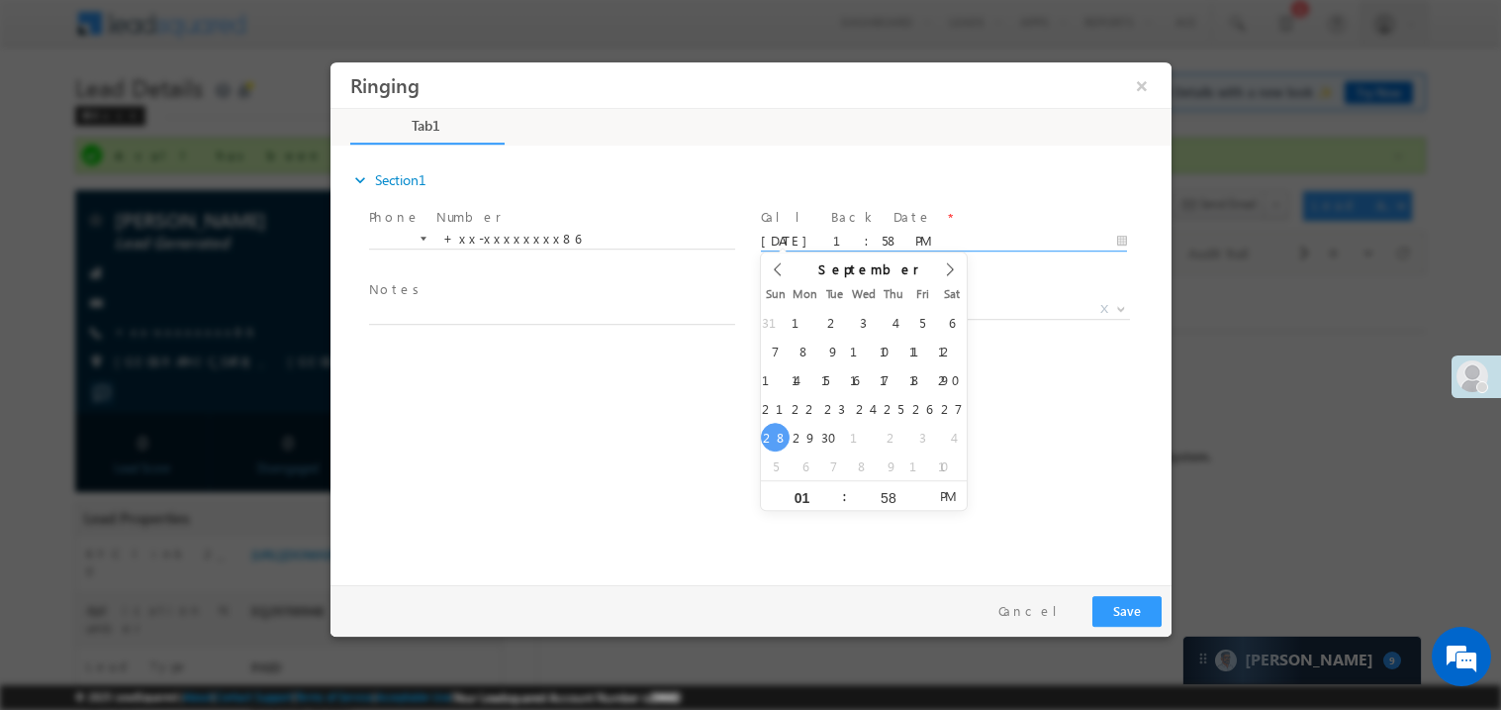
click at [508, 291] on span "Notes *" at bounding box center [550, 290] width 365 height 22
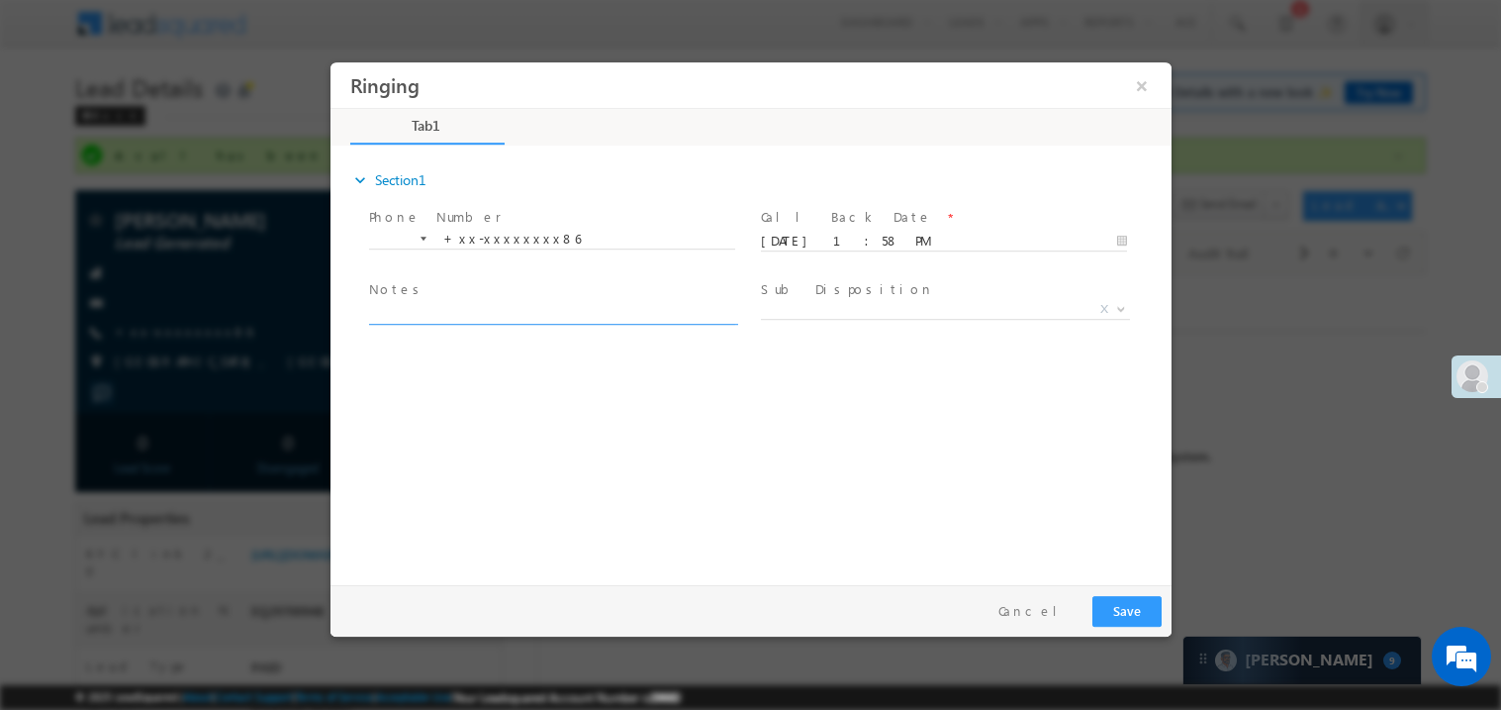
click at [457, 314] on textarea at bounding box center [551, 312] width 366 height 23
type textarea "ring"
click at [844, 304] on span "X" at bounding box center [944, 309] width 369 height 20
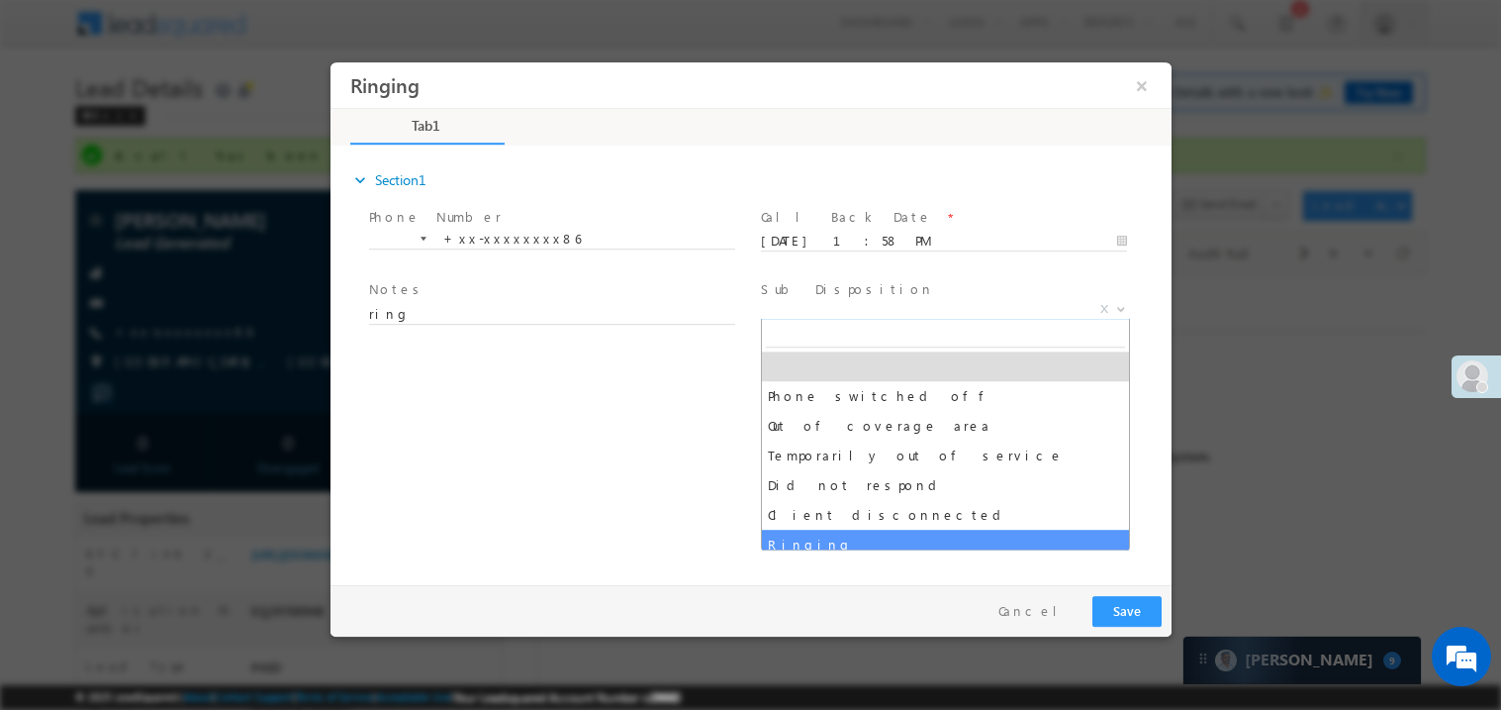
select select "Ringing"
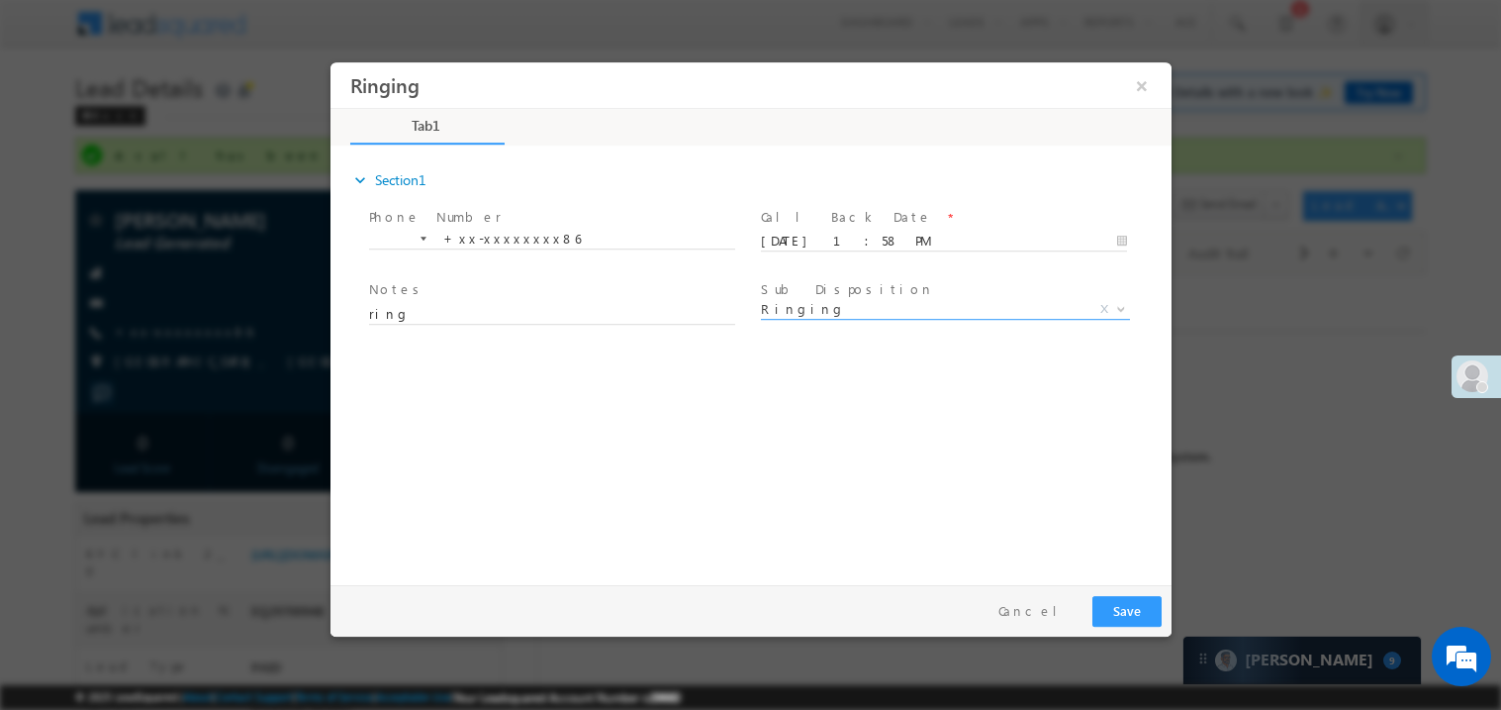
click at [614, 535] on div "expand_more Section1 Phone Number *" at bounding box center [754, 361] width 831 height 428
click at [1176, 623] on div at bounding box center [750, 355] width 1501 height 710
click at [1098, 608] on button "Save" at bounding box center [1126, 610] width 69 height 31
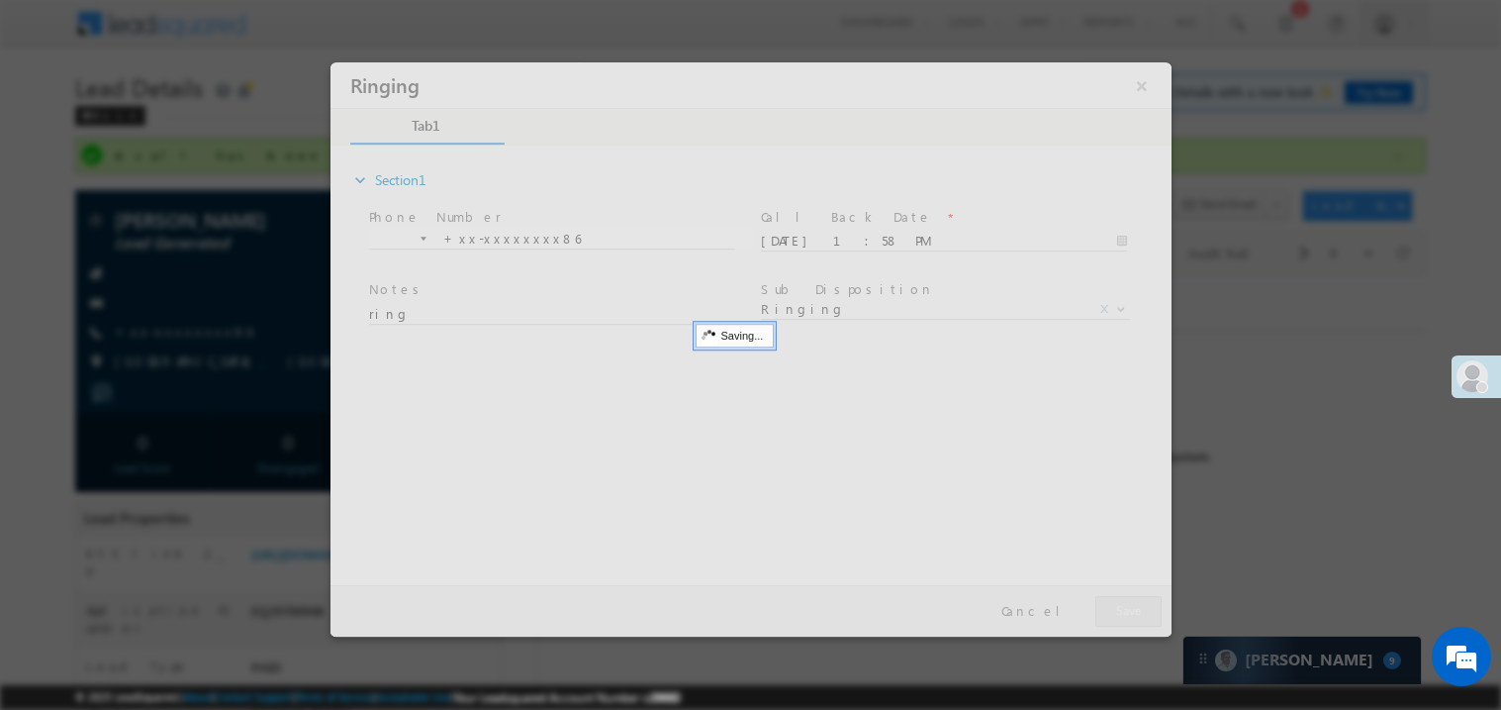
click at [1098, 608] on div at bounding box center [750, 348] width 841 height 574
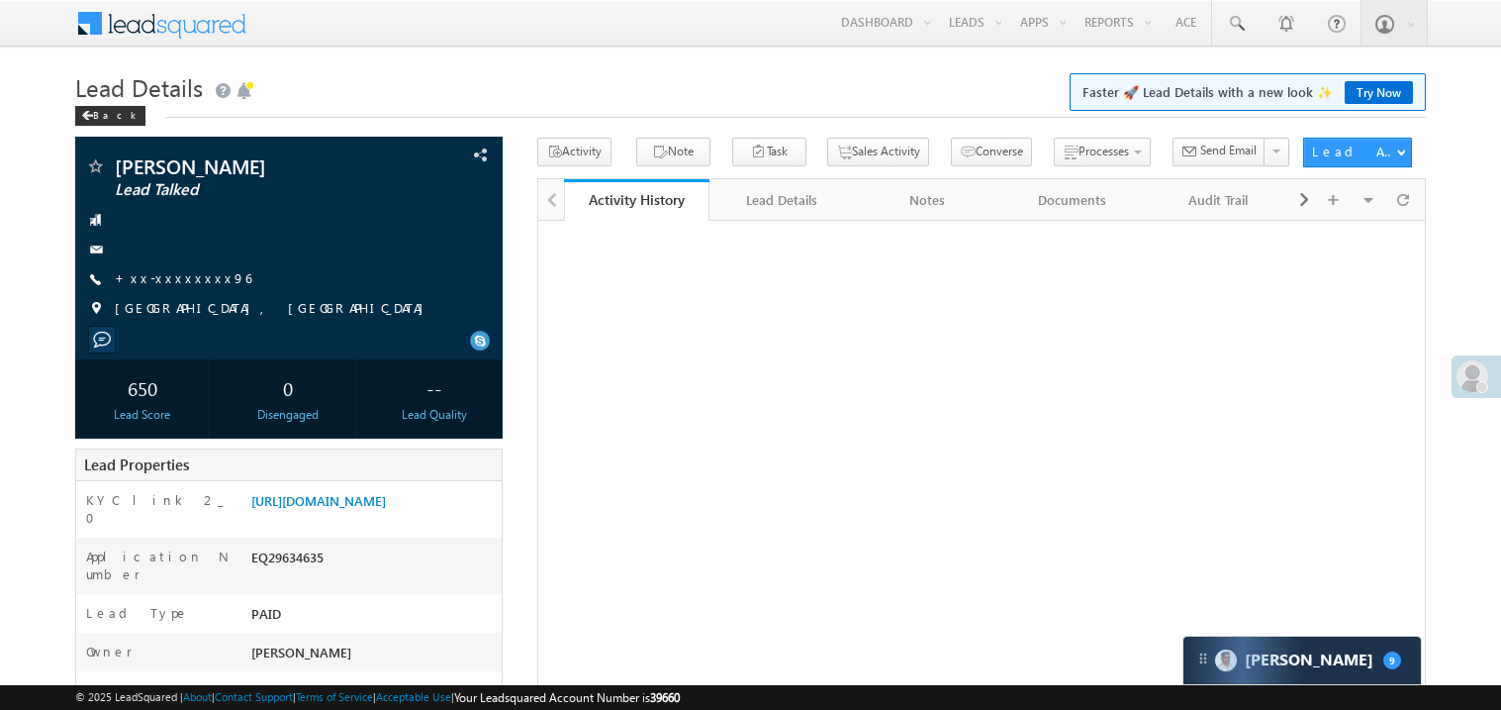
click at [172, 279] on link "+xx-xxxxxxxx96" at bounding box center [183, 277] width 137 height 17
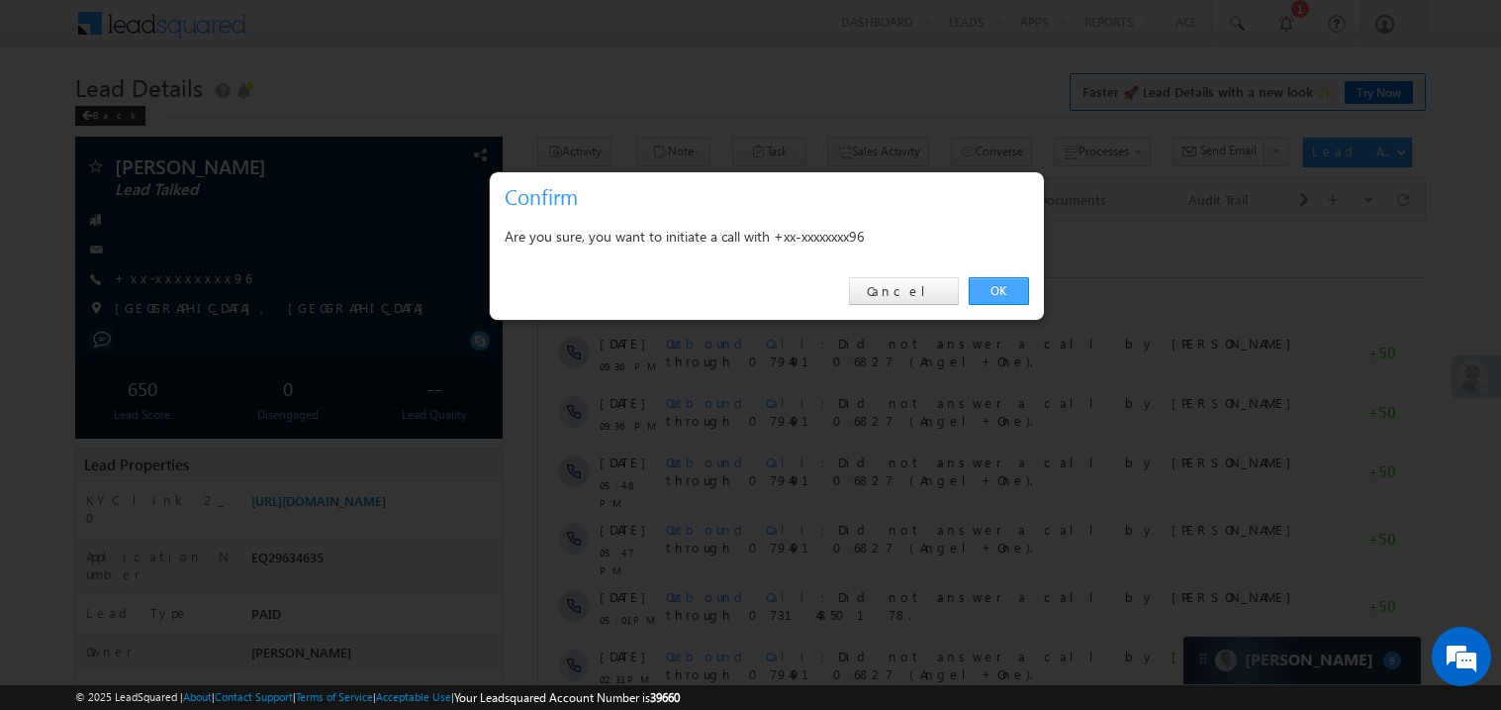
click at [1010, 279] on link "OK" at bounding box center [999, 291] width 60 height 28
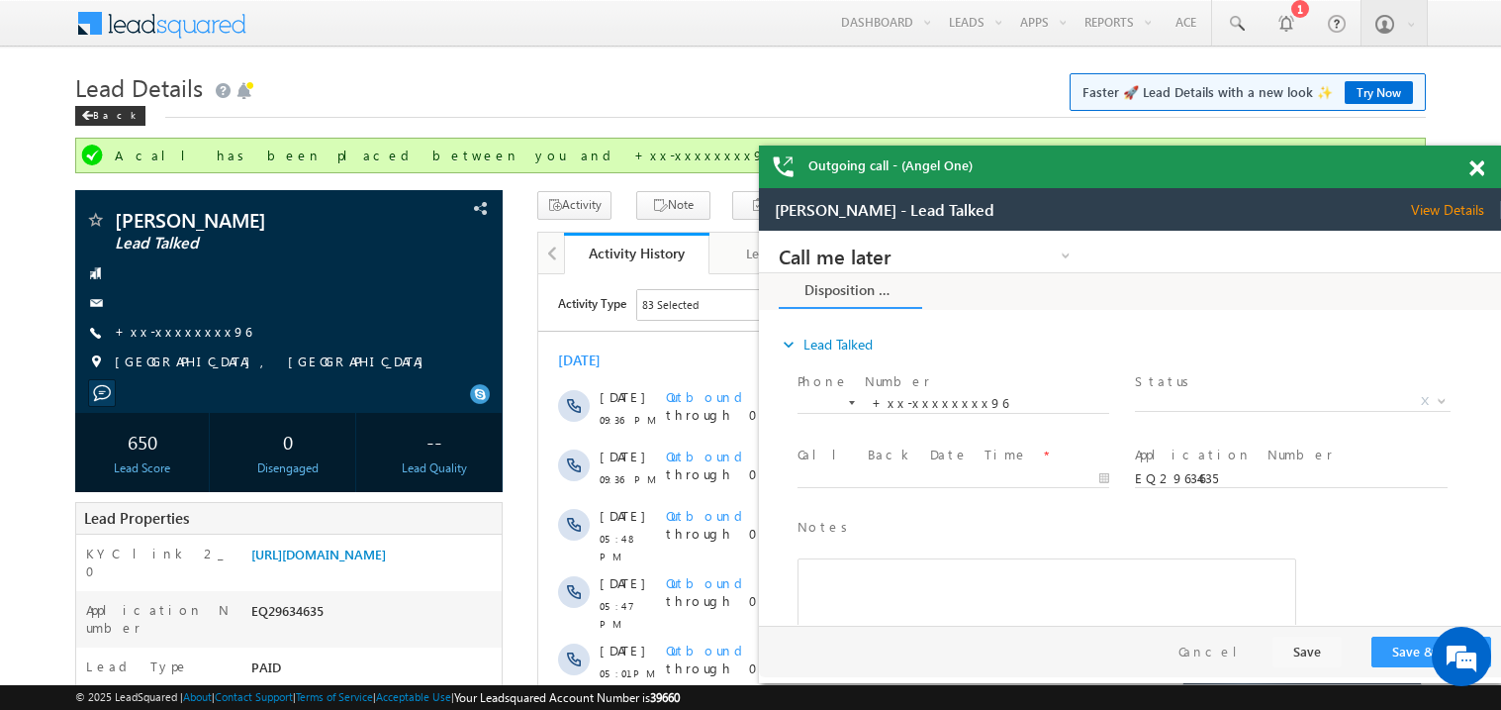
click at [1475, 158] on div at bounding box center [1488, 164] width 27 height 39
click at [1476, 167] on span at bounding box center [1477, 168] width 15 height 17
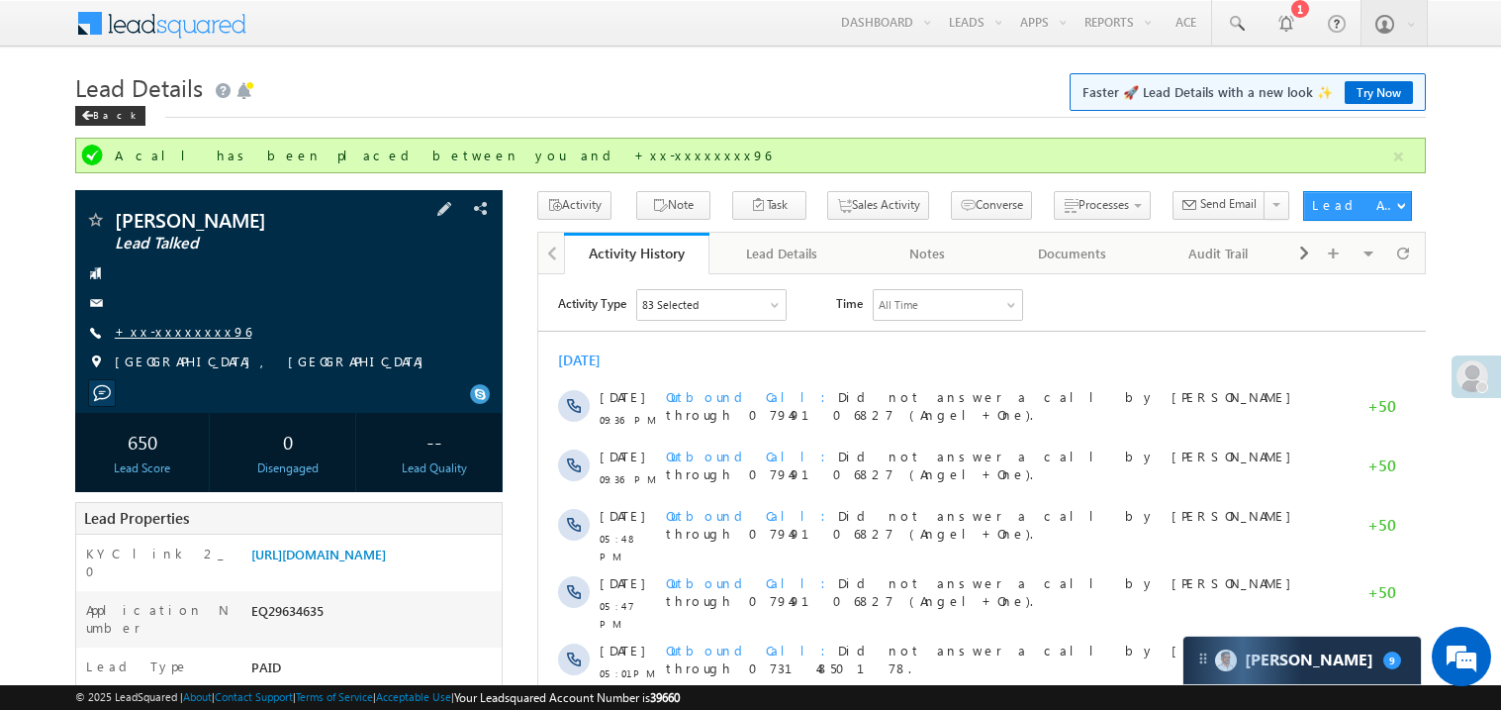
click at [173, 333] on link "+xx-xxxxxxxx96" at bounding box center [183, 331] width 137 height 17
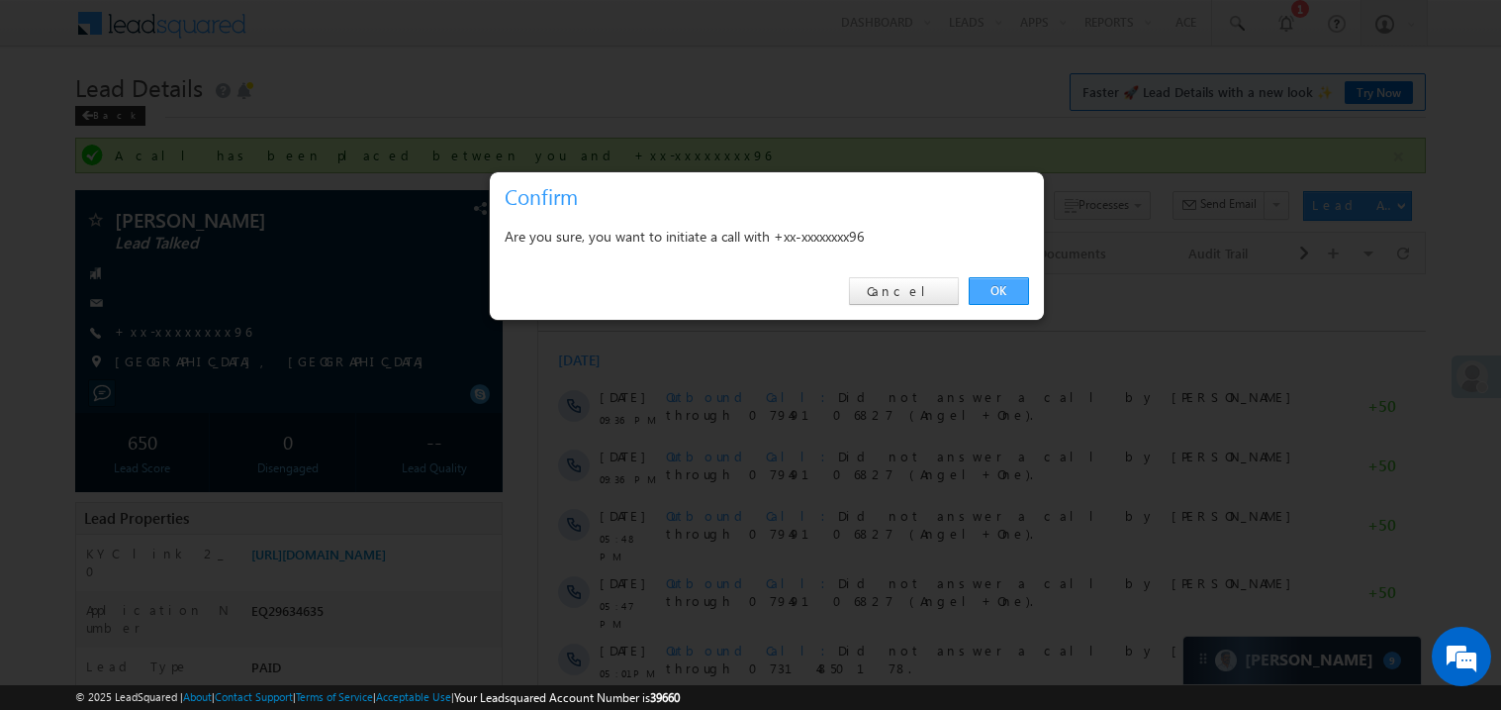
click at [992, 287] on link "OK" at bounding box center [999, 291] width 60 height 28
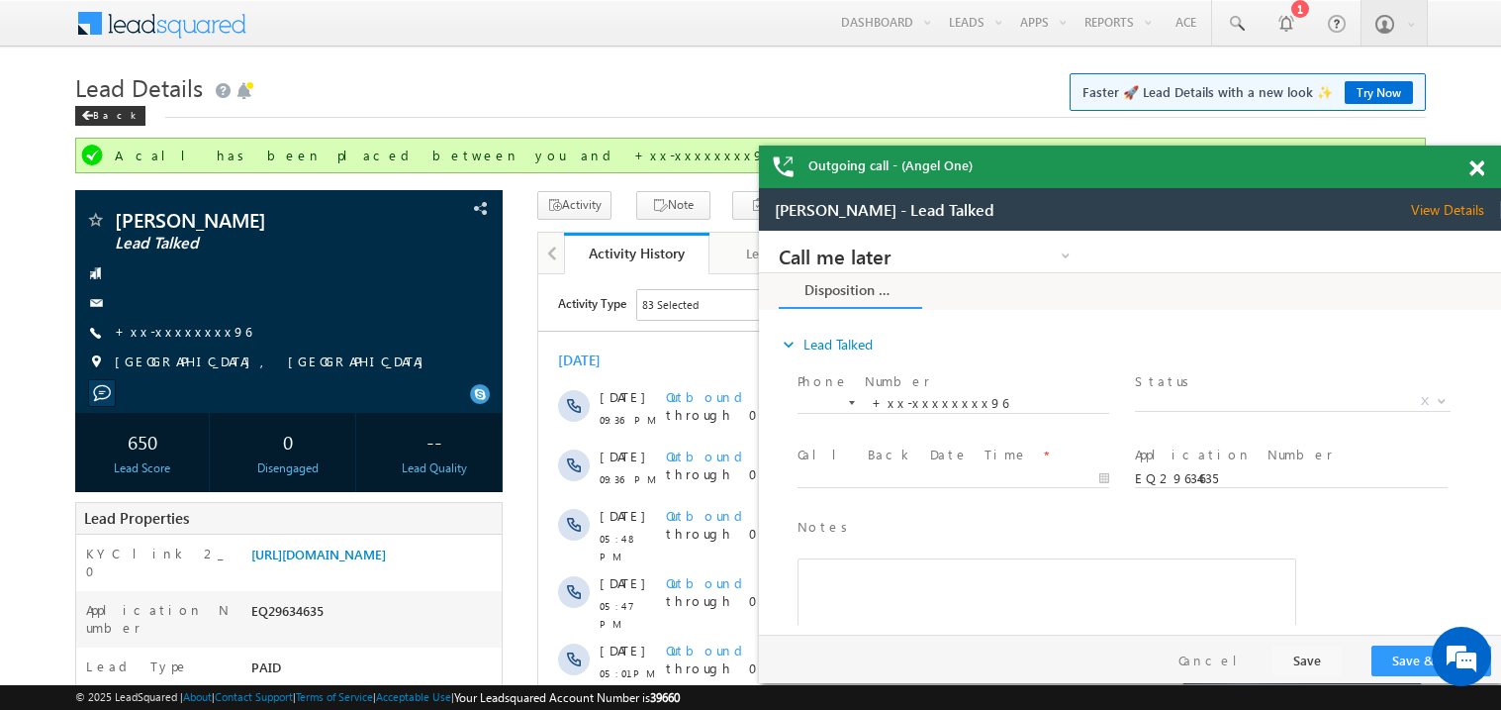
click at [1481, 169] on span at bounding box center [1477, 168] width 15 height 17
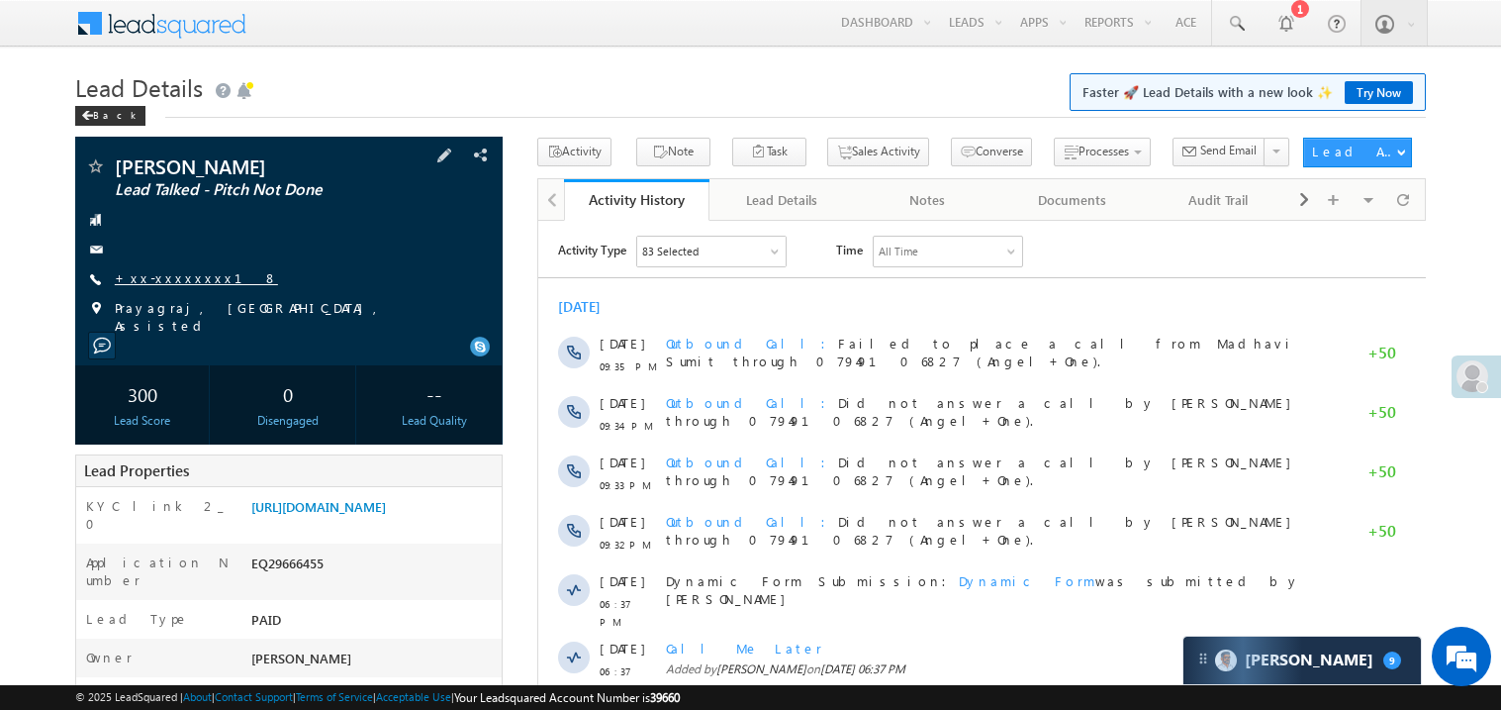
click at [178, 279] on link "+xx-xxxxxxxx18" at bounding box center [196, 277] width 163 height 17
